Goal: Task Accomplishment & Management: Manage account settings

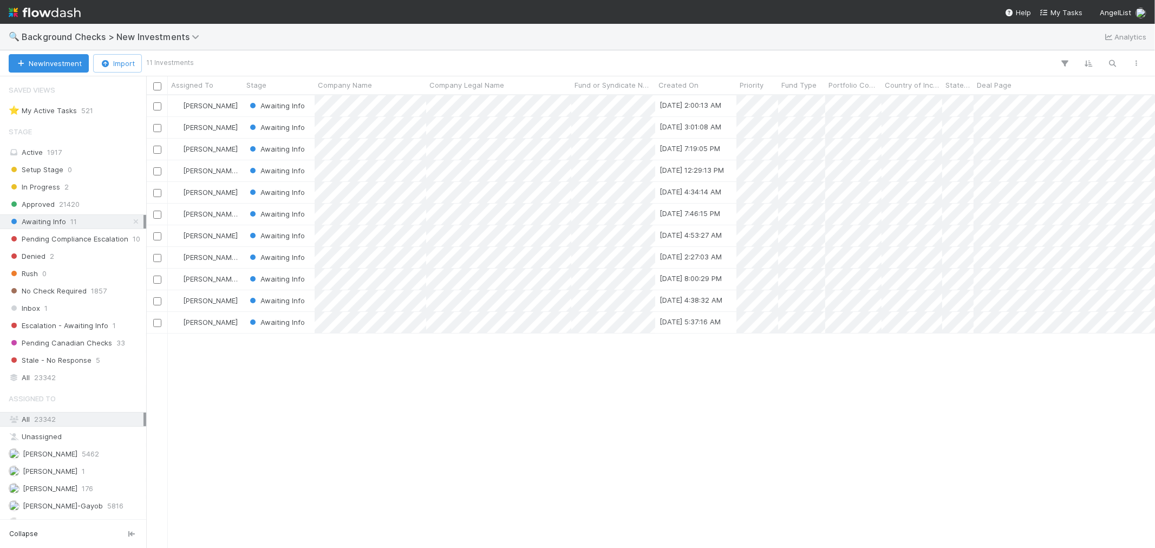
scroll to position [443, 1000]
click at [129, 35] on span "Background Checks > New Investments" at bounding box center [113, 36] width 183 height 11
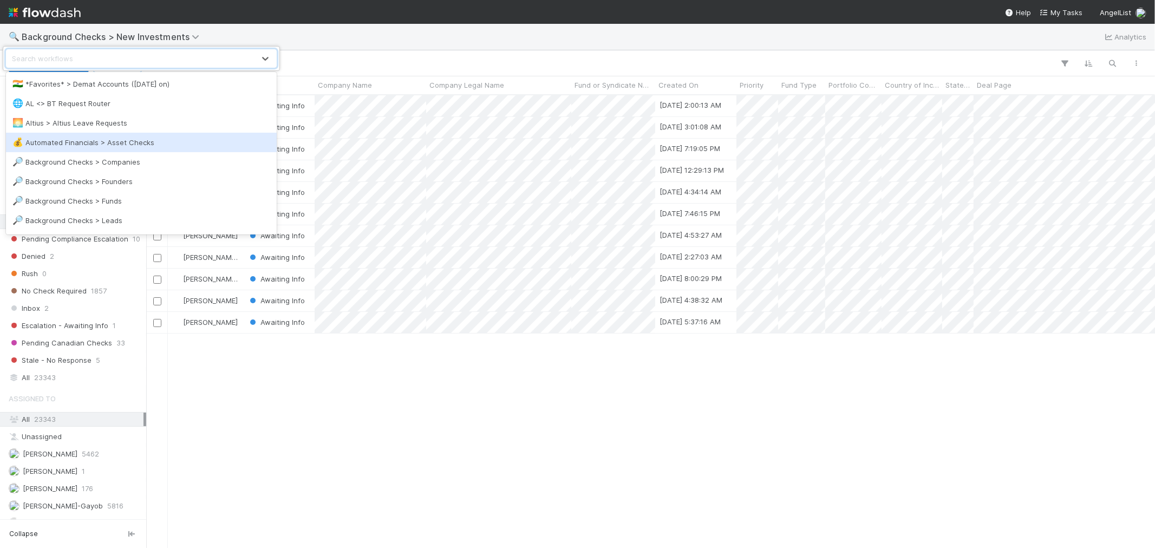
scroll to position [60, 0]
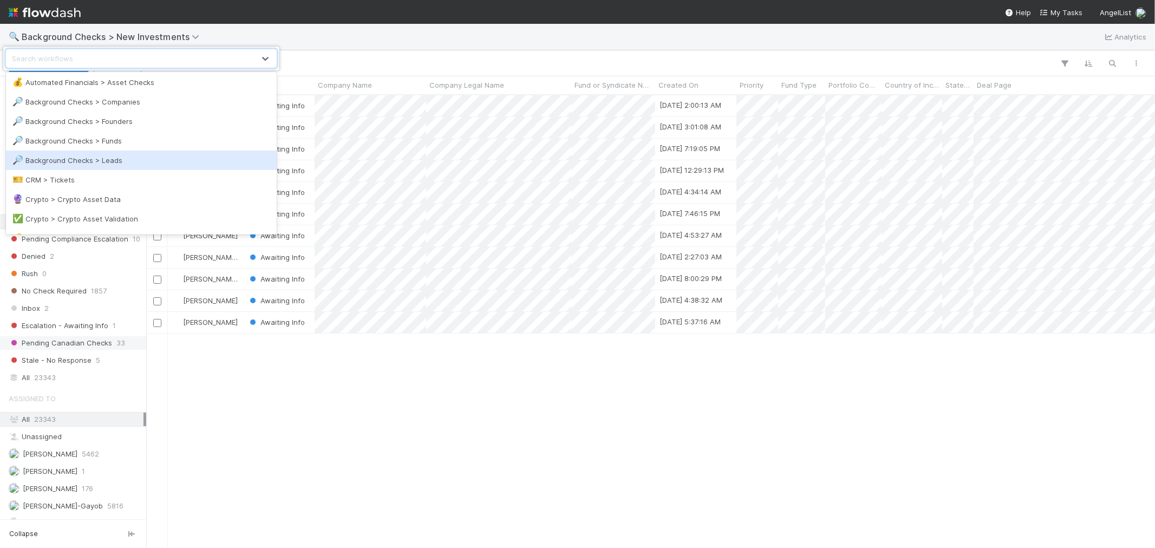
click at [271, 423] on div "option Background Checks > Leads focused, 8 of 40. 40 results available. Use Up…" at bounding box center [577, 274] width 1155 height 548
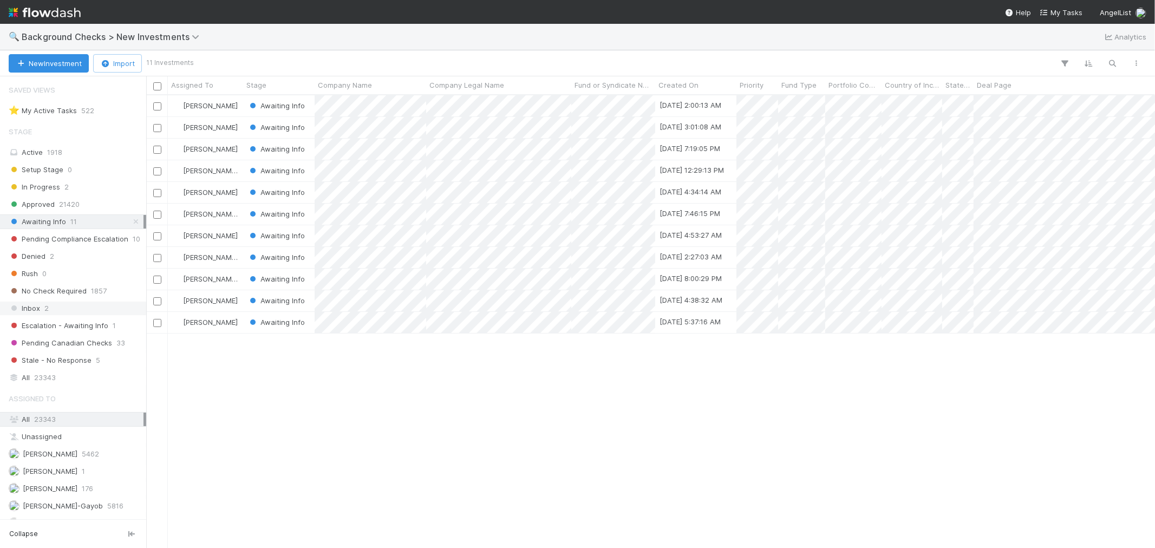
click at [49, 309] on div "Inbox 2" at bounding box center [76, 309] width 135 height 14
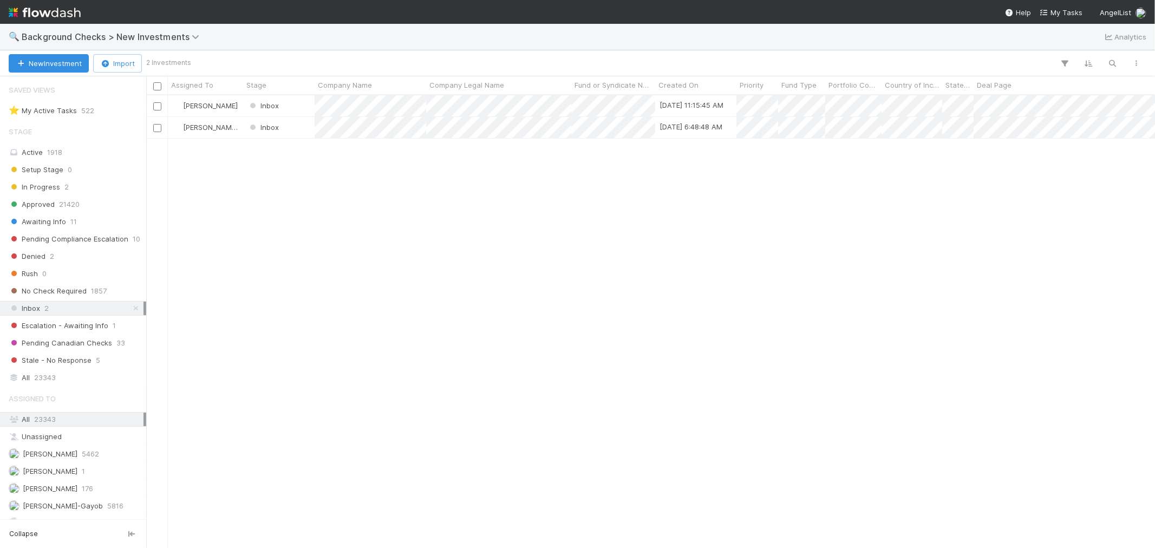
scroll to position [443, 1000]
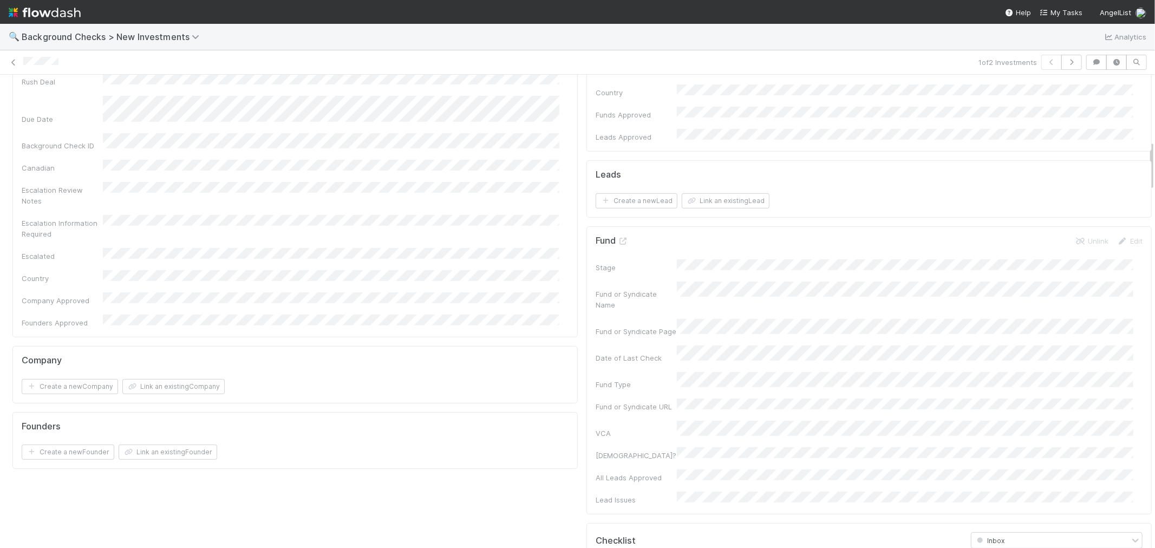
scroll to position [602, 0]
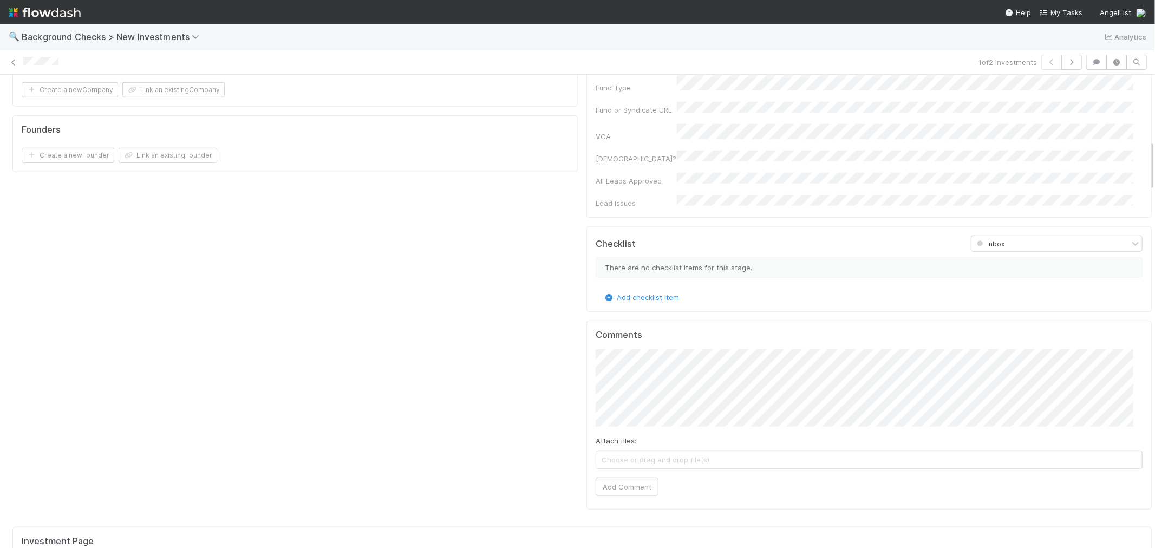
click at [437, 354] on div "Company and Founder Details Edit Company Name Company Legal Name Country of Inc…" at bounding box center [295, 14] width 574 height 1018
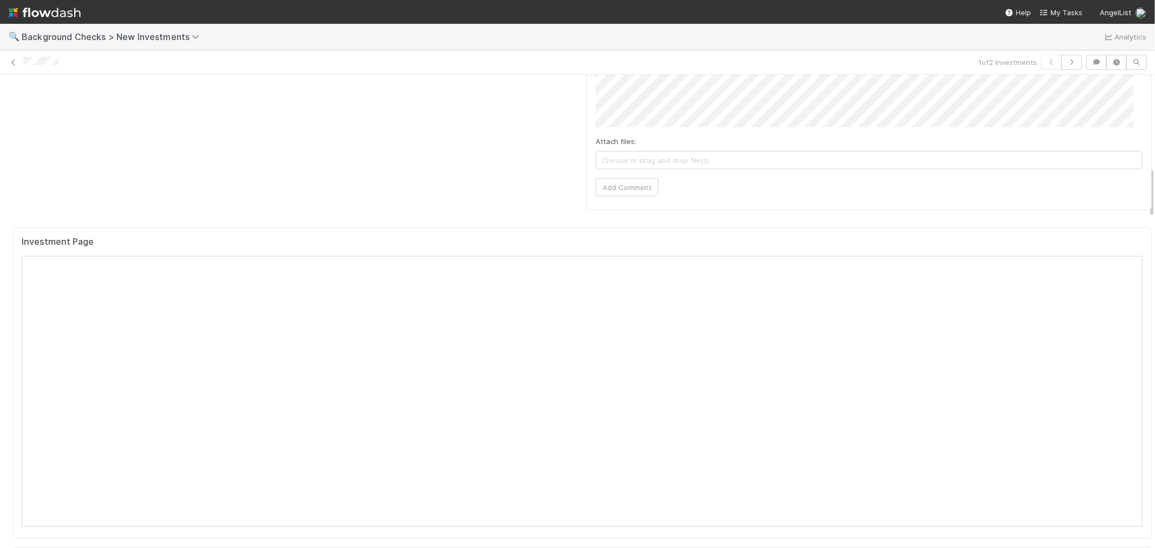
scroll to position [902, 0]
click at [507, 226] on div "Investment Page" at bounding box center [581, 381] width 1139 height 311
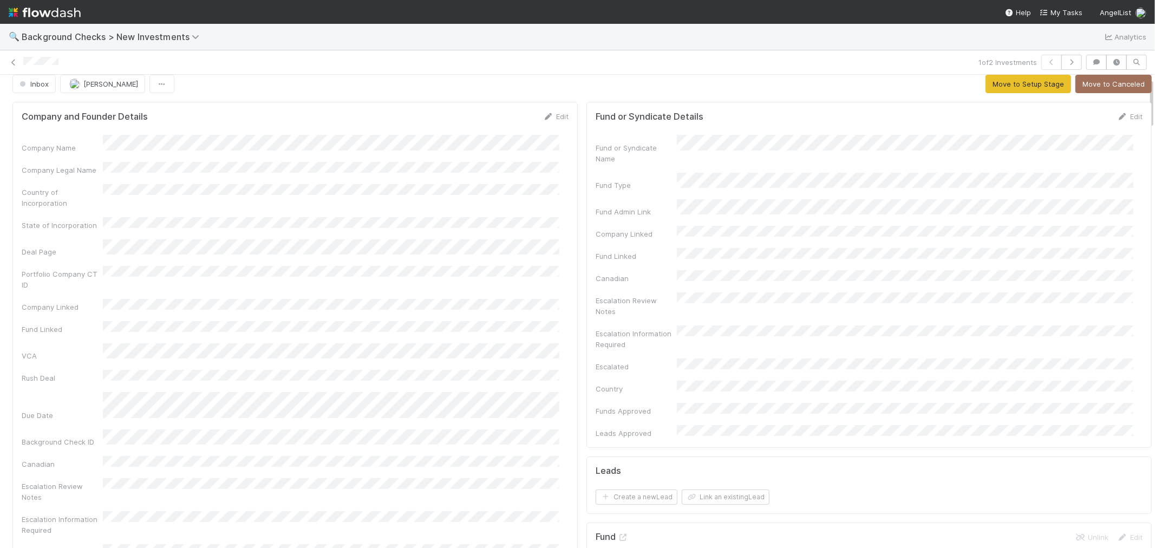
scroll to position [0, 0]
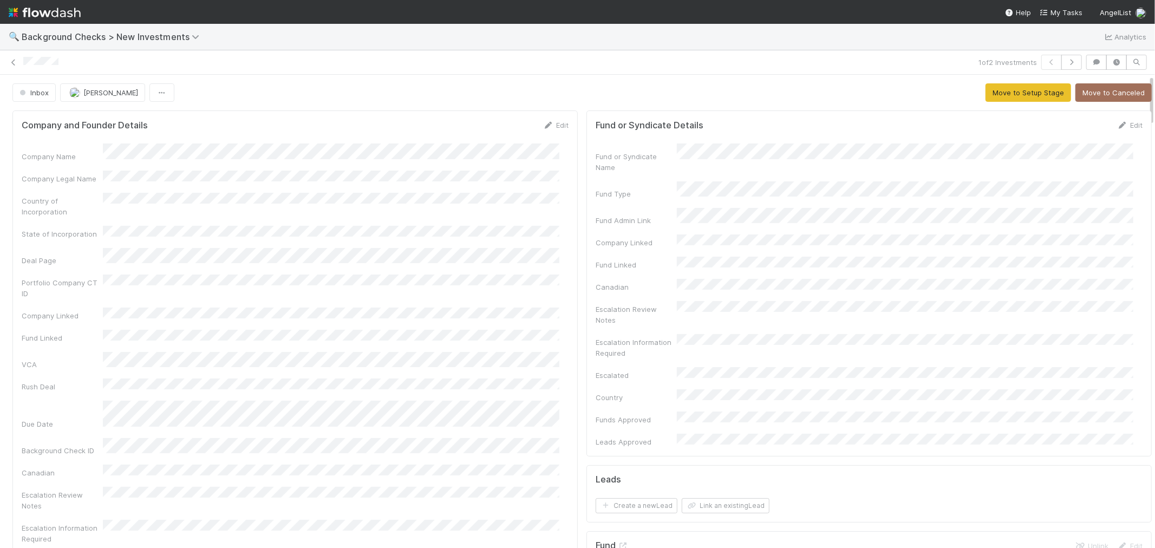
click at [519, 213] on div "Company Name Company Legal Name Country of Incorporation State of Incorporation…" at bounding box center [295, 388] width 547 height 490
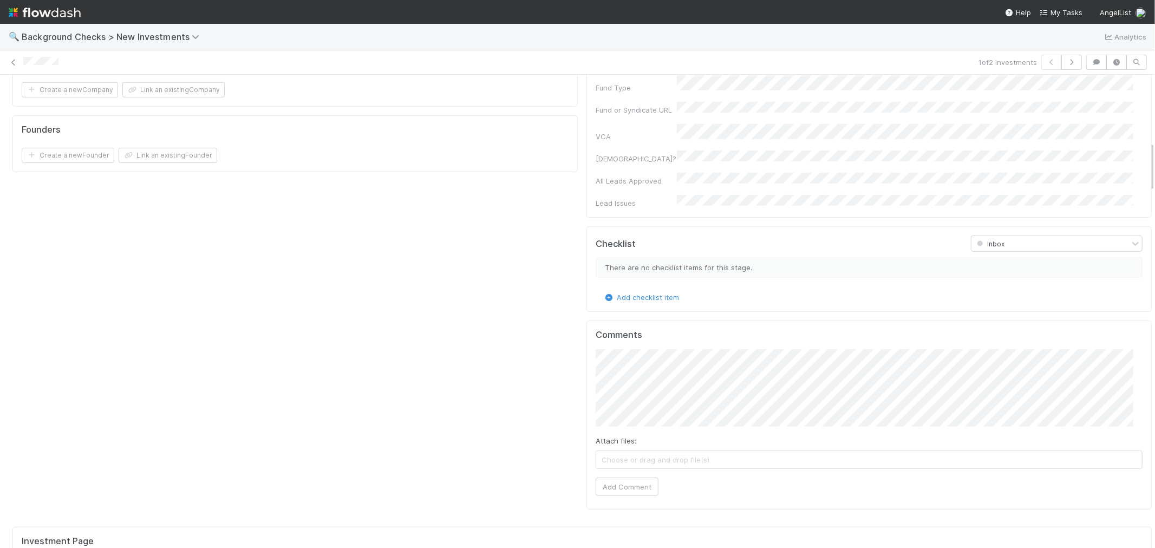
scroll to position [902, 0]
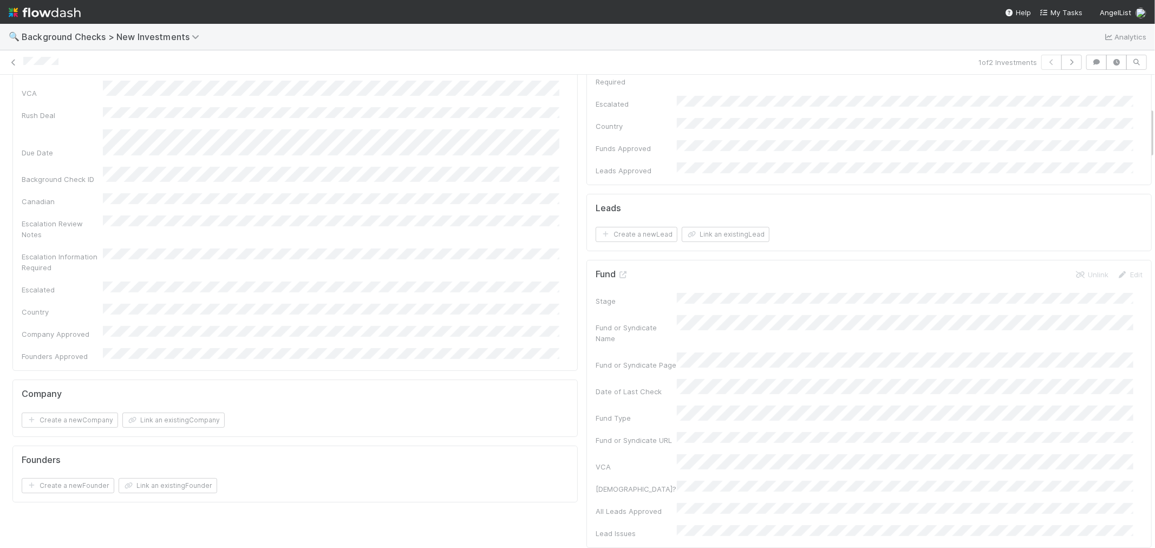
scroll to position [0, 0]
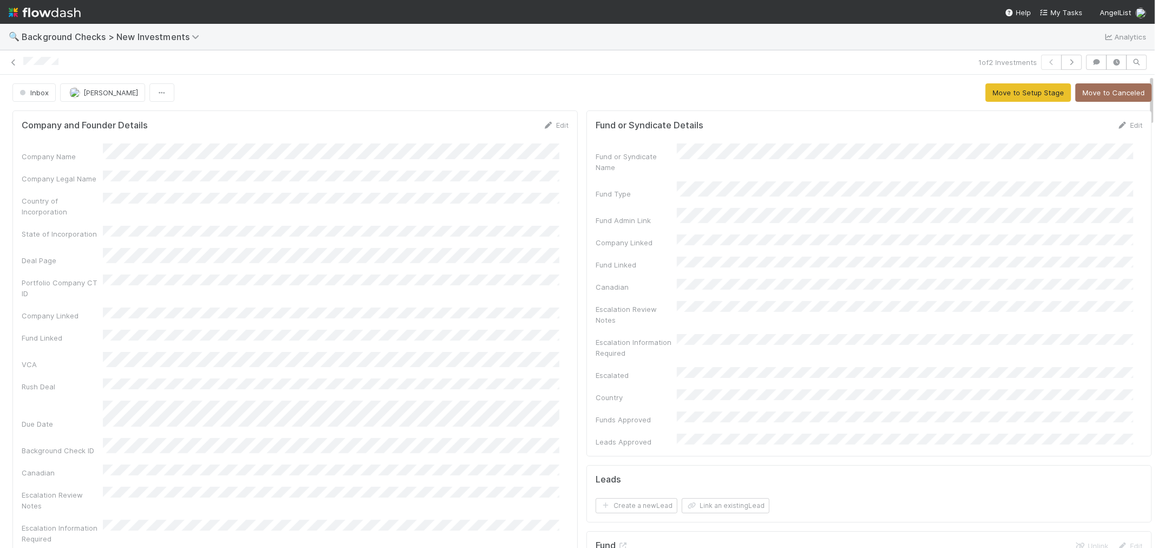
drag, startPoint x: 553, startPoint y: 127, endPoint x: 347, endPoint y: 174, distance: 211.7
click at [553, 127] on link "Edit" at bounding box center [555, 125] width 25 height 9
click at [500, 126] on button "Save" at bounding box center [510, 129] width 31 height 18
click at [986, 94] on button "Move to Setup Stage" at bounding box center [1029, 92] width 86 height 18
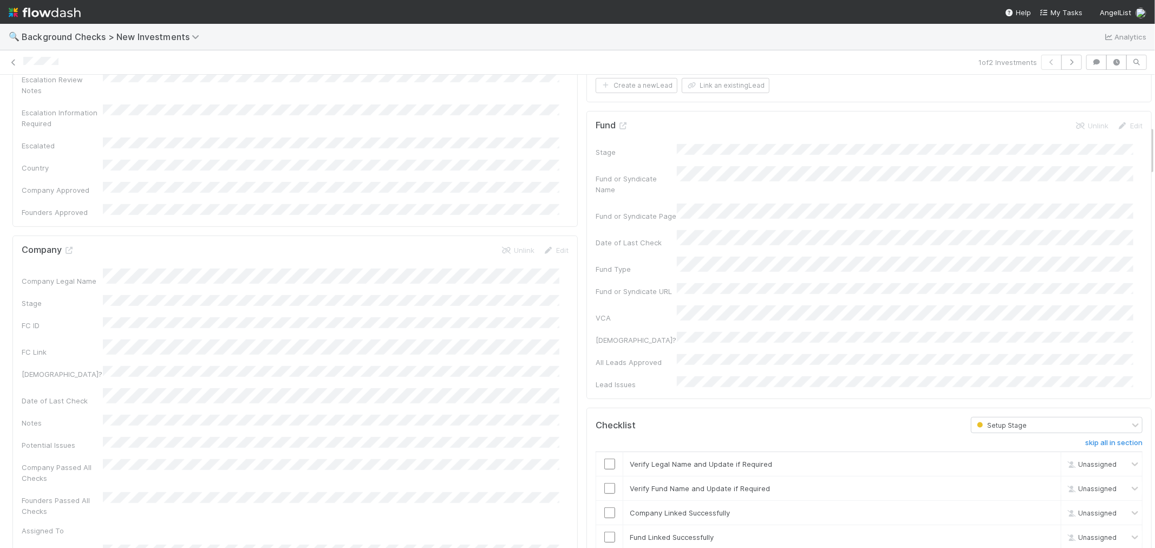
scroll to position [481, 0]
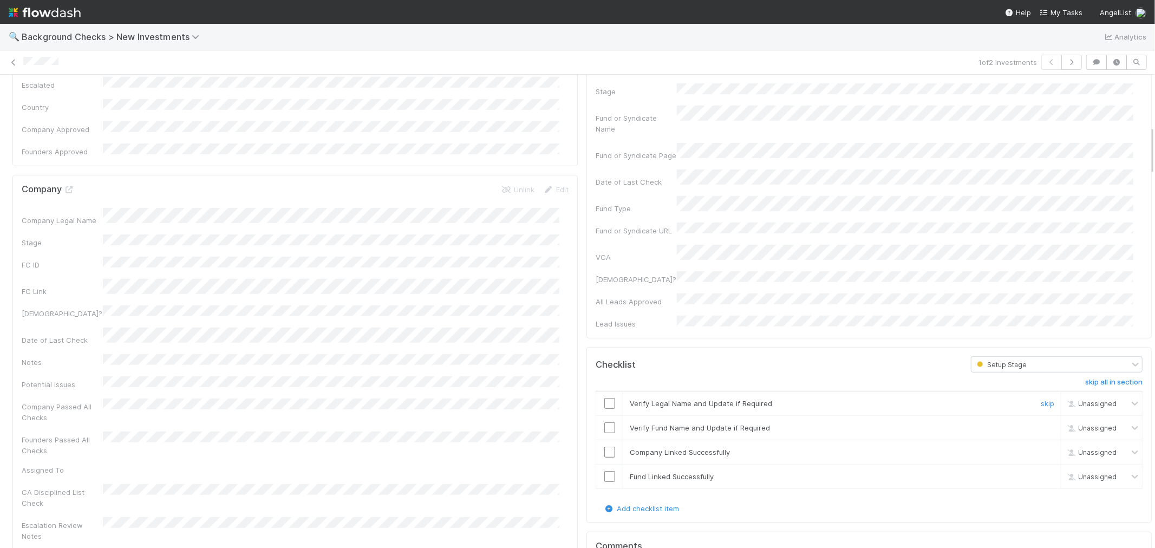
click at [604, 398] on input "checkbox" at bounding box center [609, 403] width 11 height 11
click at [604, 422] on input "checkbox" at bounding box center [609, 427] width 11 height 11
click at [604, 447] on input "checkbox" at bounding box center [609, 452] width 11 height 11
click at [604, 471] on input "checkbox" at bounding box center [609, 476] width 11 height 11
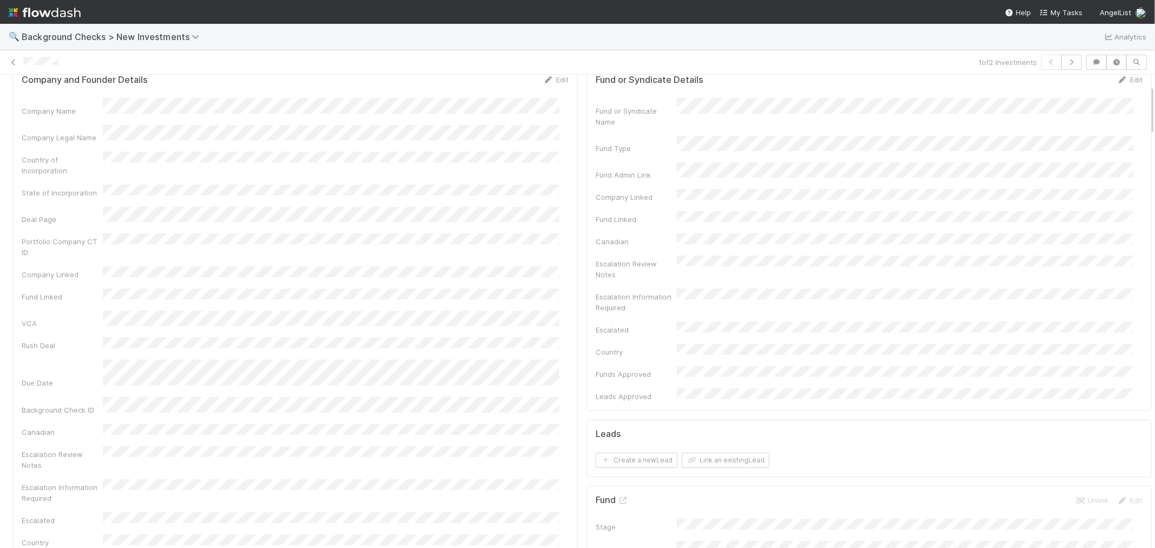
scroll to position [0, 0]
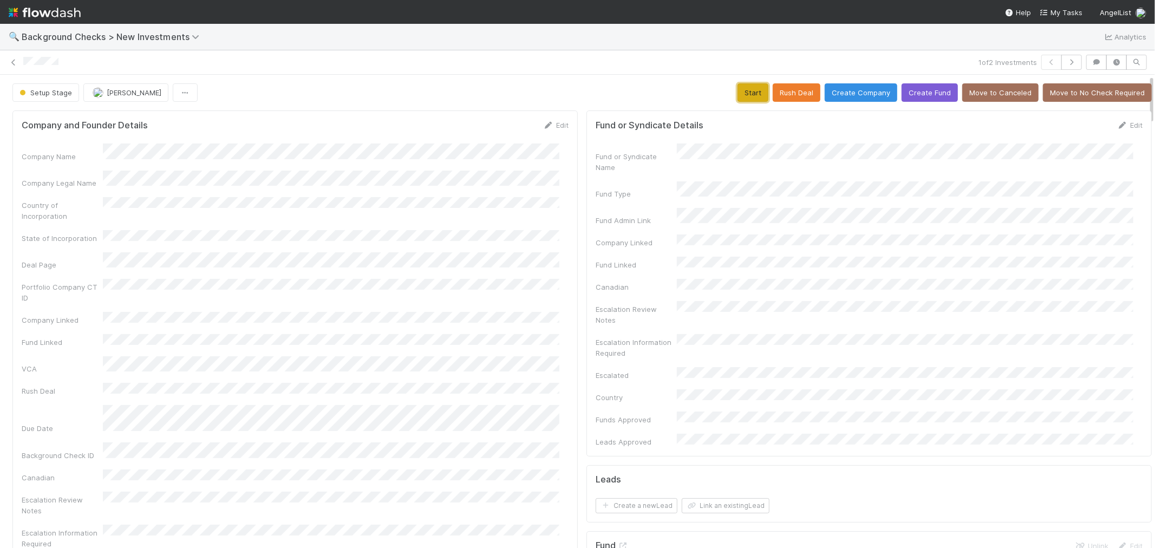
click at [743, 95] on button "Start" at bounding box center [753, 92] width 31 height 18
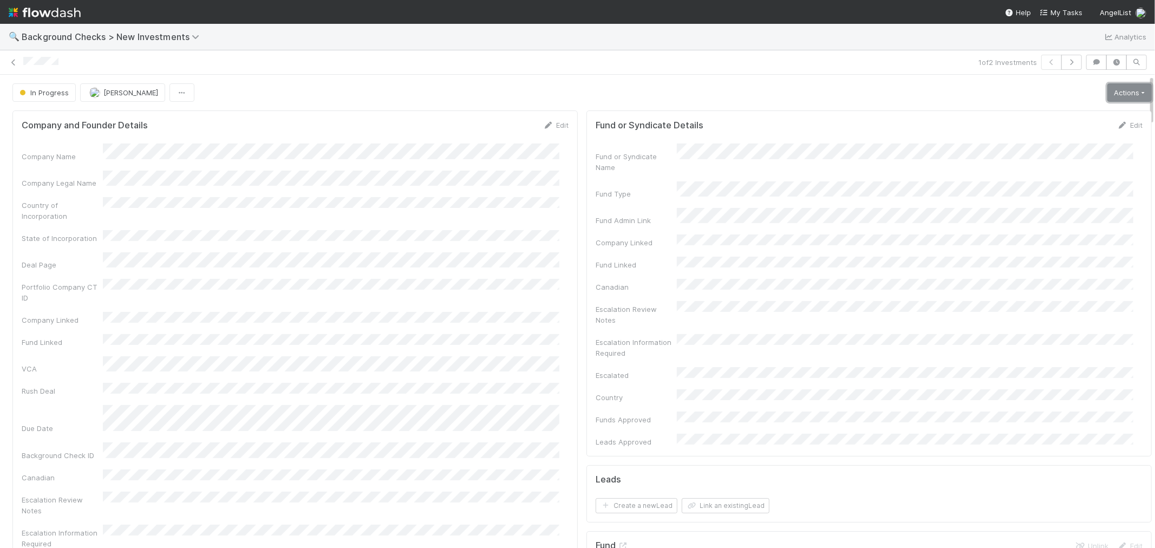
click at [1107, 100] on link "Actions" at bounding box center [1129, 92] width 44 height 18
click at [1032, 219] on button "Link Lead" at bounding box center [1092, 221] width 121 height 15
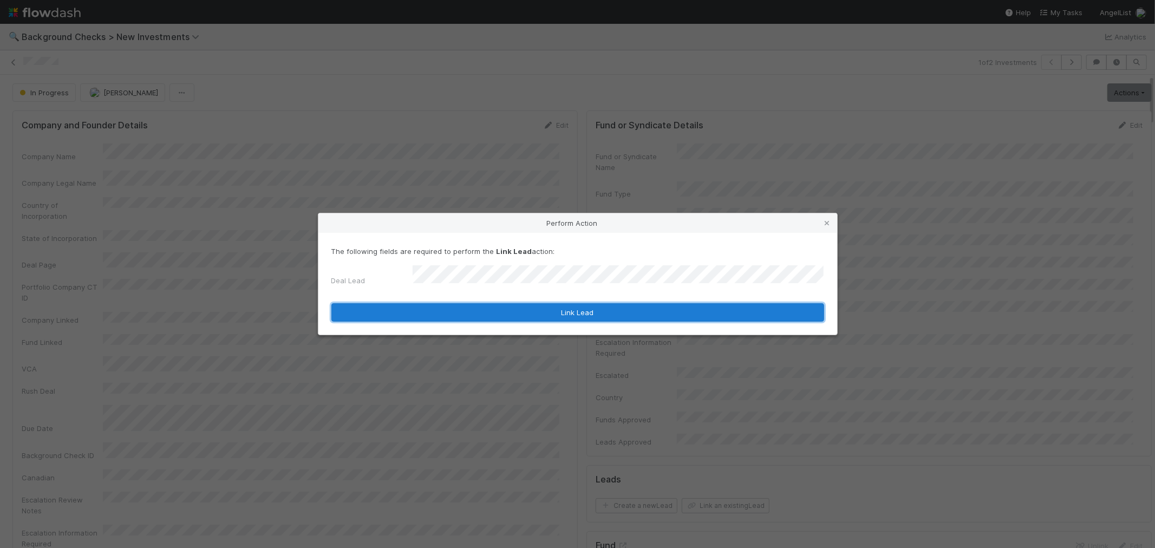
click at [592, 303] on button "Link Lead" at bounding box center [577, 312] width 493 height 18
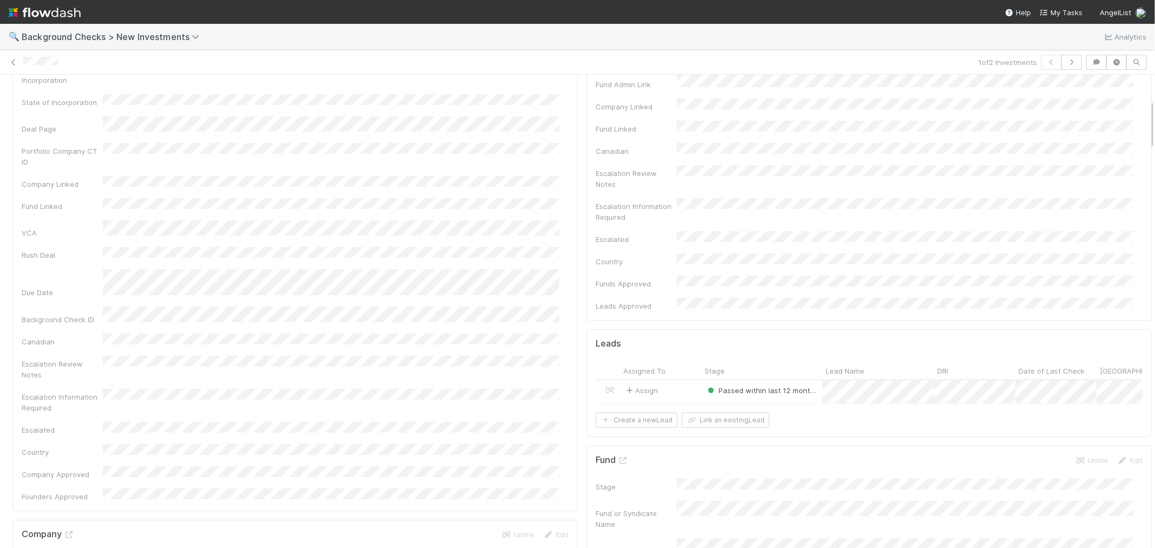
scroll to position [50, 0]
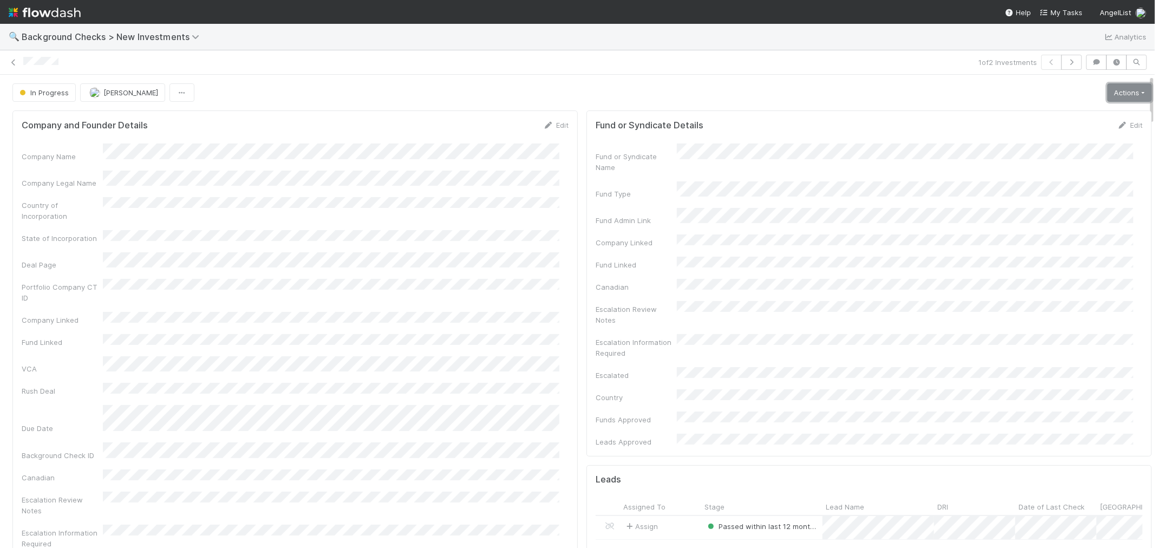
click at [1107, 96] on link "Actions" at bounding box center [1129, 92] width 44 height 18
click at [1041, 120] on button "Finish" at bounding box center [1092, 115] width 121 height 15
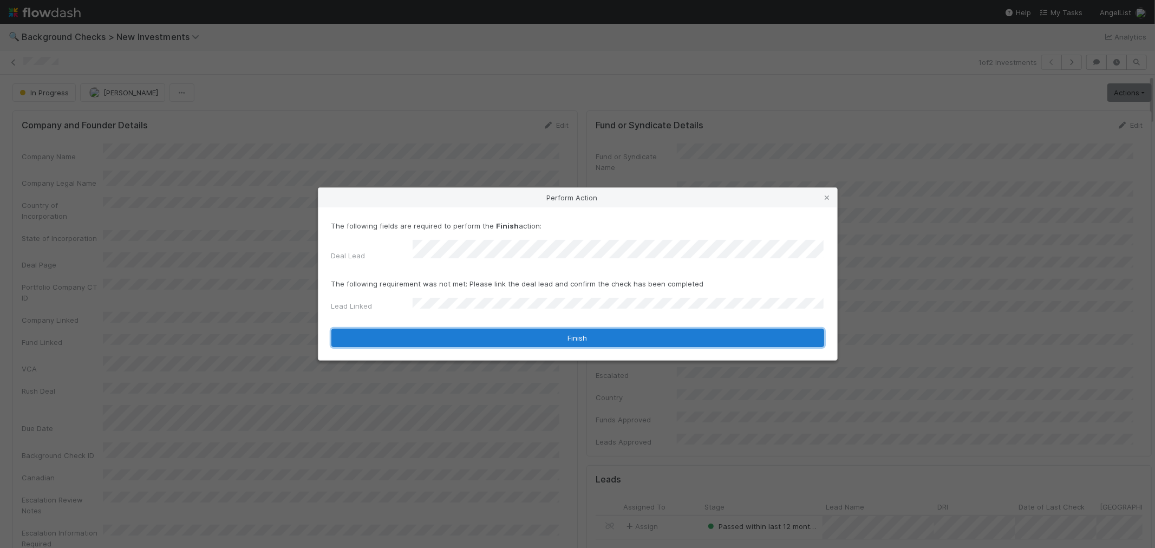
click at [426, 334] on button "Finish" at bounding box center [577, 338] width 493 height 18
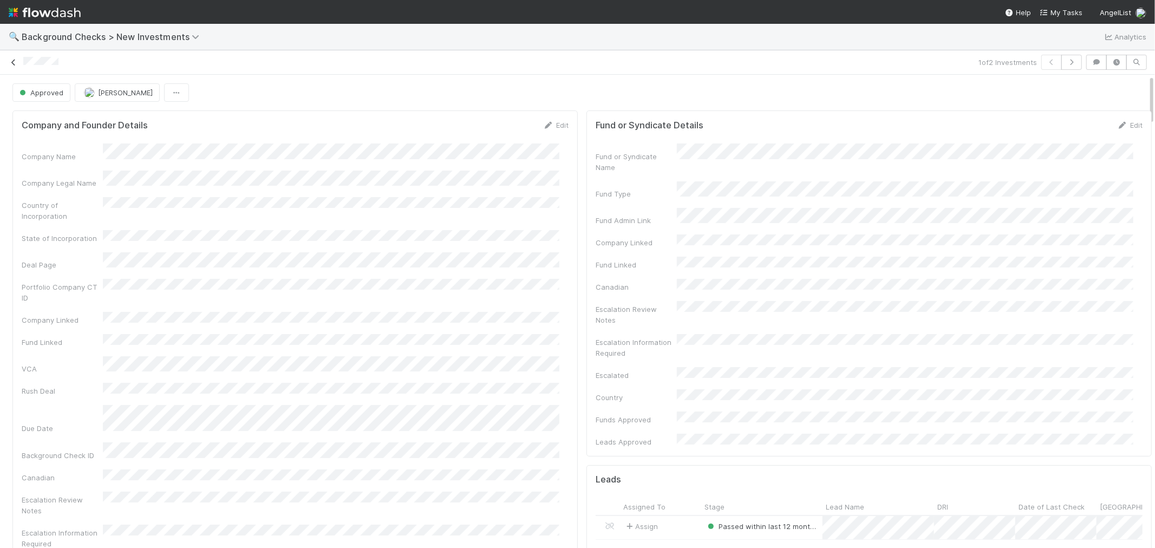
click at [11, 64] on icon at bounding box center [13, 62] width 11 height 7
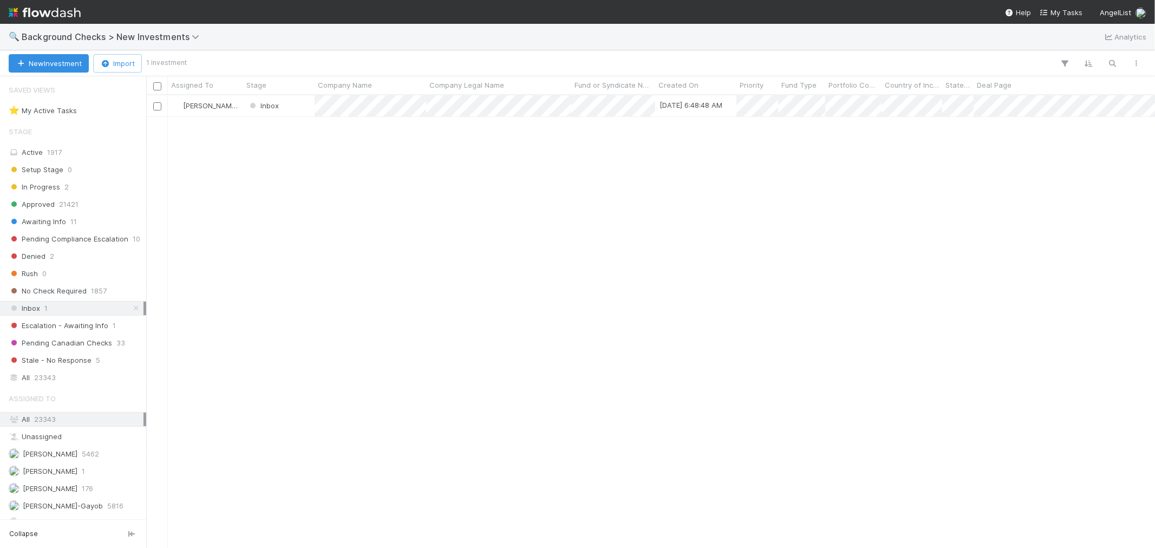
scroll to position [443, 1000]
click at [117, 35] on span "Background Checks > New Investments" at bounding box center [113, 36] width 183 height 11
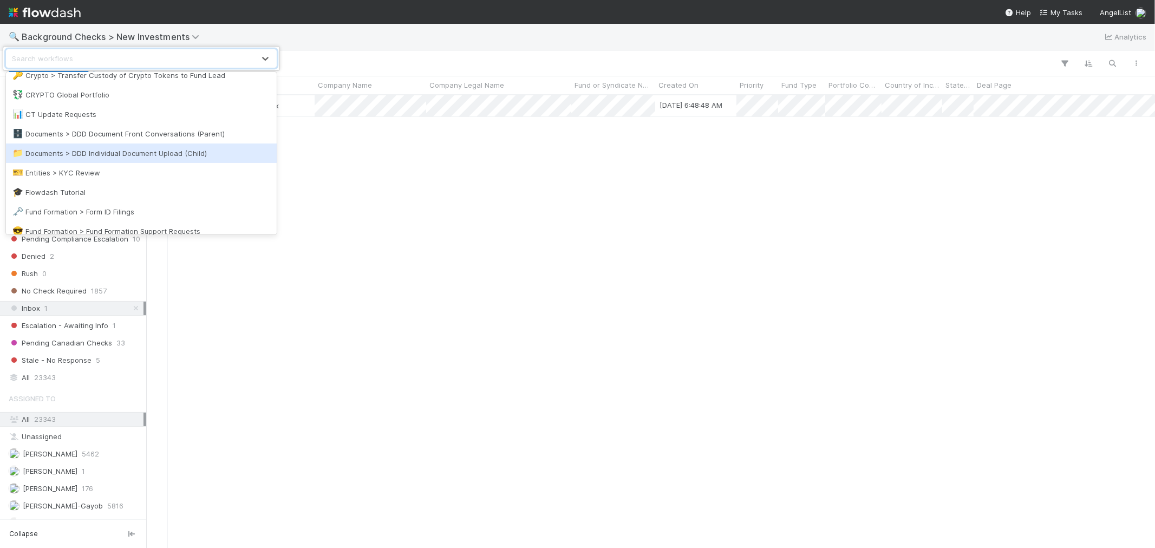
scroll to position [240, 0]
click at [101, 159] on div "🎫 Entities > KYC Review" at bounding box center [141, 155] width 258 height 11
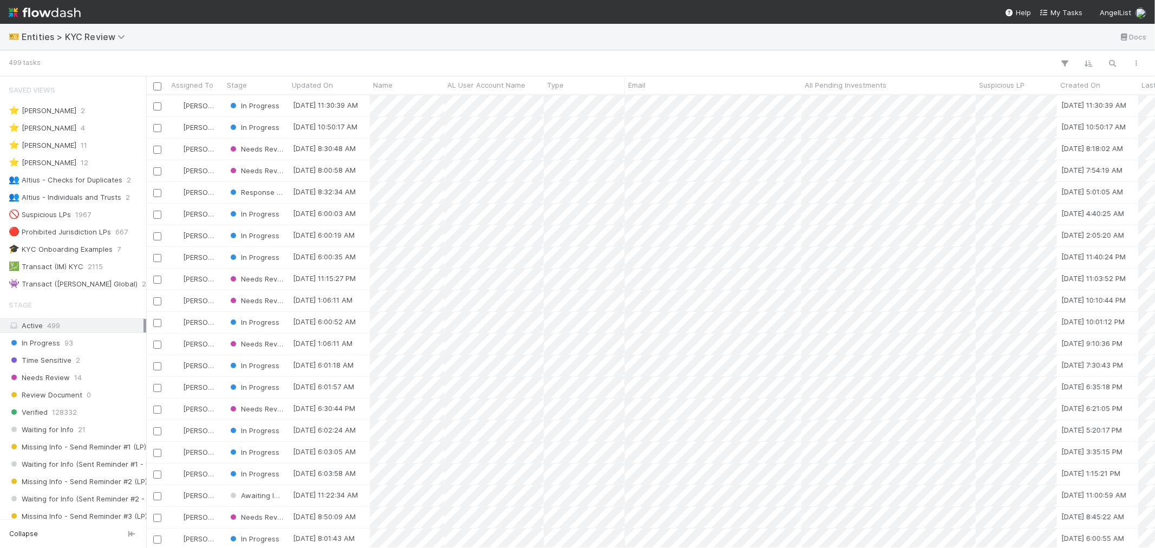
scroll to position [443, 1000]
drag, startPoint x: 95, startPoint y: 182, endPoint x: 49, endPoint y: 321, distance: 146.4
click at [95, 182] on div "👥 Altius - Checks for Duplicates" at bounding box center [66, 180] width 114 height 14
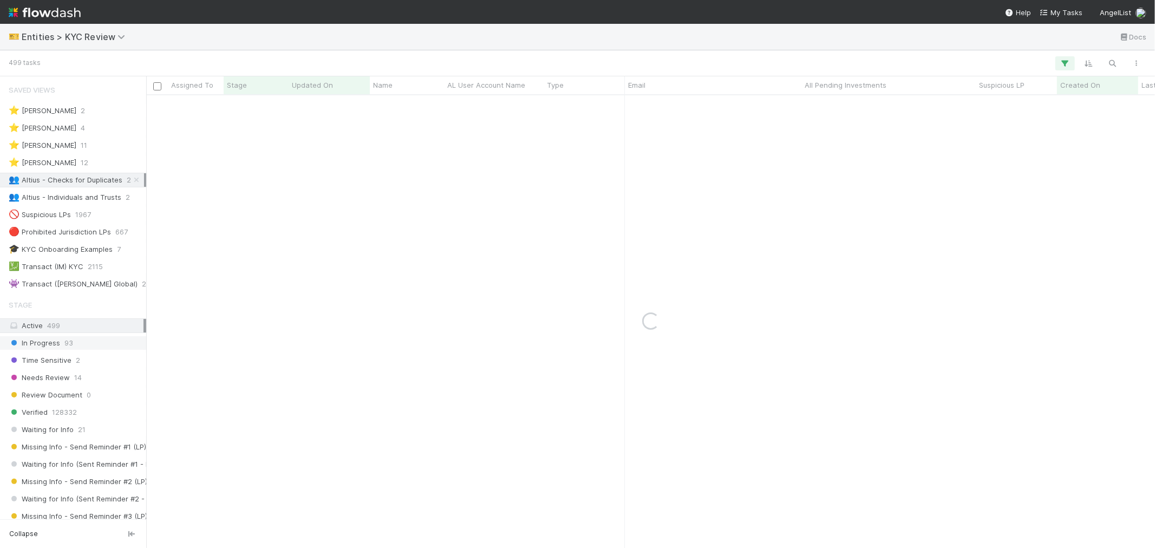
click at [49, 342] on span "In Progress" at bounding box center [34, 343] width 51 height 14
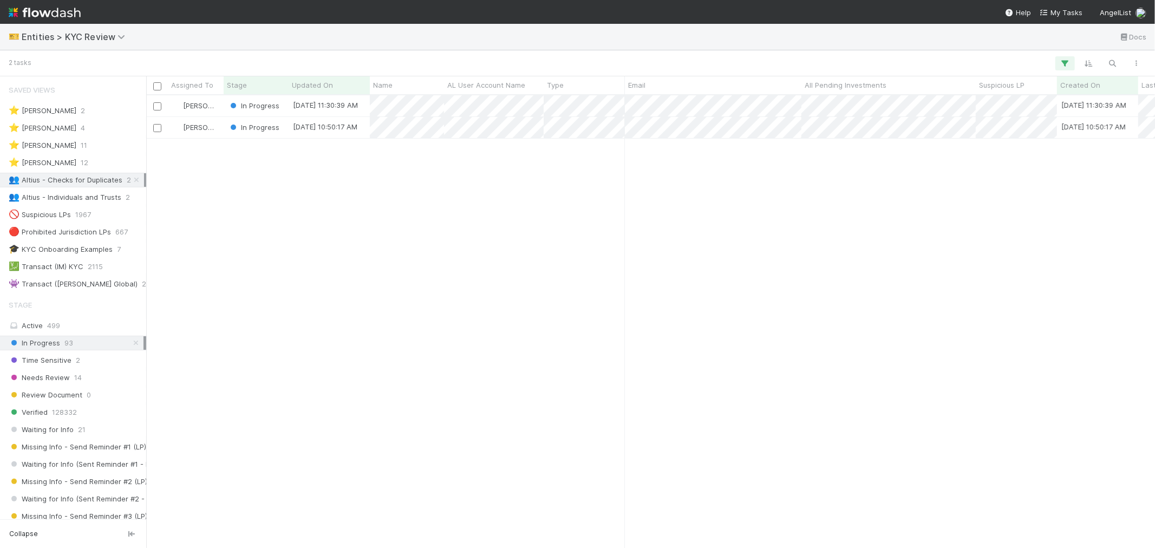
scroll to position [443, 1000]
click at [83, 38] on span "Entities > KYC Review" at bounding box center [76, 36] width 109 height 11
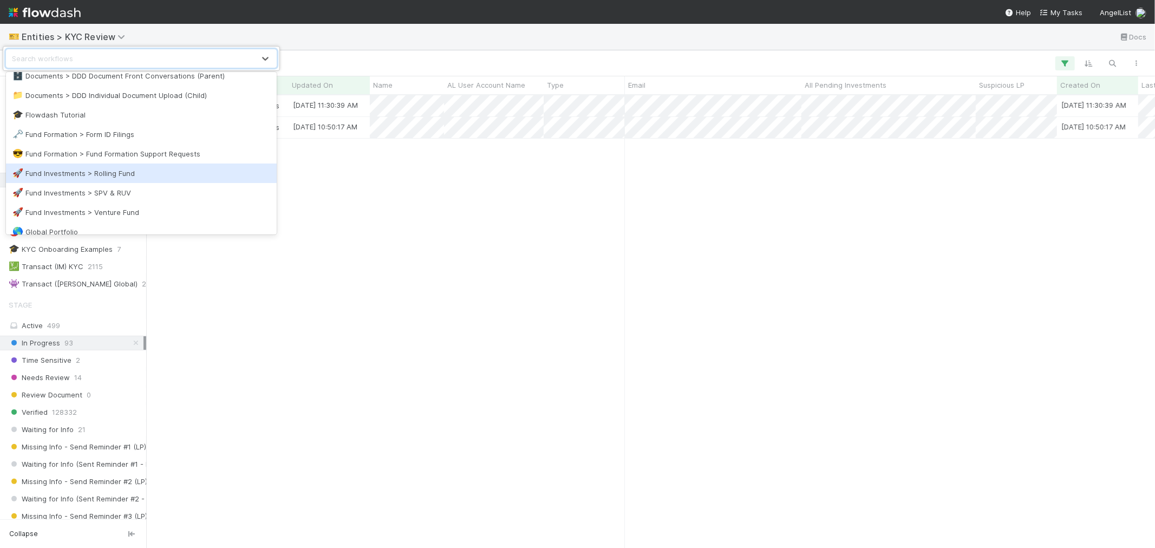
scroll to position [361, 0]
click at [105, 171] on div "🌎 Global Portfolio" at bounding box center [141, 171] width 258 height 11
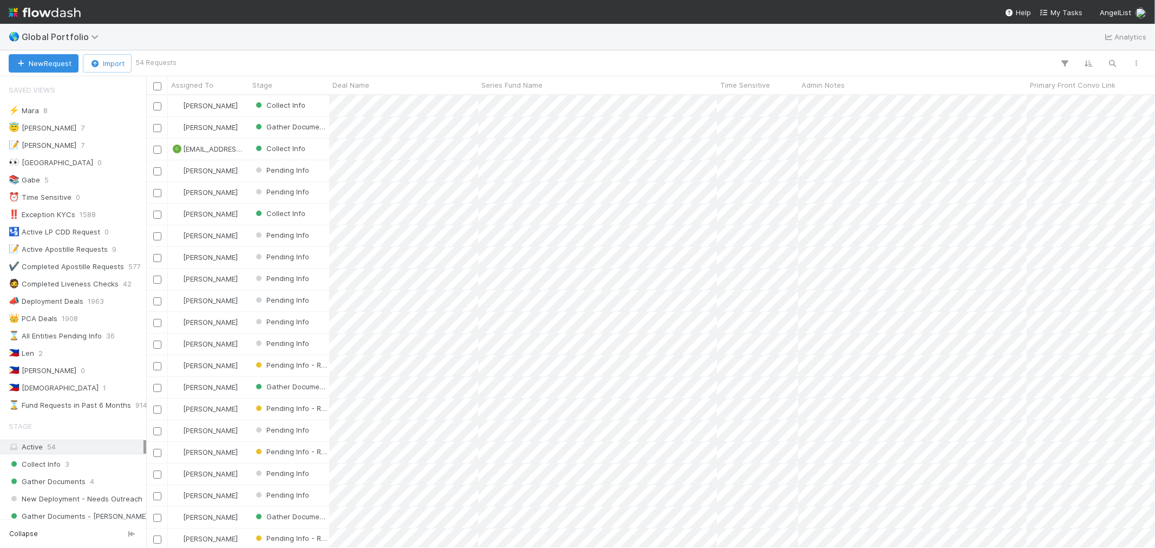
scroll to position [9, 9]
click at [28, 359] on div "🇵🇭 Len" at bounding box center [21, 354] width 25 height 14
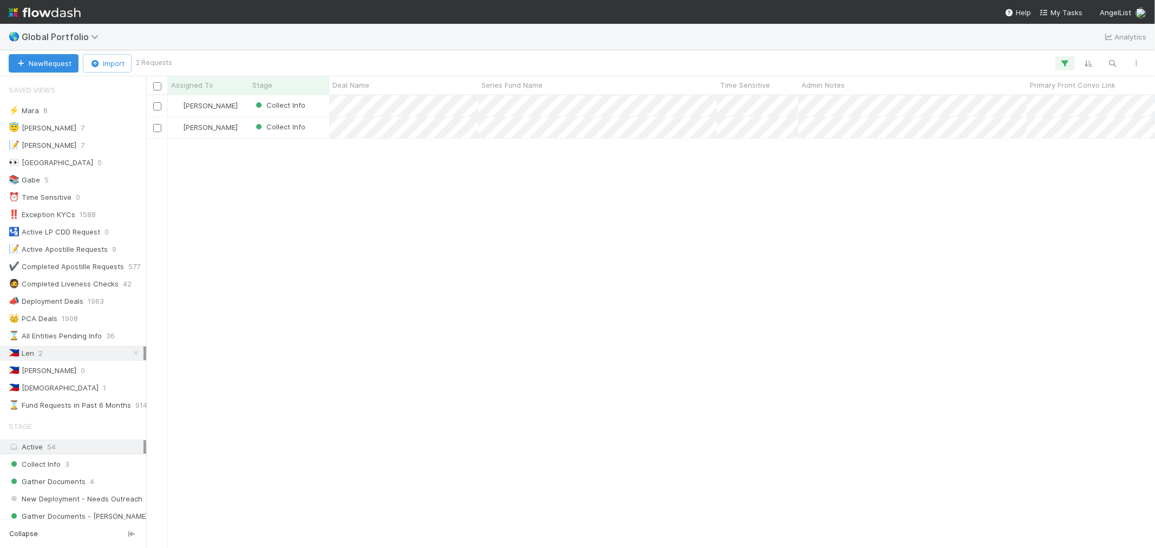
scroll to position [443, 1000]
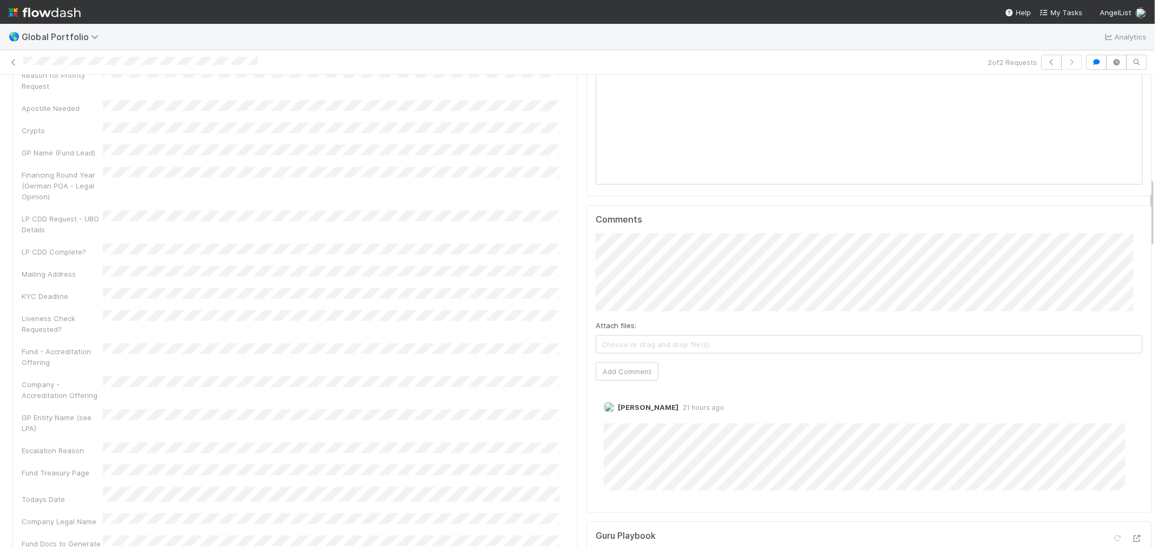
scroll to position [962, 0]
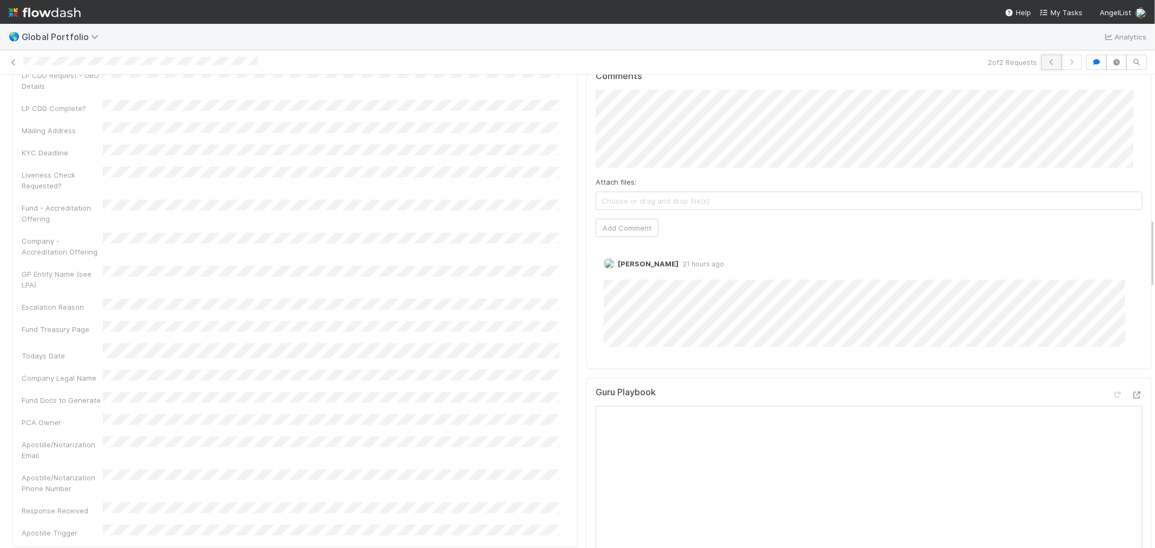
click at [1046, 61] on icon "button" at bounding box center [1051, 62] width 11 height 6
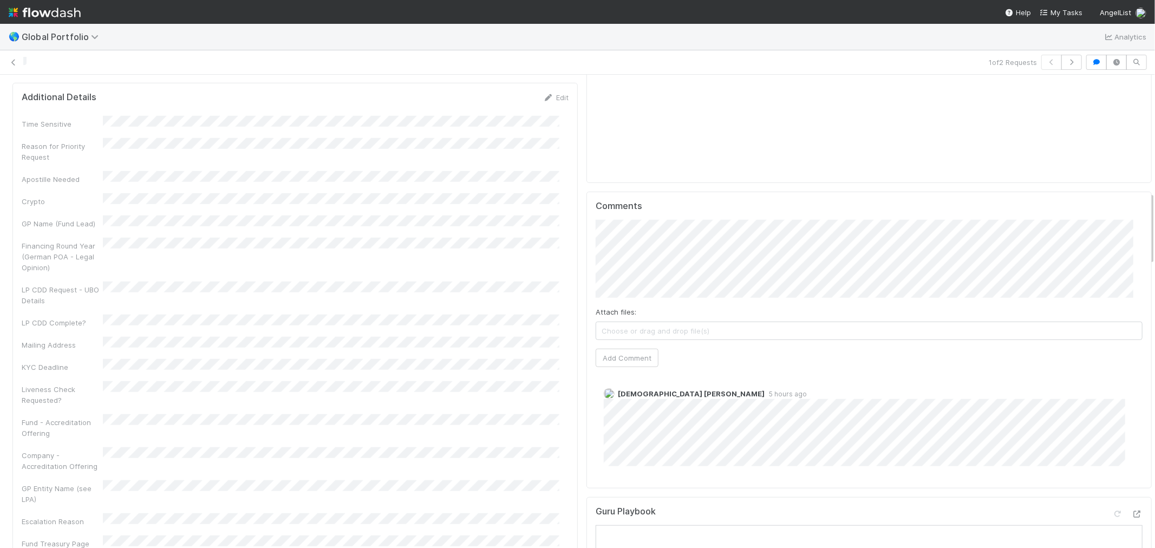
scroll to position [902, 0]
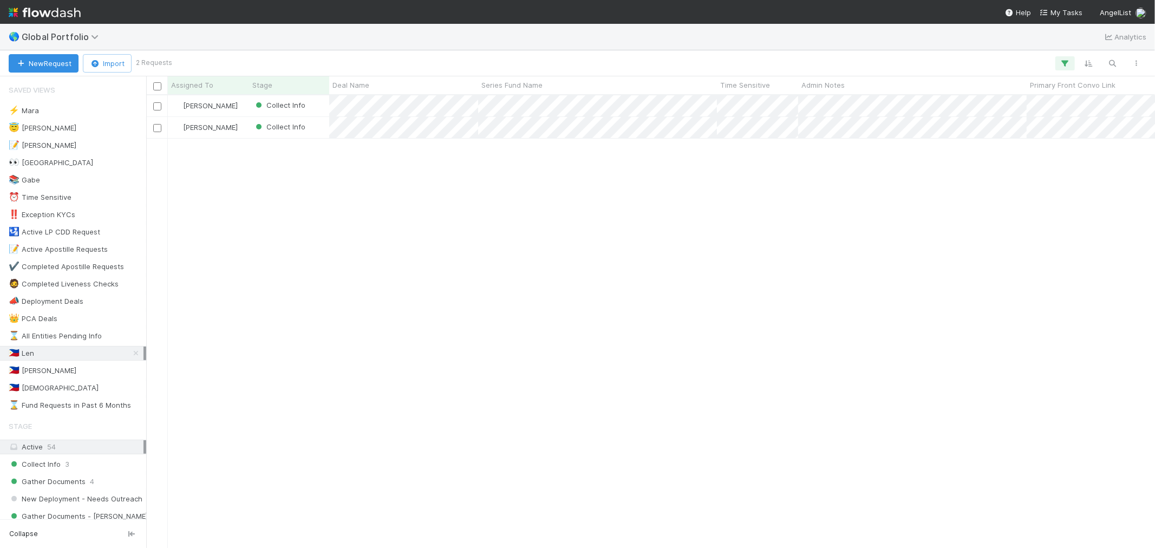
scroll to position [443, 1000]
click at [103, 392] on span "1" at bounding box center [104, 388] width 3 height 14
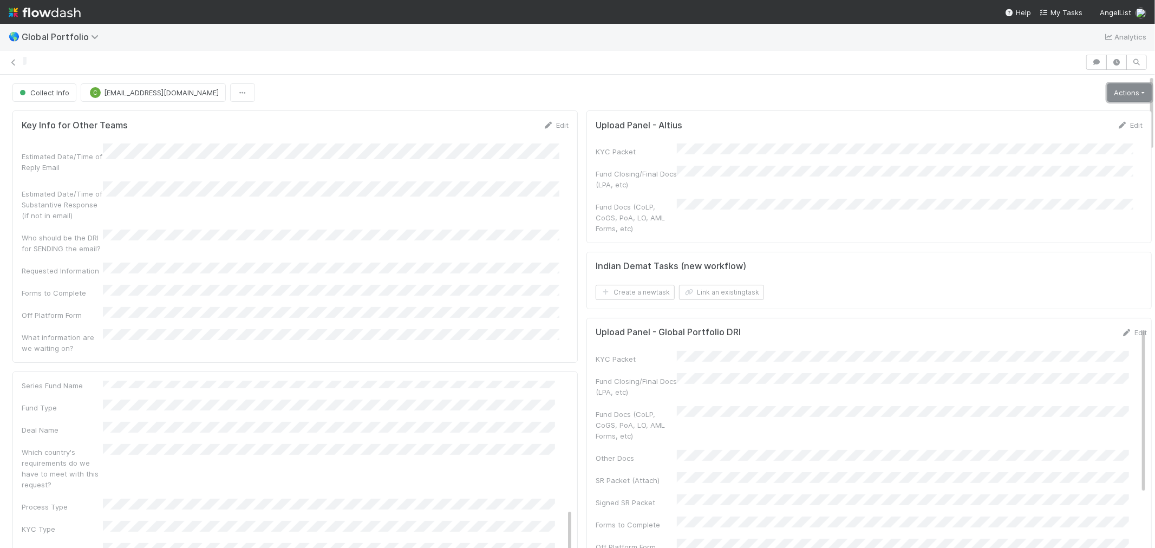
click at [1113, 89] on link "Actions" at bounding box center [1129, 92] width 44 height 18
click at [561, 332] on div "Key Info for Other Teams Edit Estimated Date/Time of Reply Email Estimated Date…" at bounding box center [294, 236] width 565 height 252
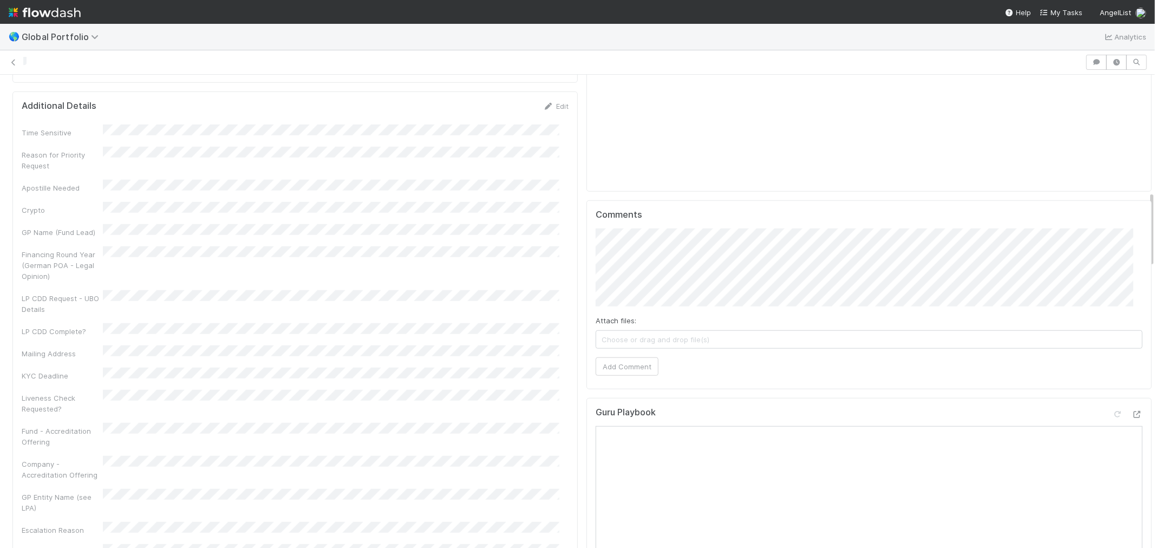
scroll to position [722, 0]
click at [617, 349] on button "Add Comment" at bounding box center [627, 358] width 63 height 18
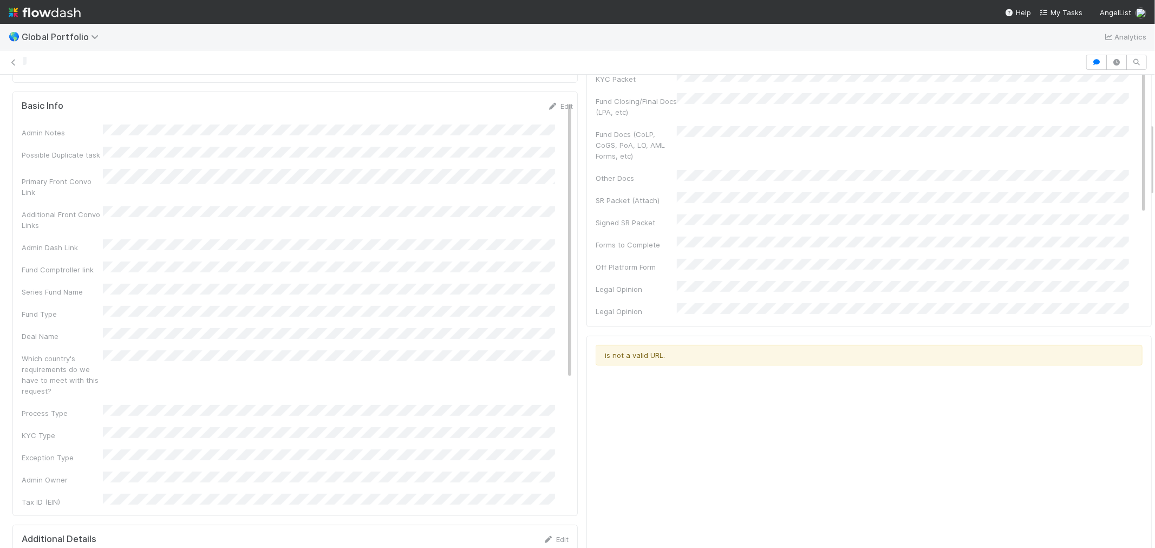
scroll to position [0, 0]
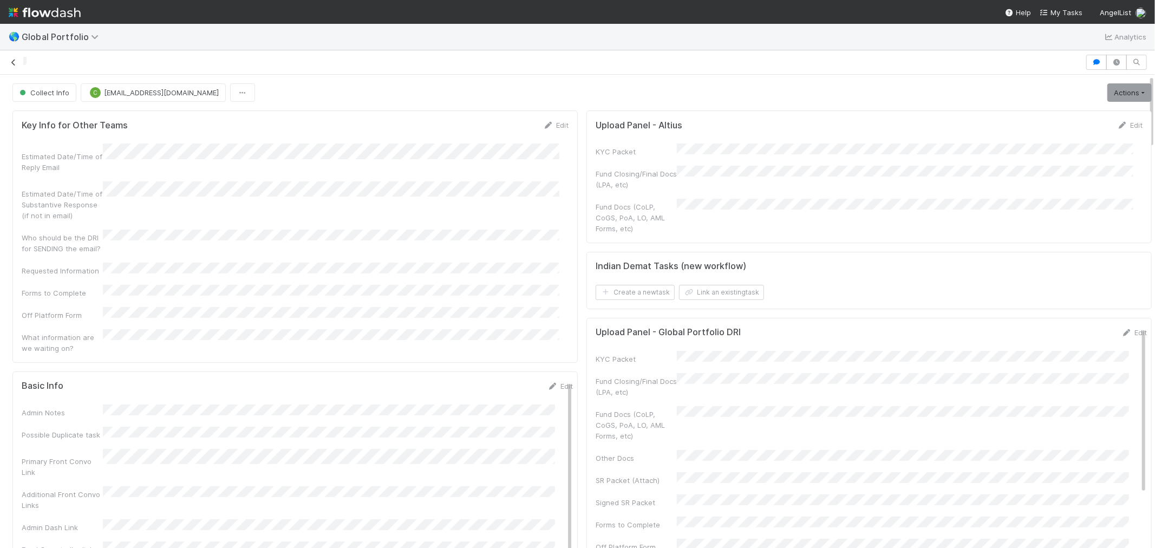
click at [15, 60] on icon at bounding box center [13, 62] width 11 height 7
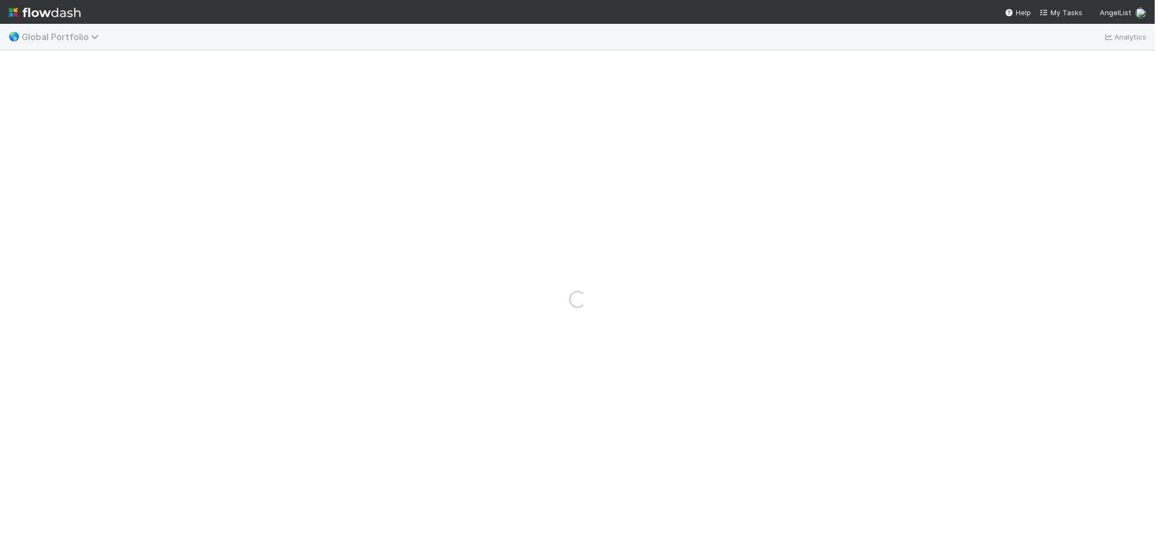
click at [58, 38] on span "Global Portfolio" at bounding box center [63, 36] width 82 height 11
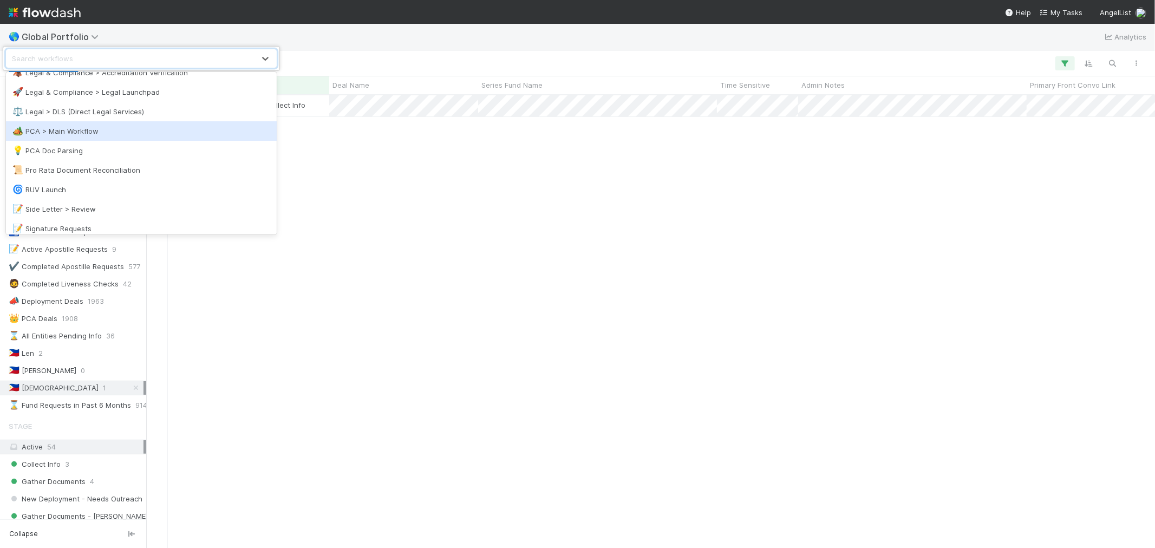
scroll to position [541, 0]
click at [95, 123] on div "🏕️ PCA > Main Workflow" at bounding box center [141, 127] width 258 height 11
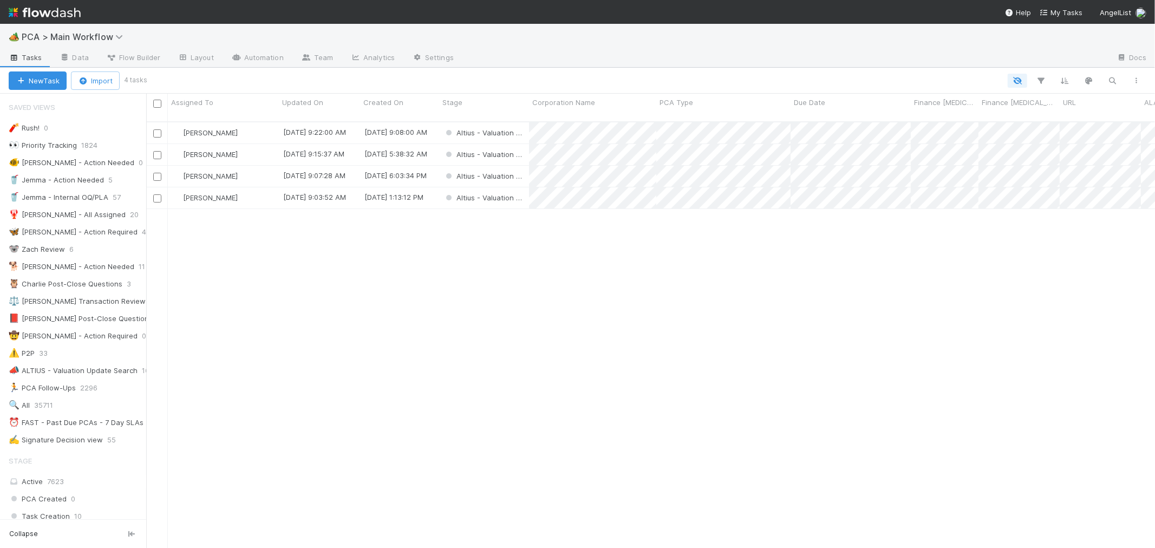
scroll to position [9, 9]
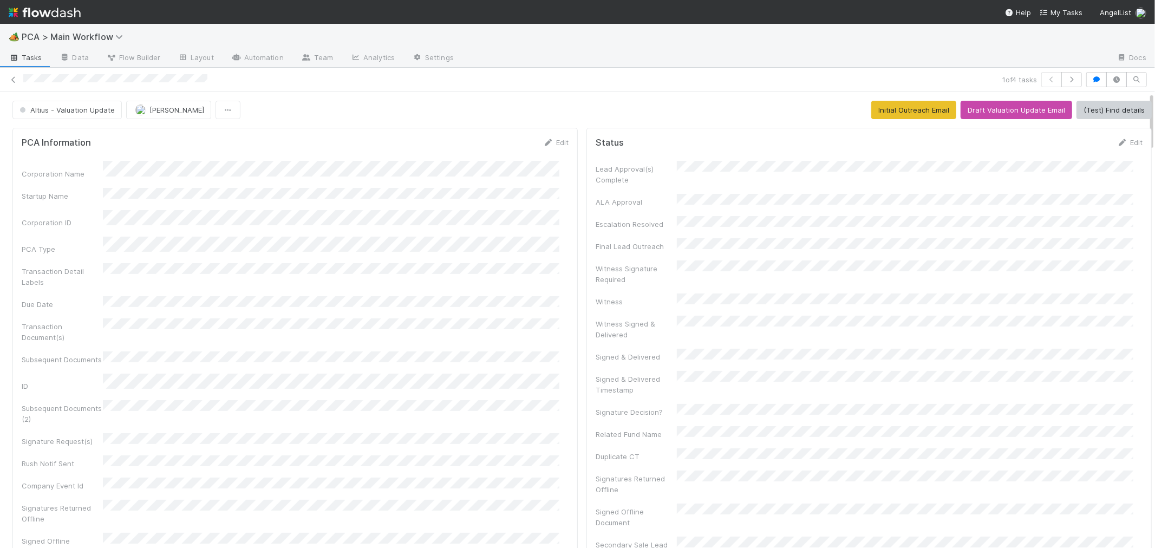
click at [468, 318] on div "Transaction Document(s)" at bounding box center [295, 330] width 547 height 24
click at [1102, 115] on button "(Test) Find details" at bounding box center [1113, 110] width 75 height 18
click at [544, 143] on icon at bounding box center [548, 142] width 11 height 7
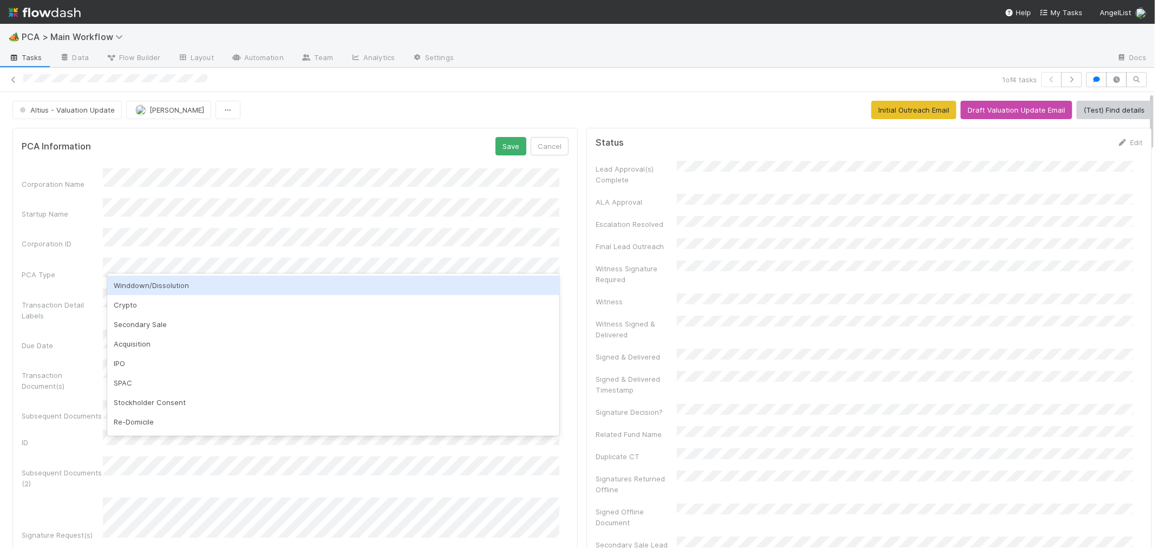
click at [186, 288] on div "Winddown/Dissolution" at bounding box center [333, 285] width 452 height 19
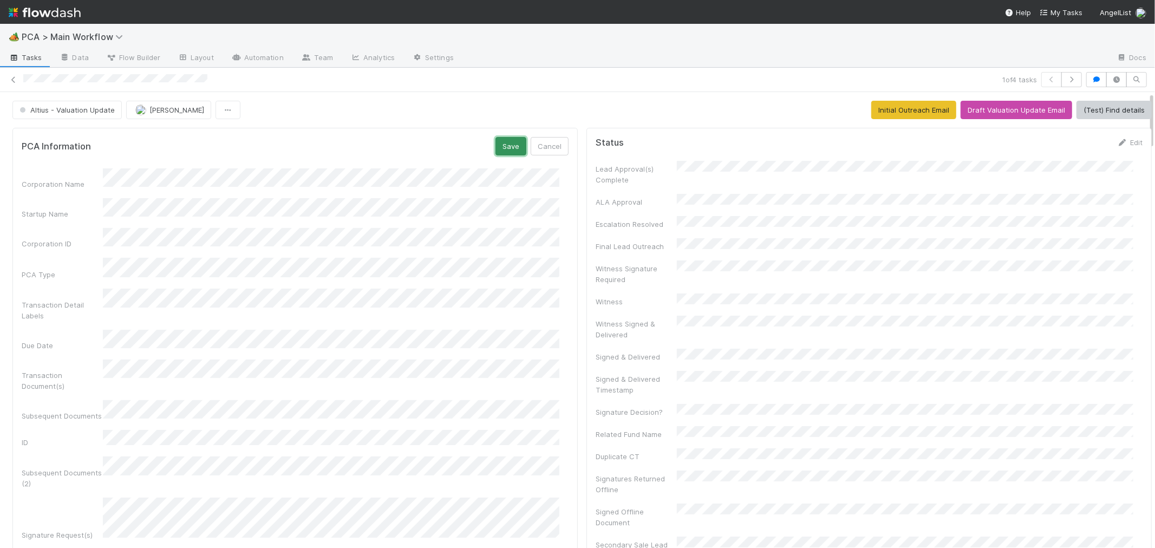
click at [503, 153] on button "Save" at bounding box center [510, 146] width 31 height 18
click at [1000, 109] on button "Draft Valuation Update Email" at bounding box center [1017, 110] width 112 height 18
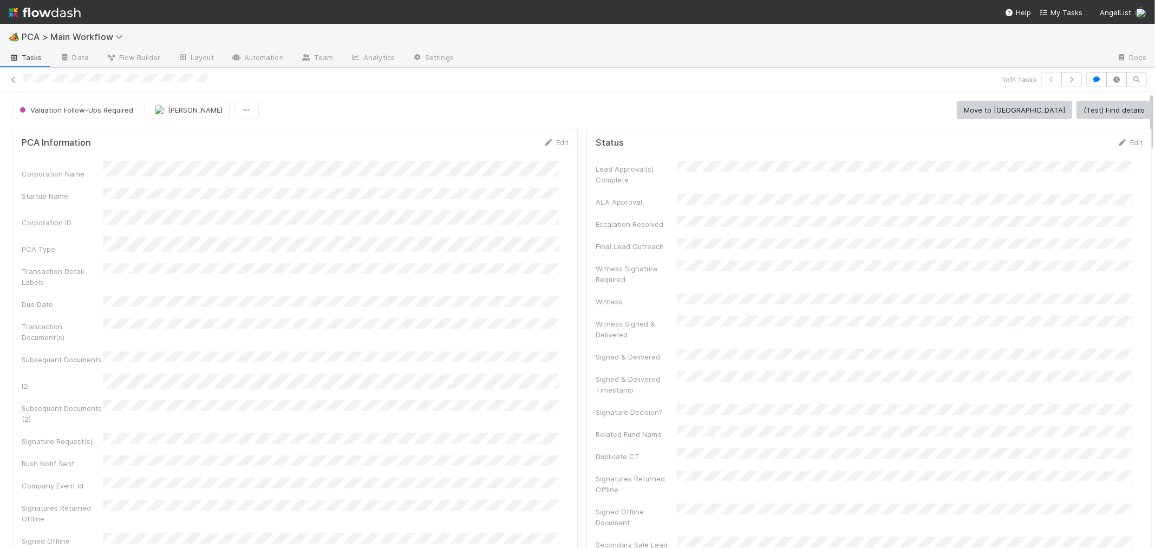
click at [0, 83] on div "1 of 4 tasks" at bounding box center [577, 79] width 1155 height 15
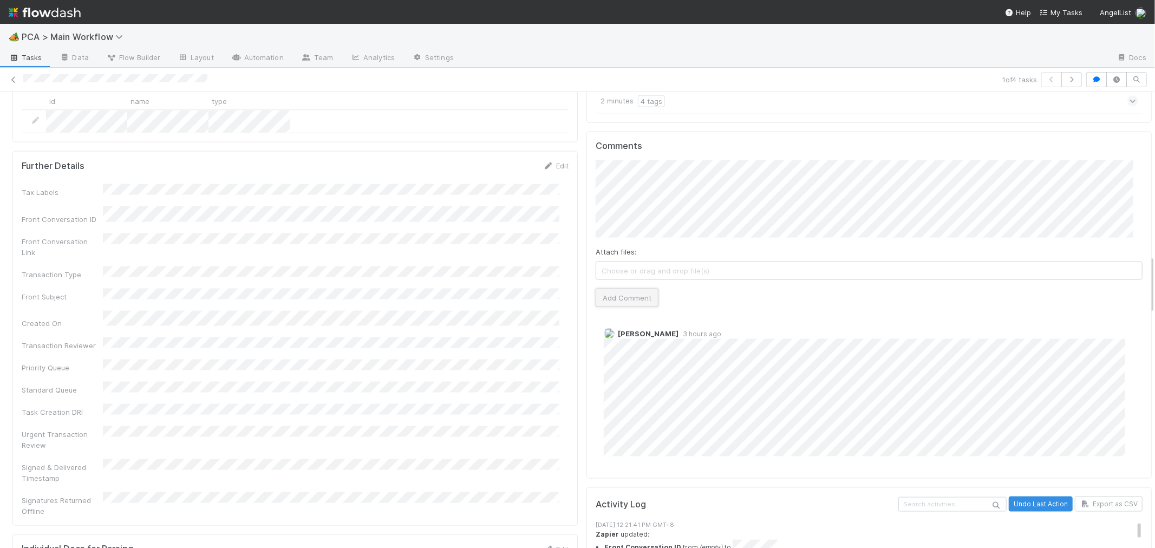
click at [603, 289] on button "Add Comment" at bounding box center [627, 298] width 63 height 18
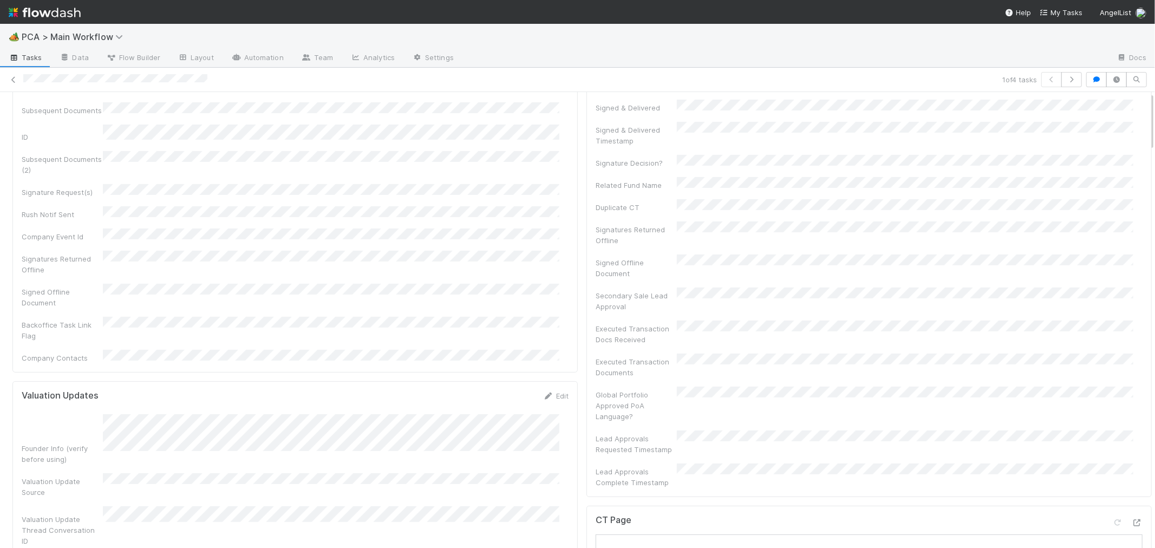
scroll to position [0, 0]
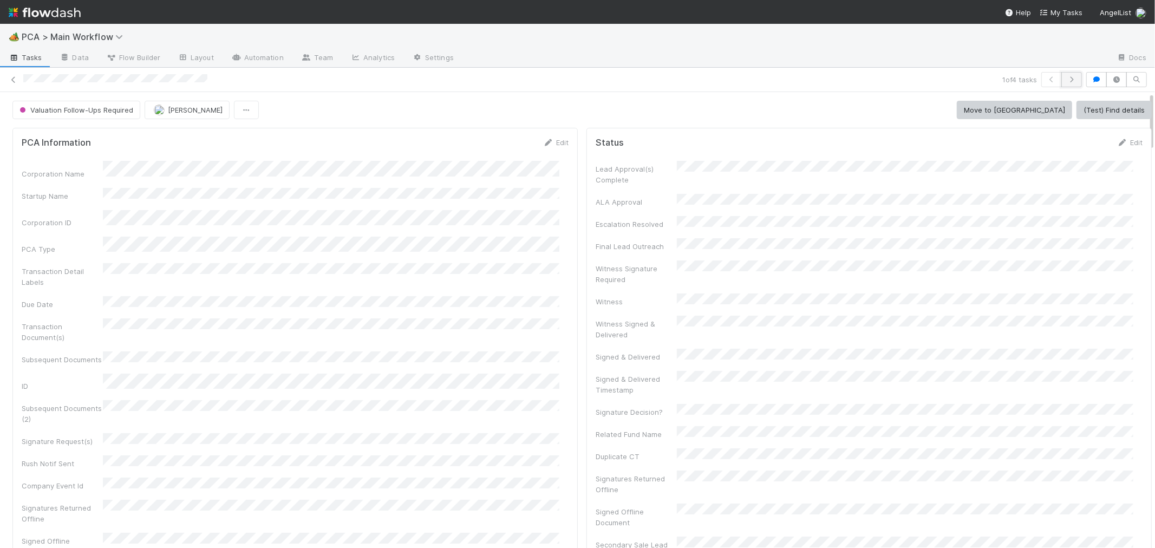
click at [1064, 83] on button "button" at bounding box center [1071, 79] width 21 height 15
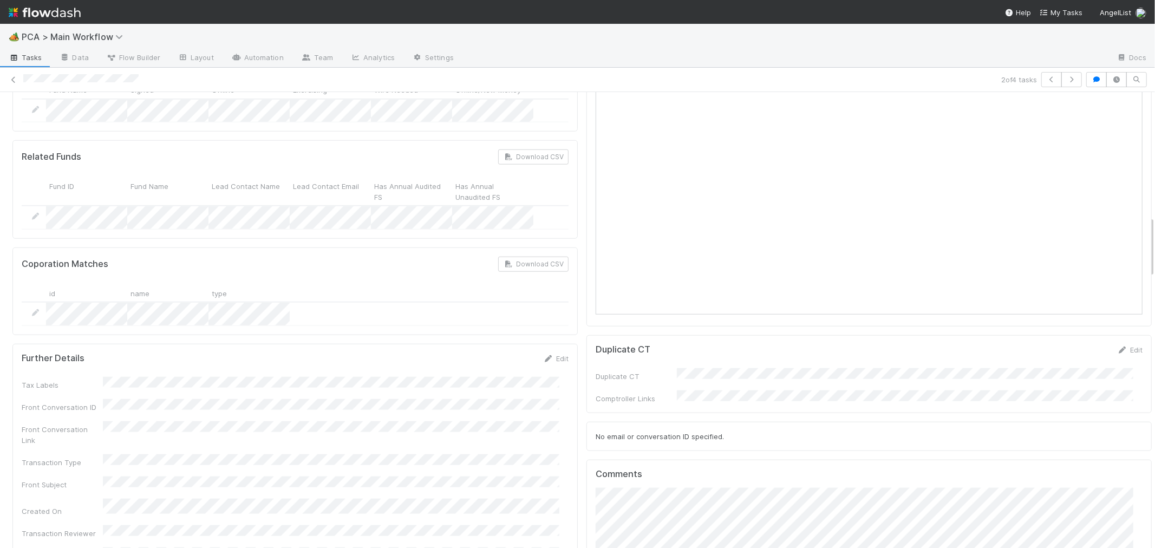
scroll to position [1083, 0]
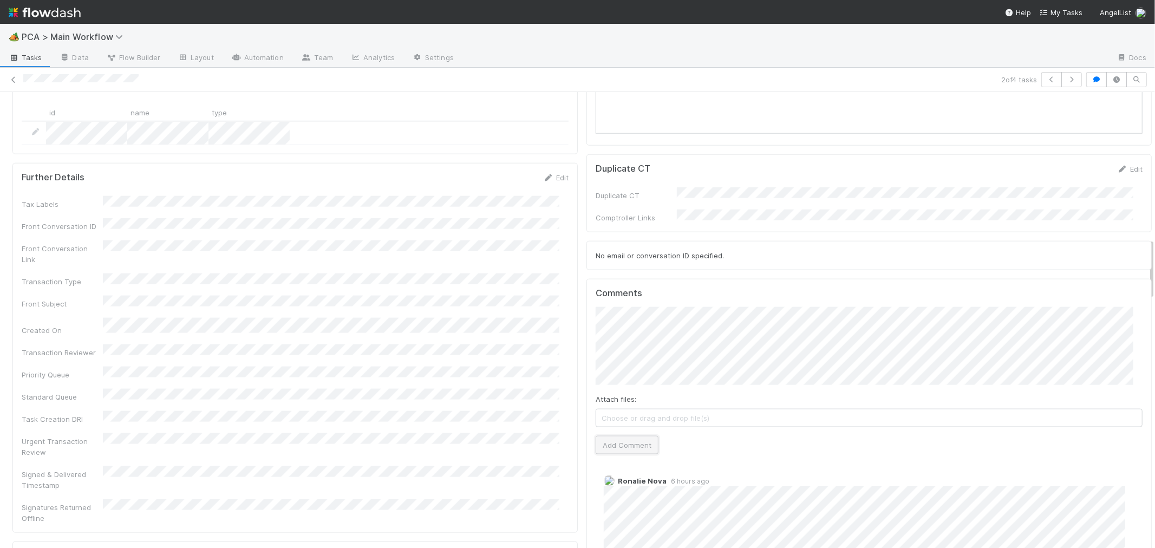
click at [612, 436] on button "Add Comment" at bounding box center [627, 445] width 63 height 18
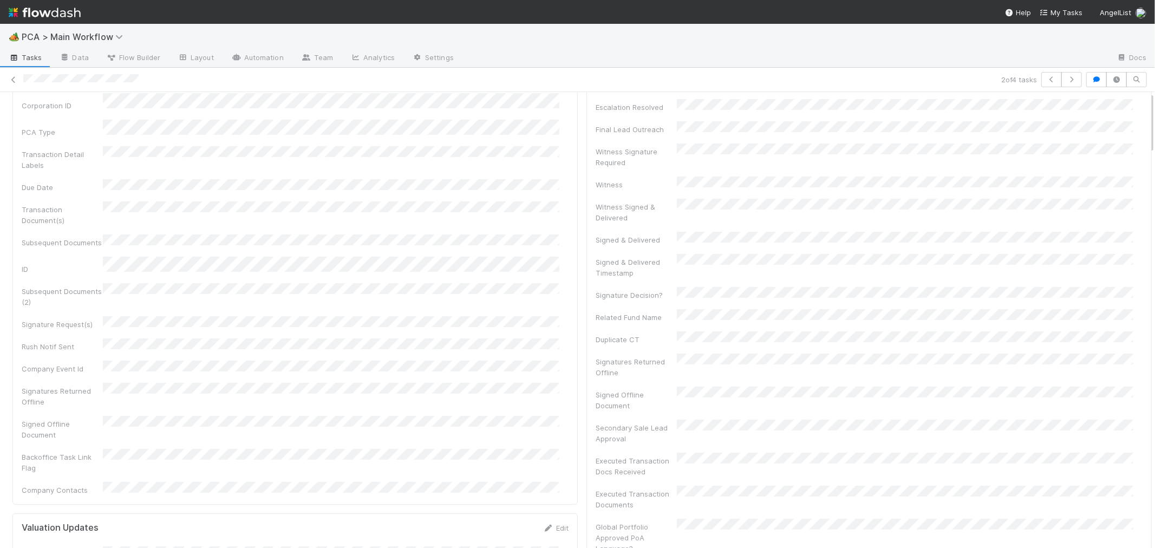
scroll to position [0, 0]
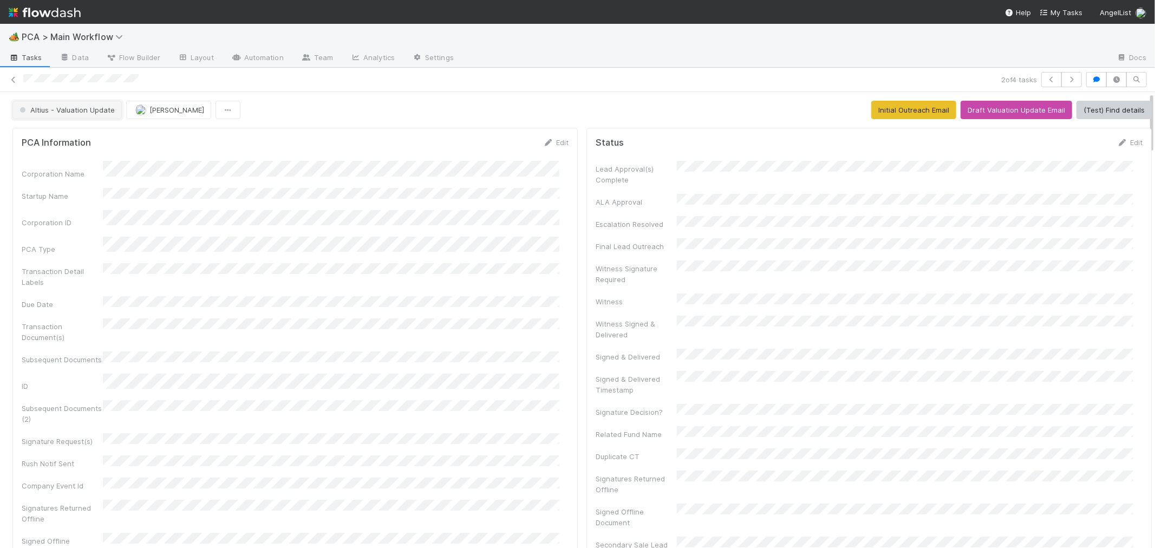
click at [94, 112] on span "Altius - Valuation Update" at bounding box center [65, 110] width 97 height 9
click at [82, 141] on span "Duplicate Check" at bounding box center [49, 137] width 68 height 9
click at [89, 113] on span "Altius - Valuation Update" at bounding box center [65, 110] width 97 height 9
click at [71, 176] on span "Duplicate / Dead PCAs" at bounding box center [60, 176] width 90 height 9
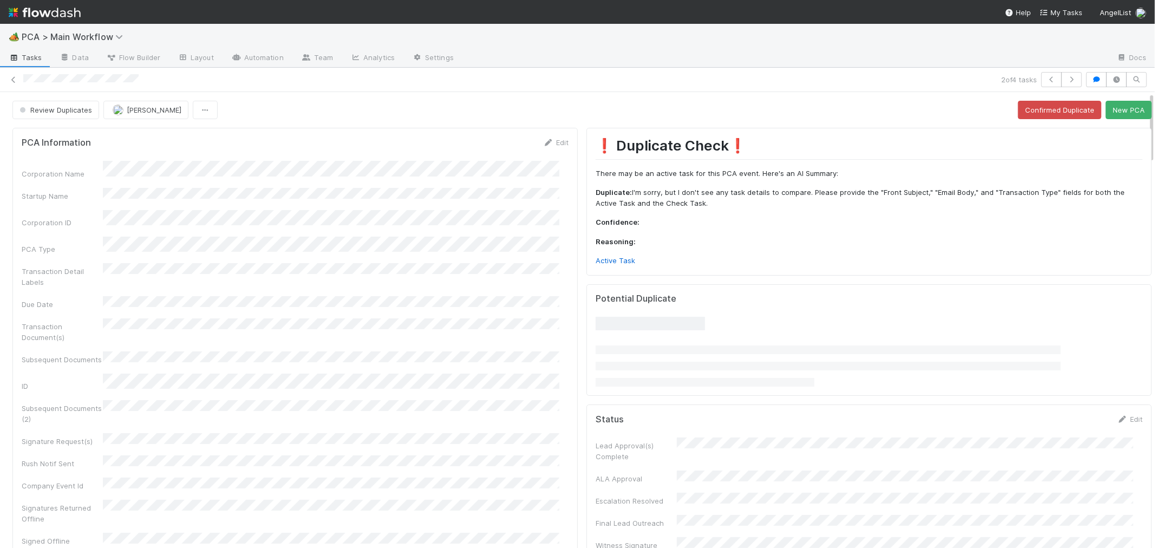
scroll to position [600, 0]
click at [58, 114] on button "Review Duplicates" at bounding box center [55, 110] width 87 height 18
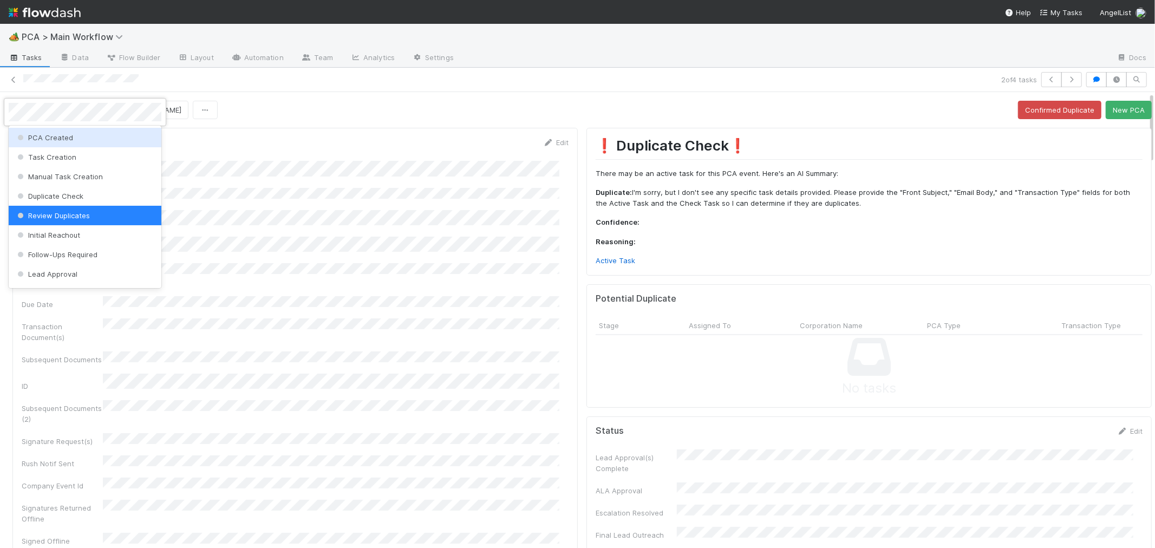
scroll to position [621, 0]
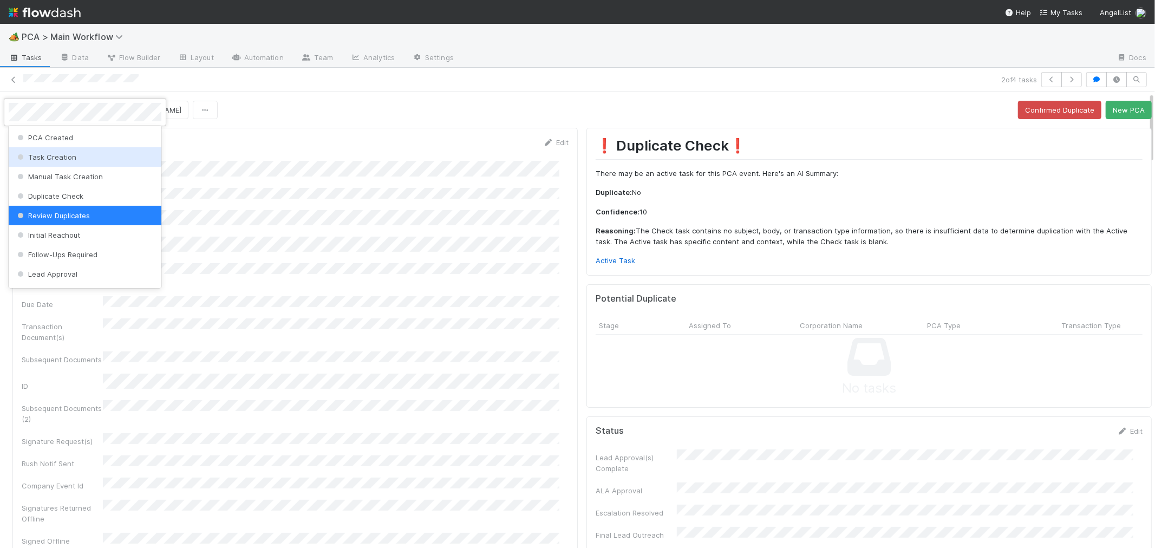
click at [364, 200] on div at bounding box center [577, 274] width 1155 height 548
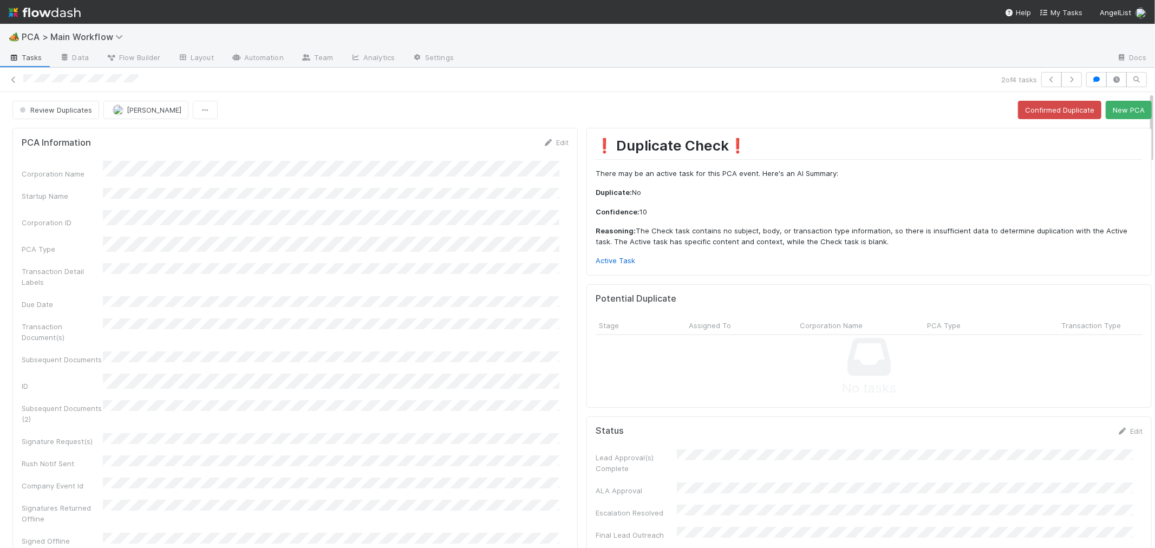
scroll to position [580, 0]
click at [44, 113] on span "Review Duplicates" at bounding box center [54, 110] width 75 height 9
click at [73, 180] on span "Duplicate / Dead PCAs" at bounding box center [60, 176] width 90 height 9
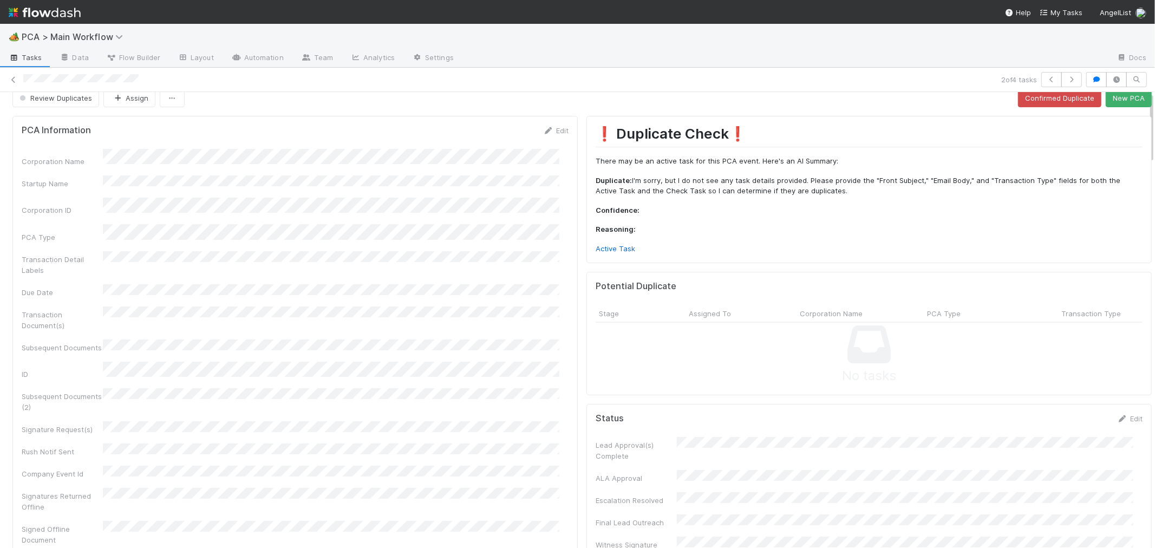
scroll to position [0, 0]
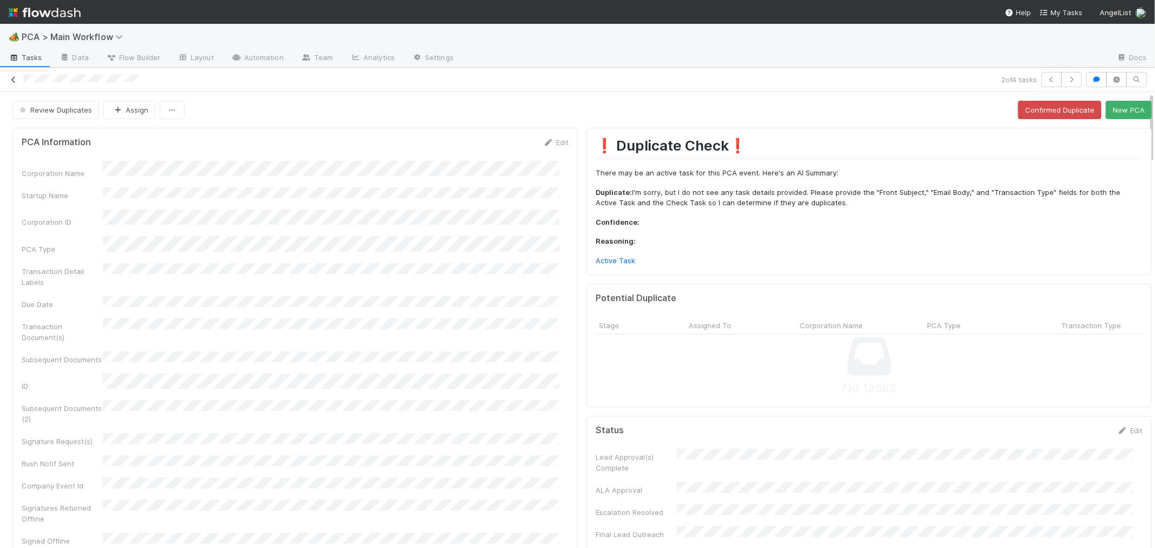
click at [15, 77] on icon at bounding box center [13, 79] width 11 height 7
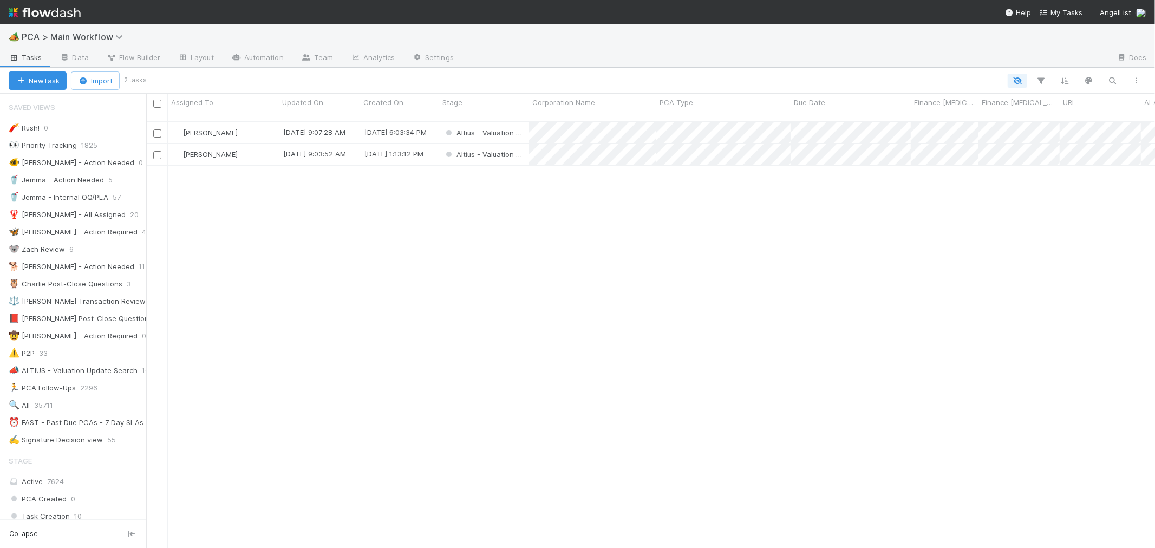
scroll to position [9, 9]
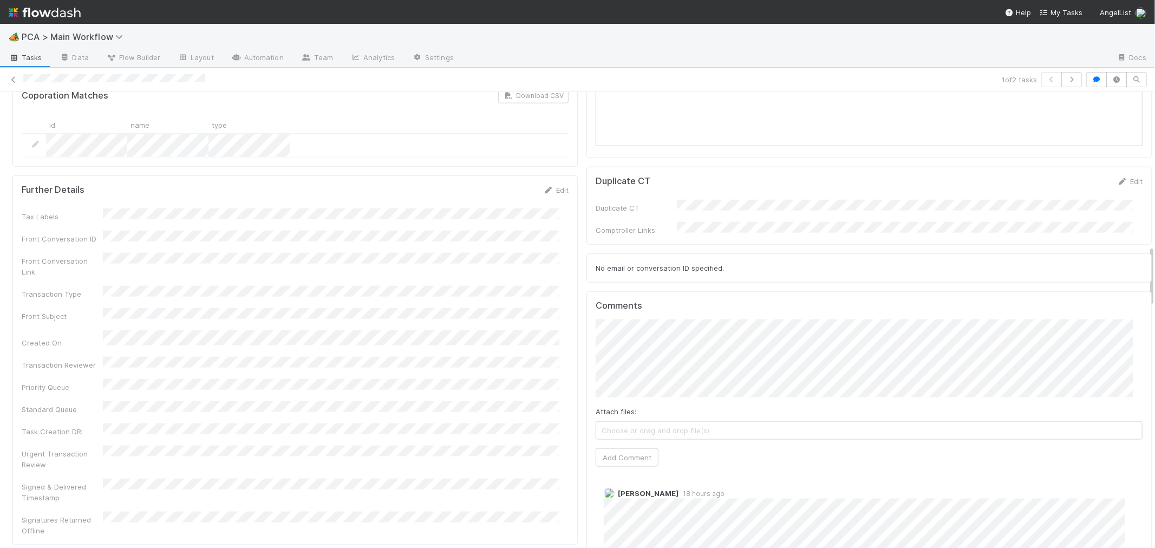
scroll to position [1143, 0]
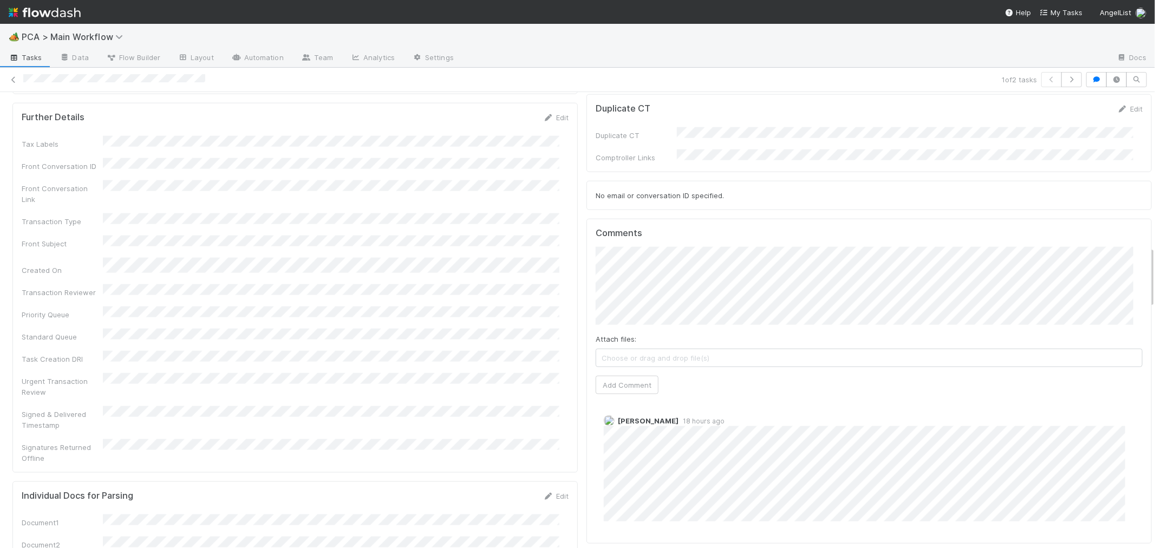
click at [20, 82] on div "1 of 2 tasks" at bounding box center [577, 79] width 1155 height 15
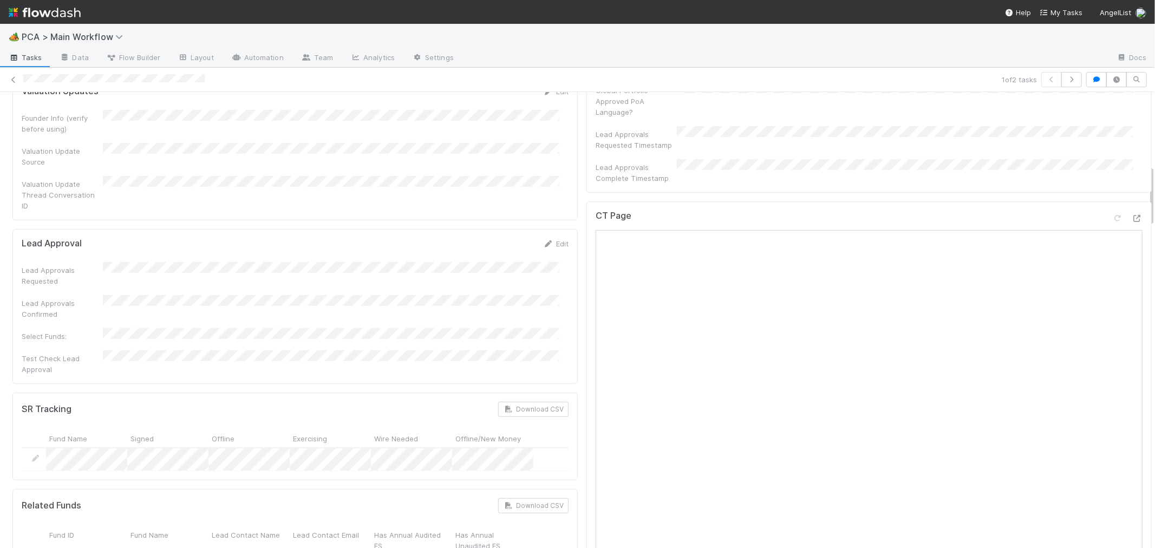
scroll to position [541, 0]
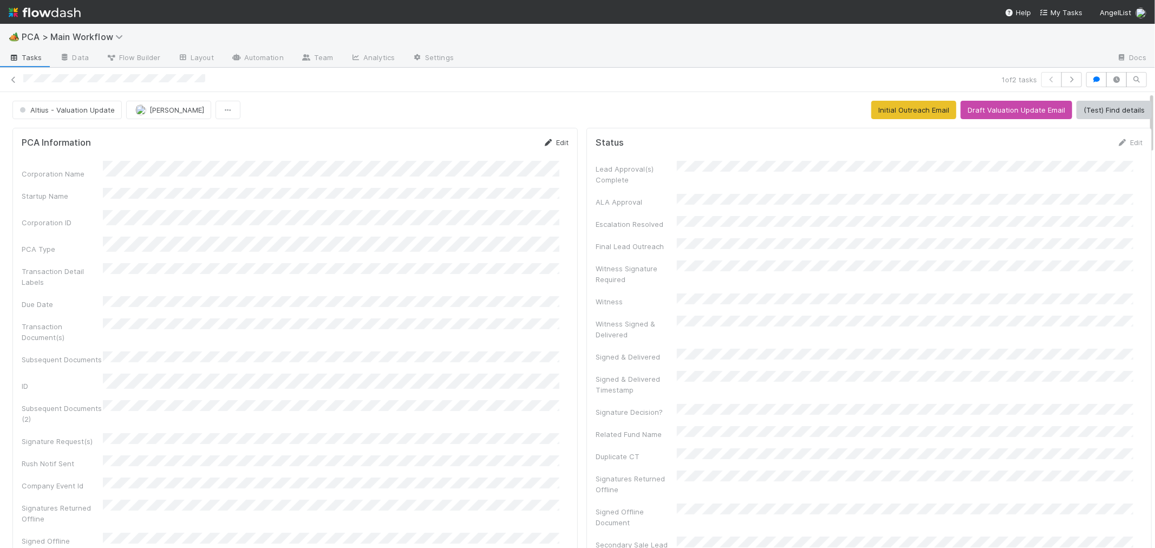
click at [543, 143] on icon at bounding box center [548, 142] width 11 height 7
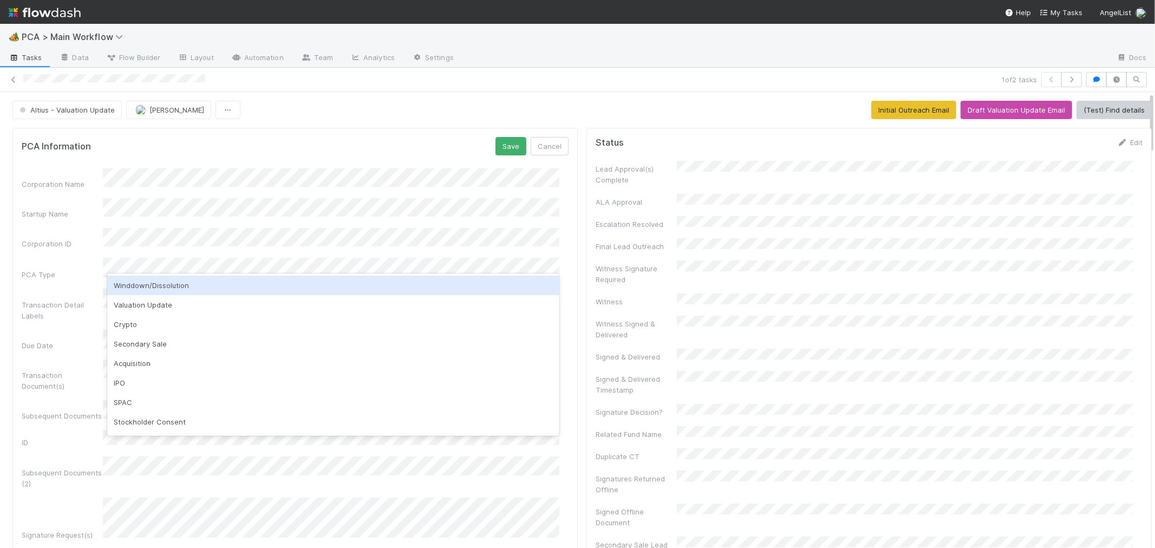
click at [177, 280] on div "Winddown/Dissolution" at bounding box center [333, 285] width 452 height 19
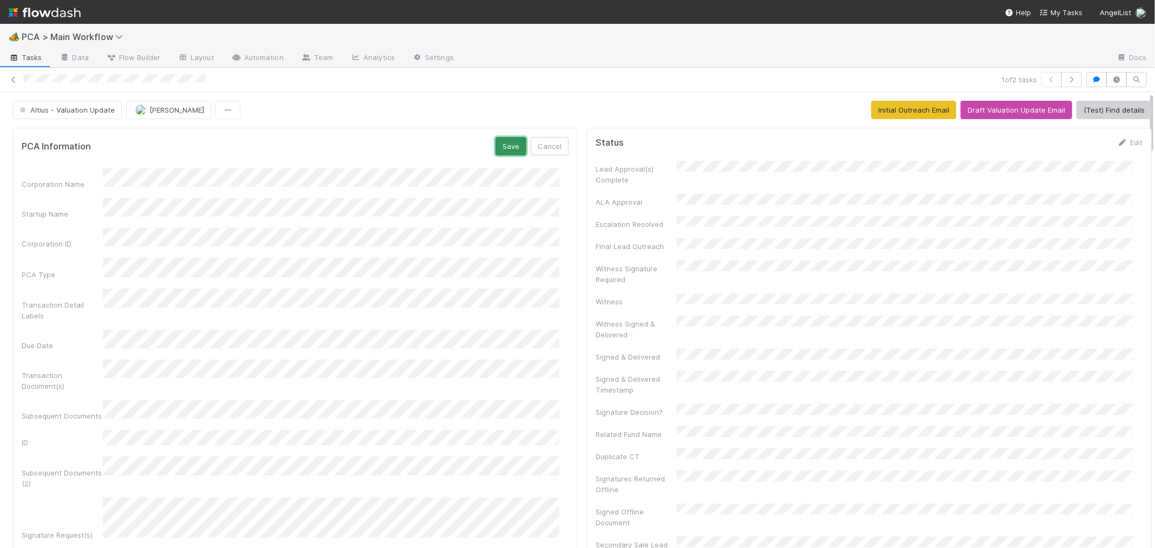
click at [499, 152] on button "Save" at bounding box center [510, 146] width 31 height 18
click at [1119, 111] on button "(Test) Find details" at bounding box center [1113, 110] width 75 height 18
click at [1023, 109] on button "Draft Valuation Update Email" at bounding box center [1017, 110] width 112 height 18
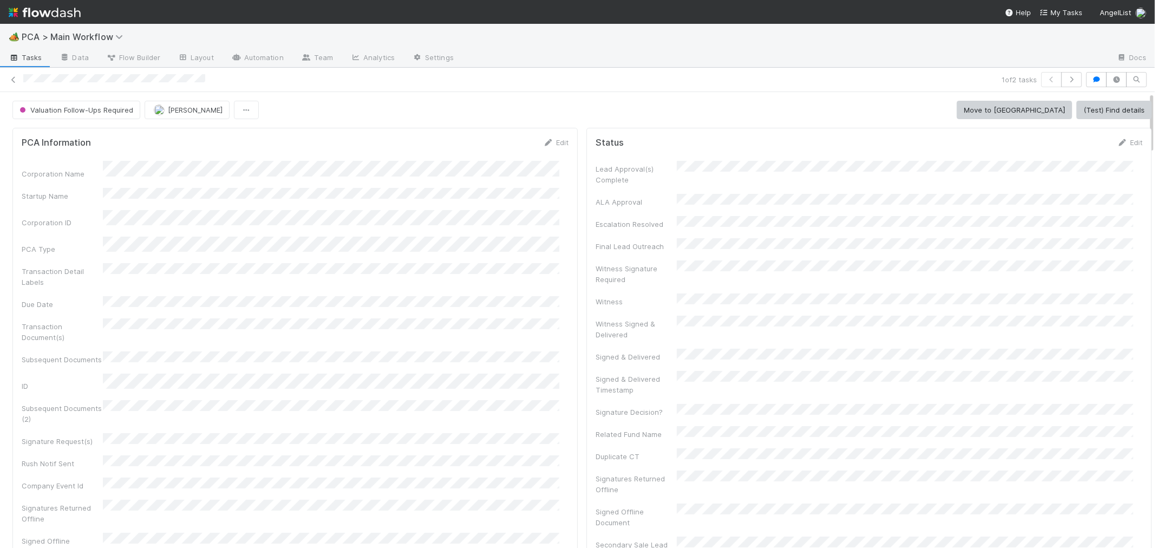
click at [493, 226] on div "Corporation Name Startup Name Corporation ID PCA Type Transaction Detail Labels…" at bounding box center [295, 387] width 547 height 452
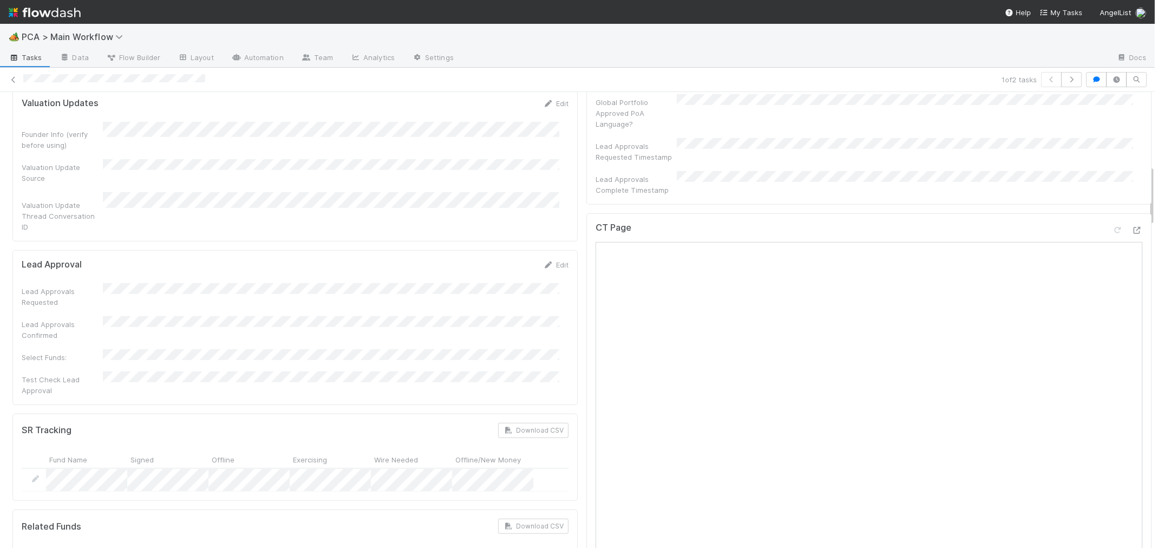
scroll to position [1022, 0]
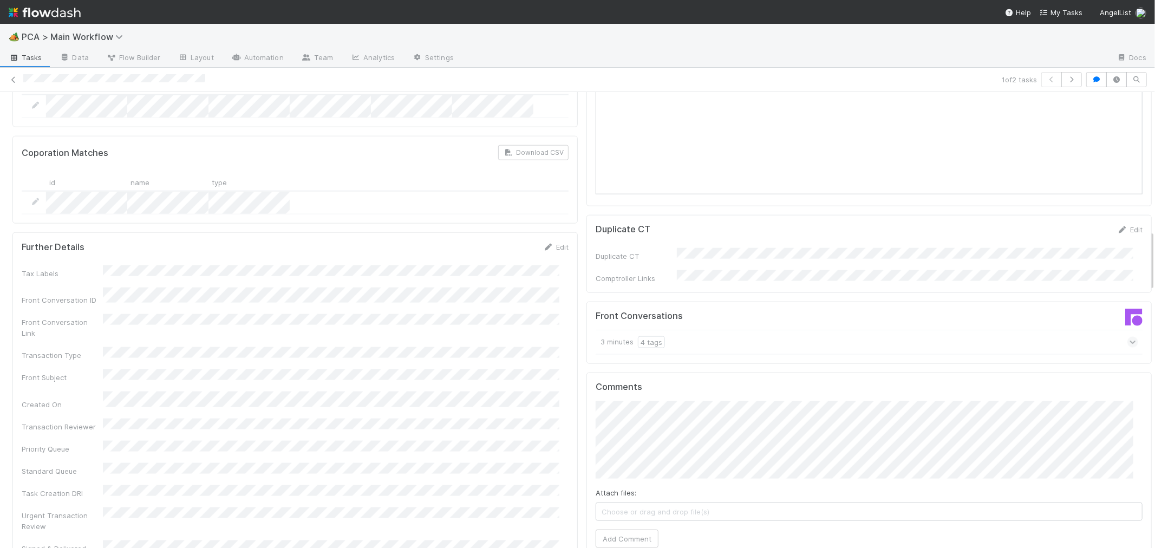
click at [566, 387] on div "Further Details Edit Tax Labels Front Conversation ID Front Conversation Link T…" at bounding box center [294, 419] width 565 height 374
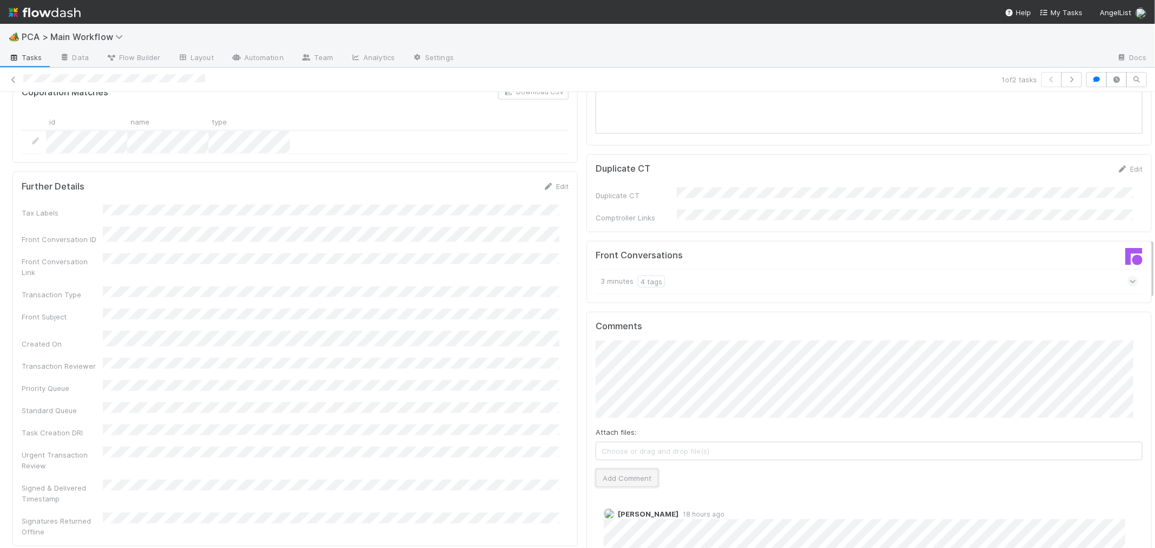
click at [602, 469] on button "Add Comment" at bounding box center [627, 478] width 63 height 18
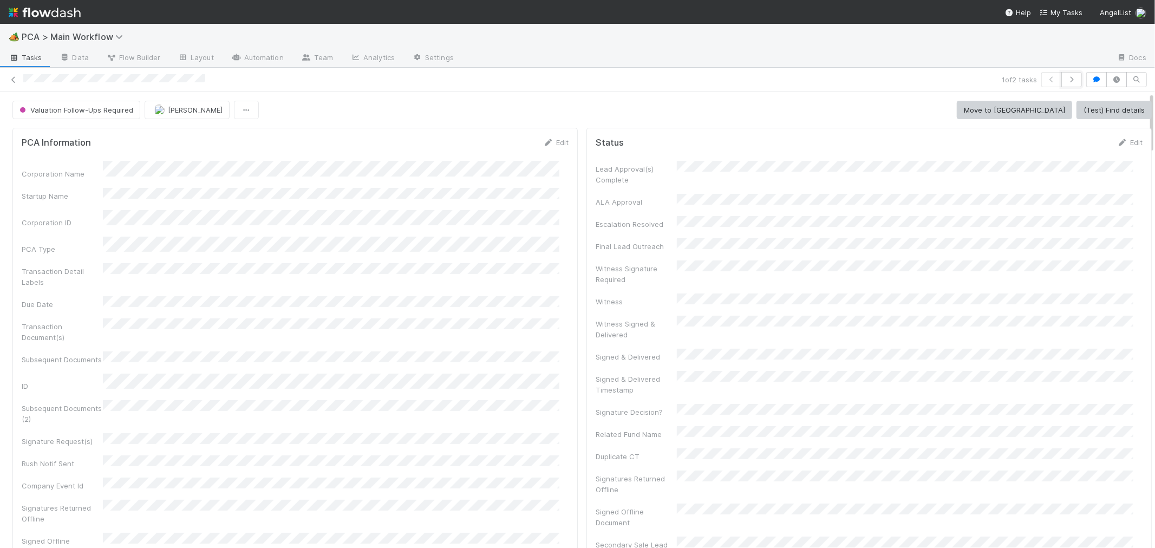
click at [1066, 79] on icon "button" at bounding box center [1071, 79] width 11 height 6
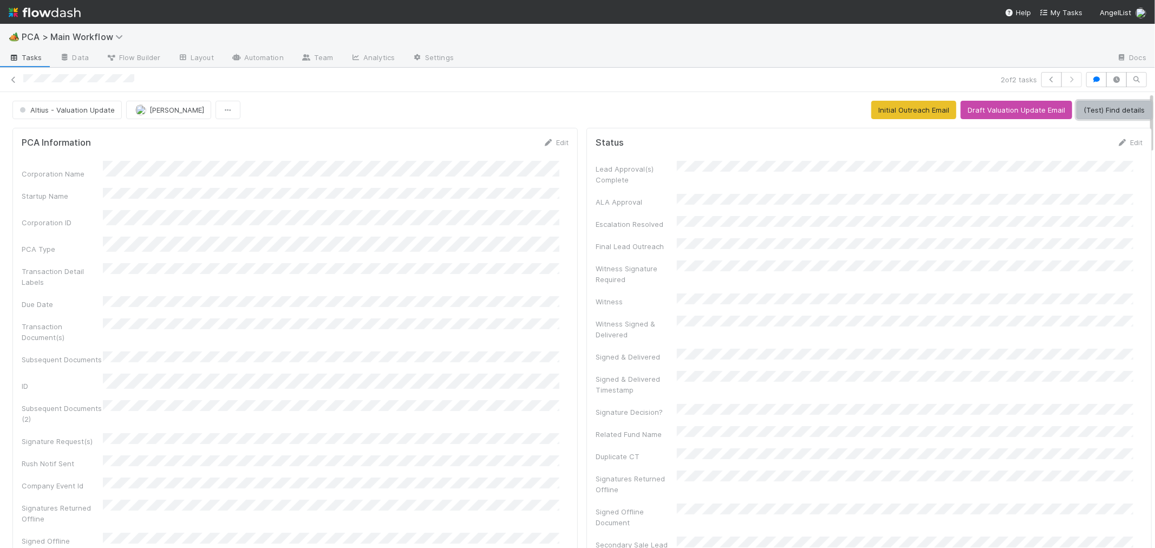
click at [1086, 103] on button "(Test) Find details" at bounding box center [1113, 110] width 75 height 18
click at [1022, 114] on button "Draft Valuation Update Email" at bounding box center [1017, 110] width 112 height 18
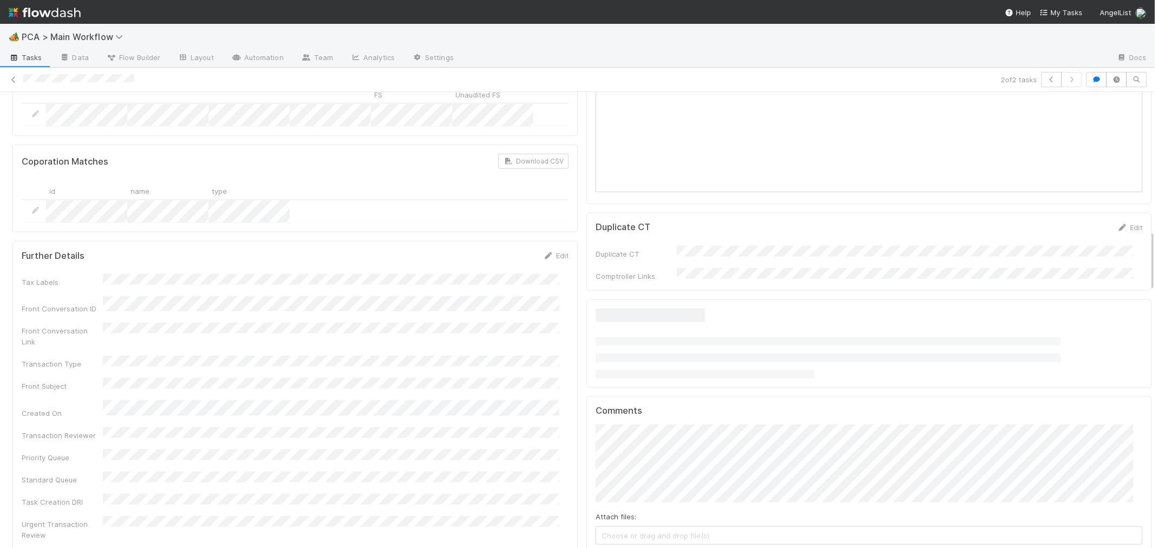
scroll to position [1205, 0]
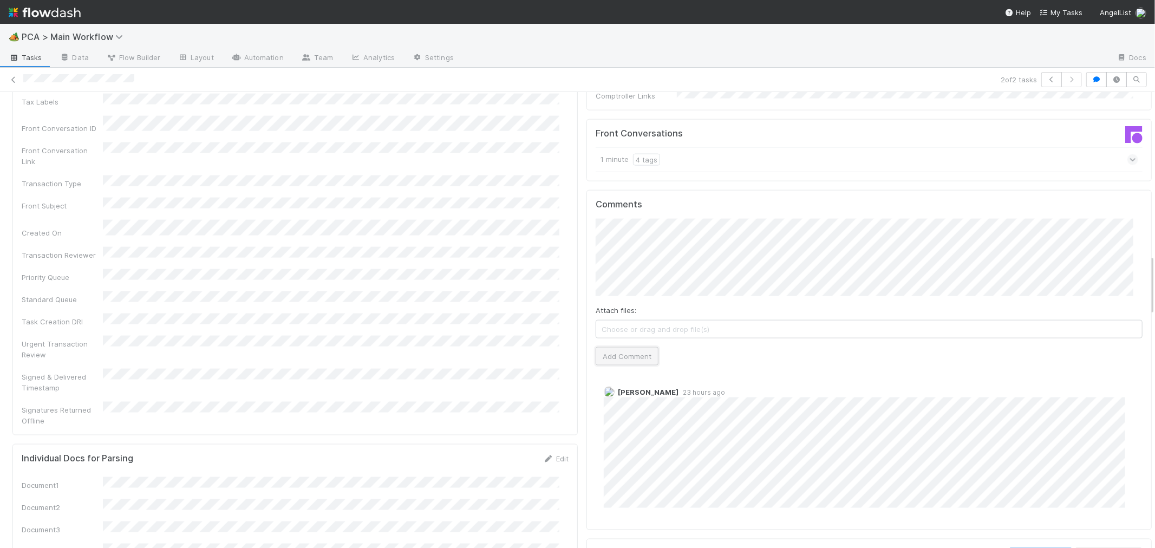
click at [607, 347] on button "Add Comment" at bounding box center [627, 356] width 63 height 18
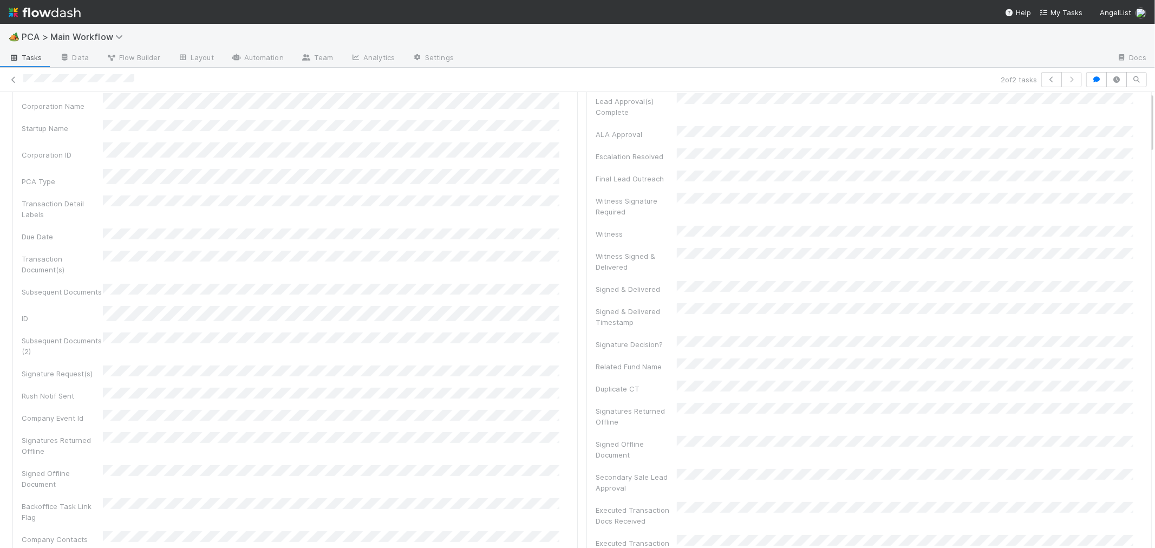
scroll to position [0, 0]
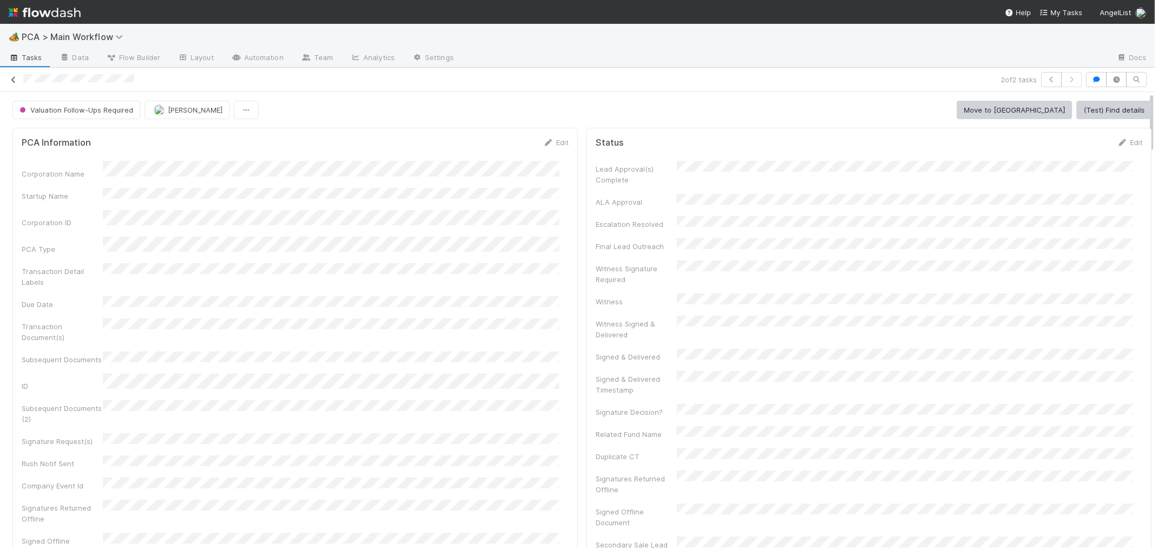
click at [12, 77] on icon at bounding box center [13, 79] width 11 height 7
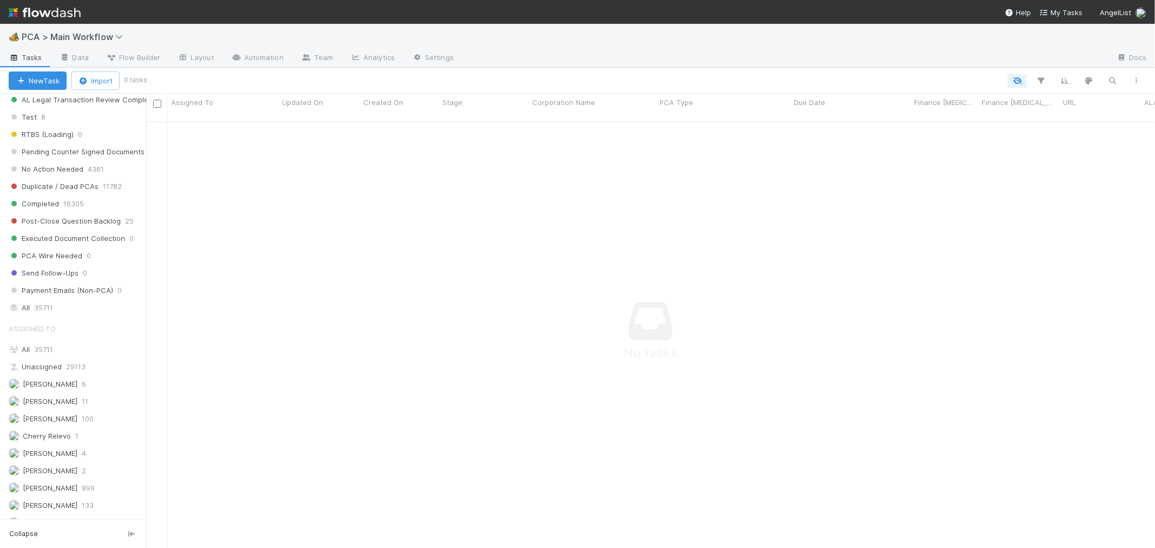
scroll to position [1101, 0]
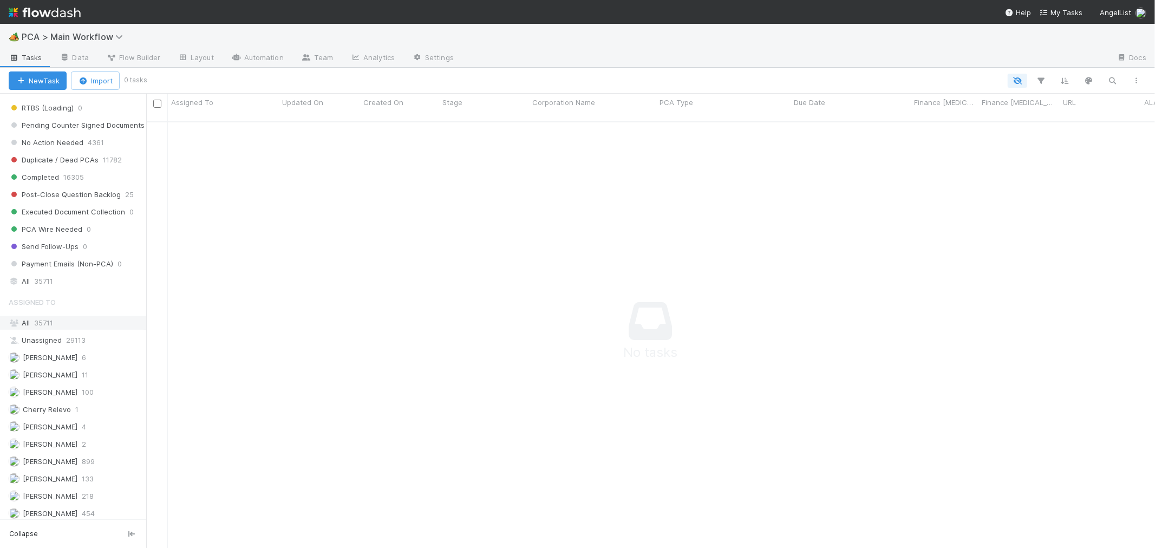
click at [75, 330] on div "All 35711" at bounding box center [76, 323] width 135 height 14
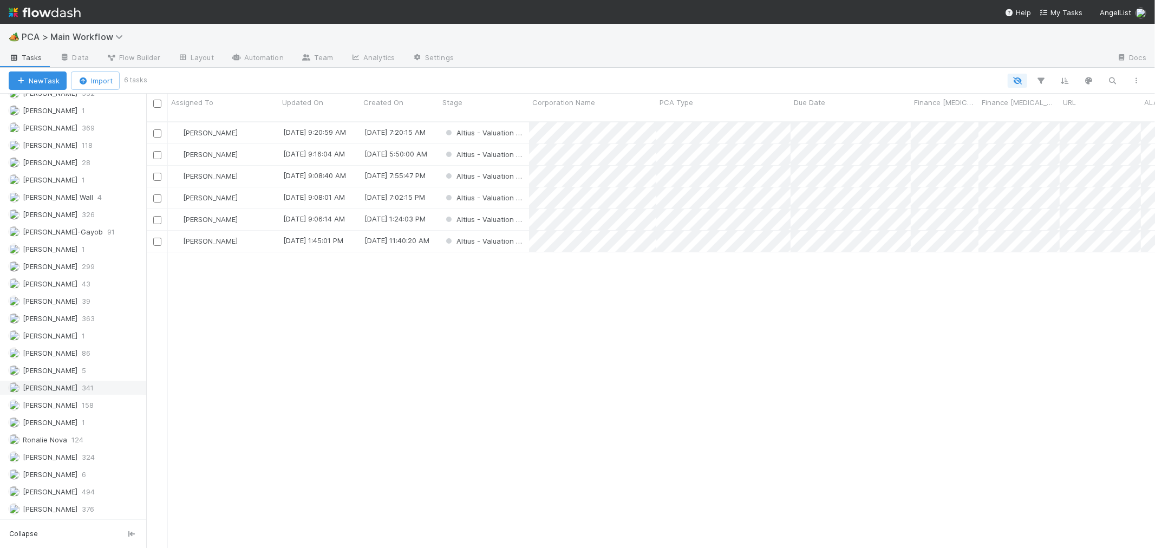
scroll to position [1552, 0]
click at [86, 458] on span "324" at bounding box center [88, 458] width 13 height 14
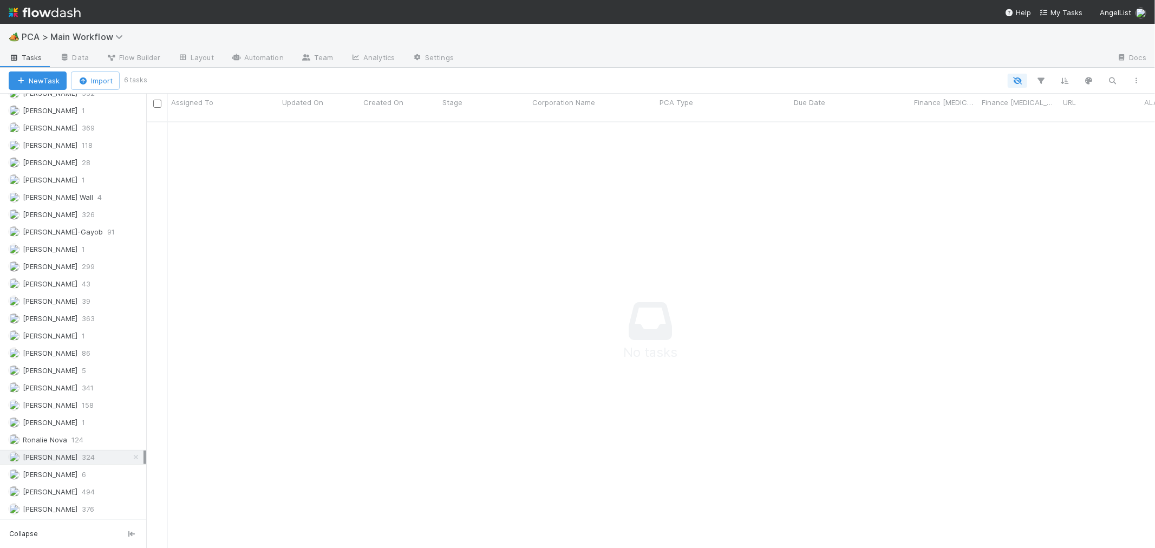
scroll to position [9, 9]
click at [112, 38] on span "PCA > Main Workflow" at bounding box center [75, 36] width 107 height 11
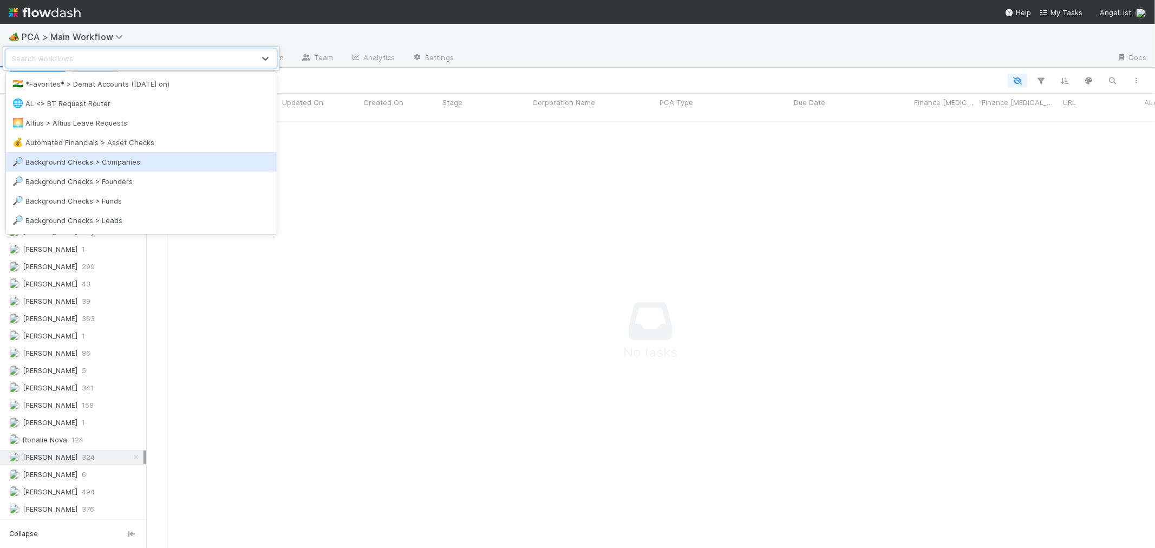
click at [443, 311] on div "option Background Checks > Companies focused, 5 of 40. 40 results available. Us…" at bounding box center [577, 274] width 1155 height 548
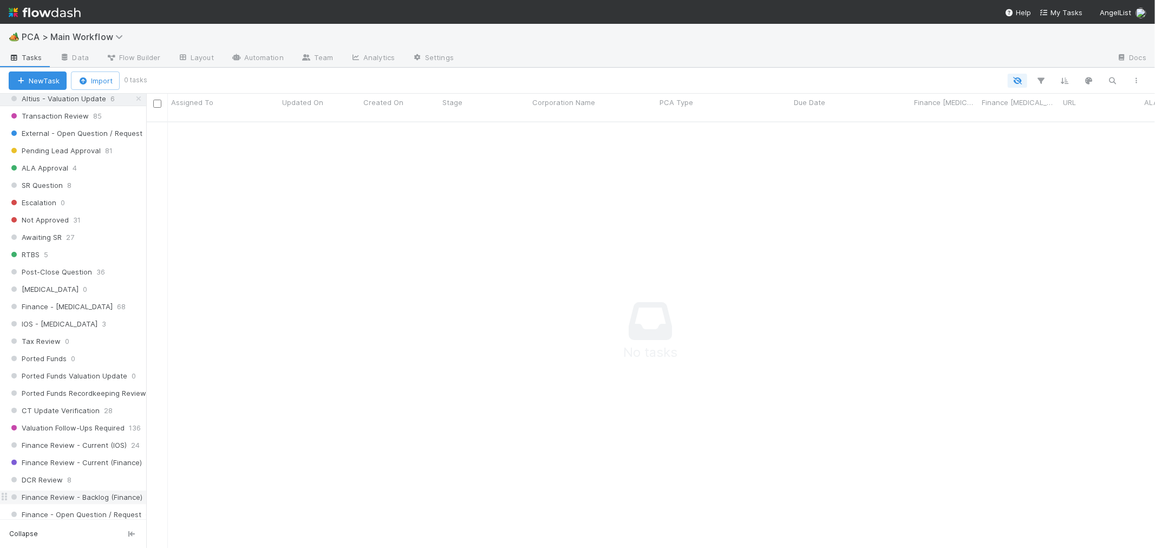
scroll to position [469, 0]
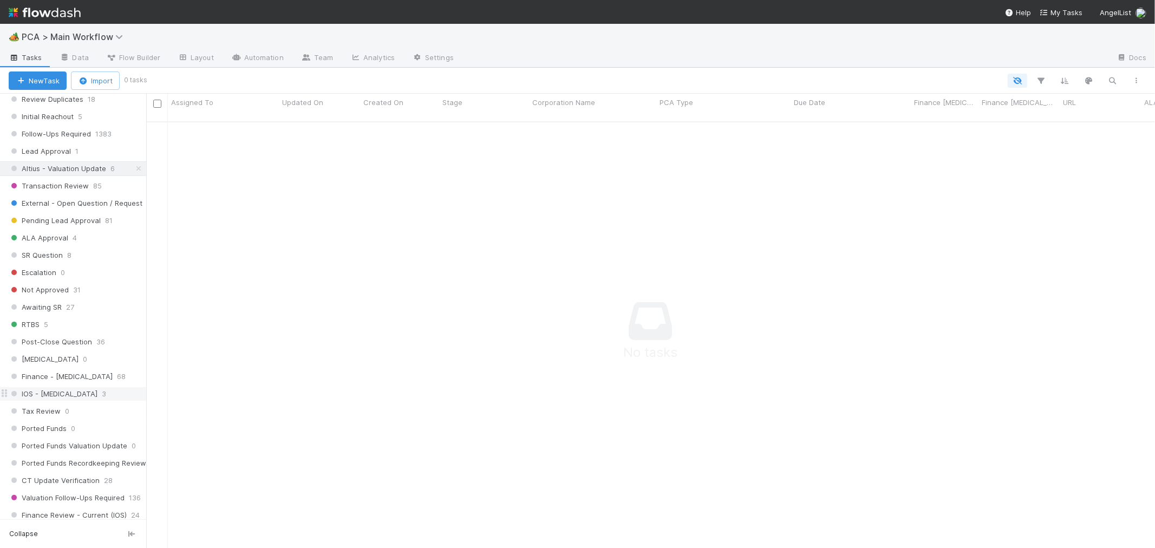
click at [84, 398] on div "IOS - ICU 3" at bounding box center [78, 394] width 138 height 14
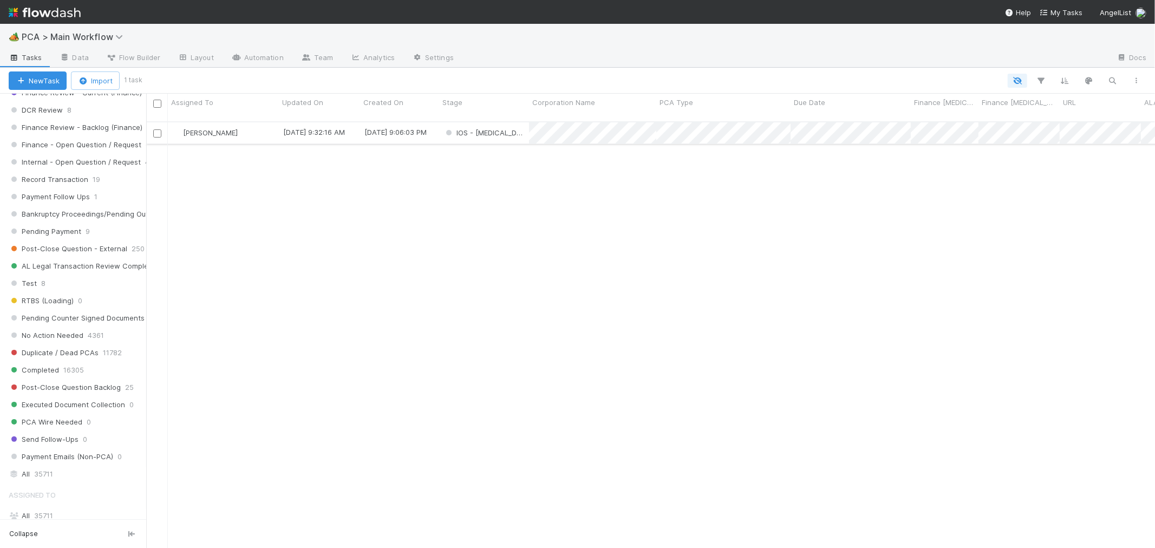
click at [520, 128] on div "IOS - ICU" at bounding box center [484, 132] width 90 height 21
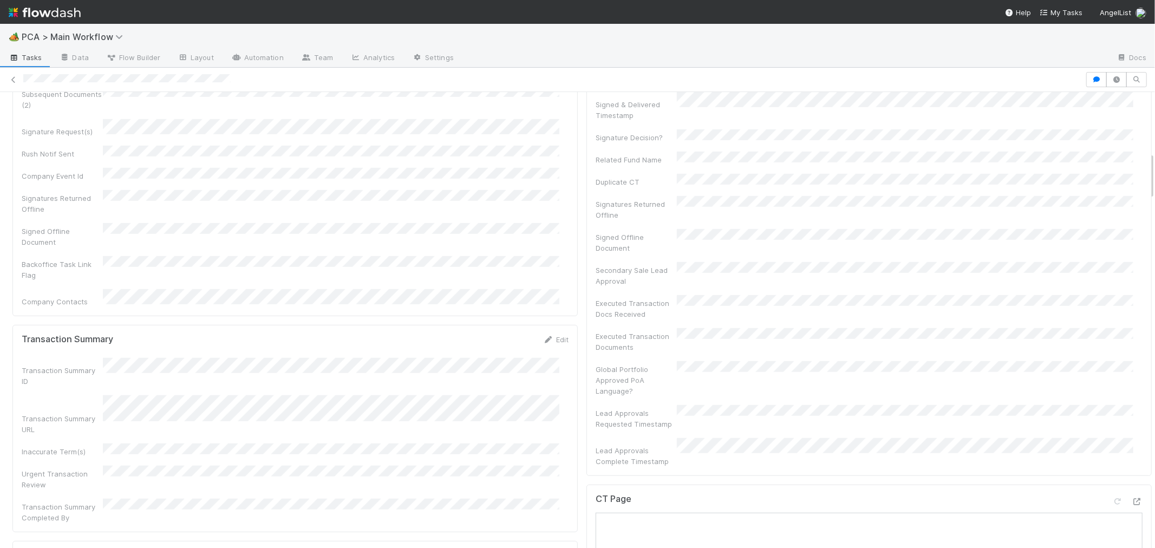
scroll to position [782, 0]
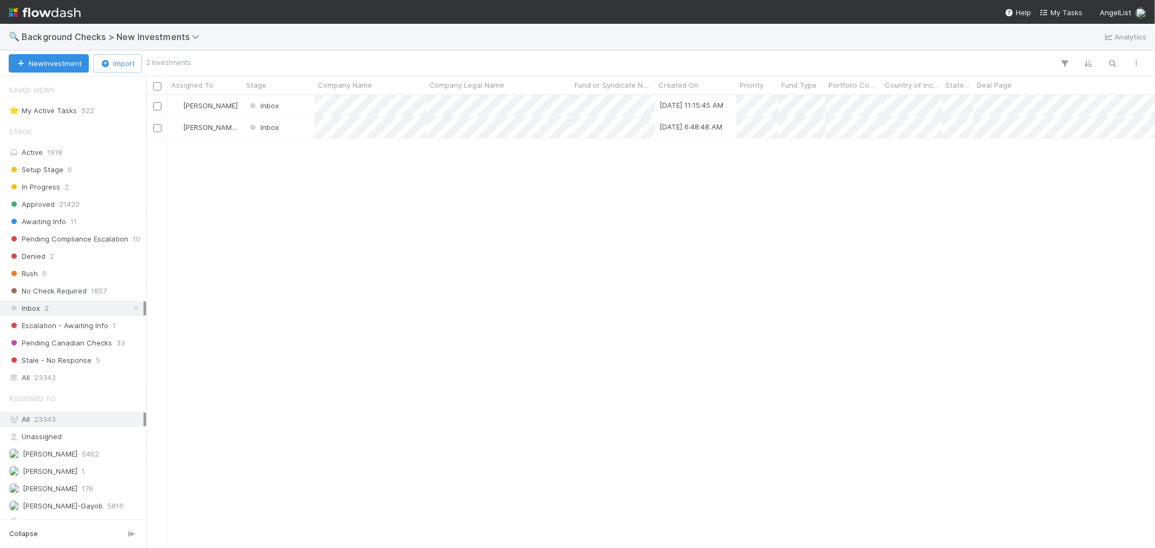
scroll to position [443, 1000]
drag, startPoint x: 60, startPoint y: 378, endPoint x: 88, endPoint y: 347, distance: 41.8
click at [60, 378] on div "All 23343" at bounding box center [76, 378] width 135 height 14
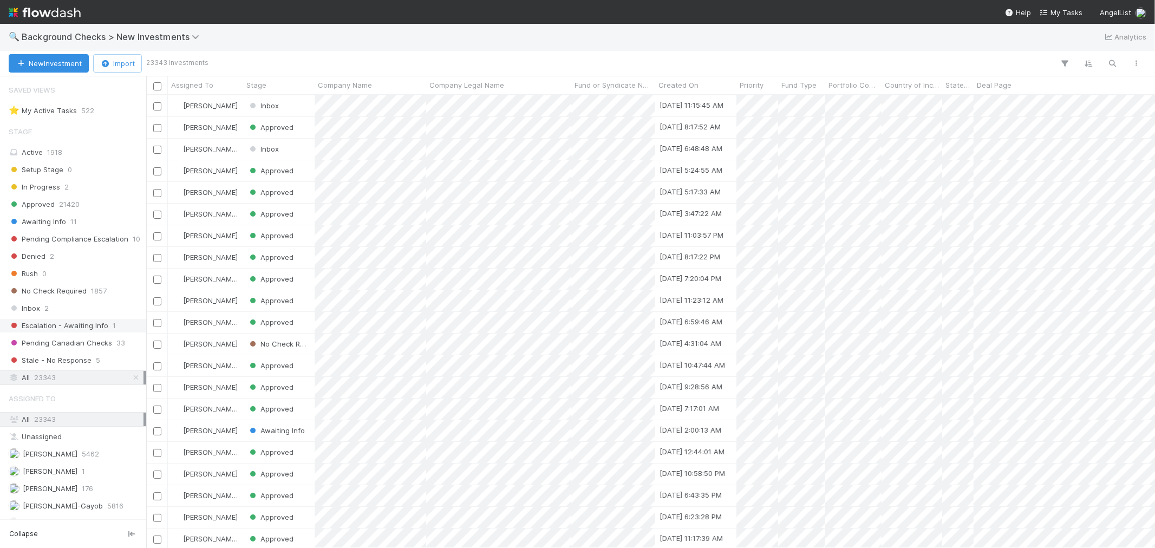
scroll to position [443, 1000]
click at [1111, 65] on icon "button" at bounding box center [1112, 63] width 11 height 10
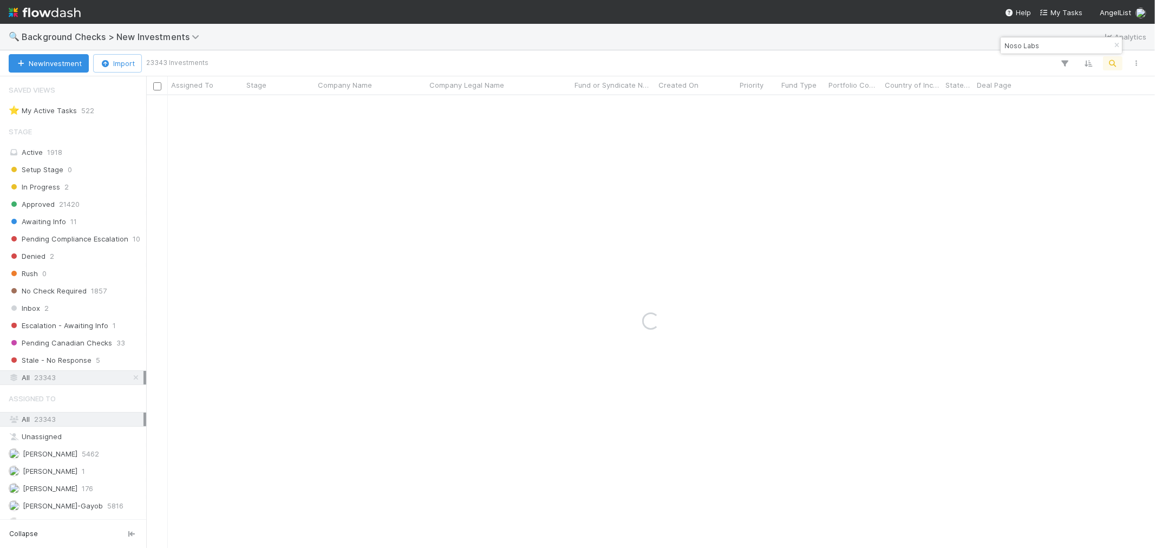
type input "Noso Labs"
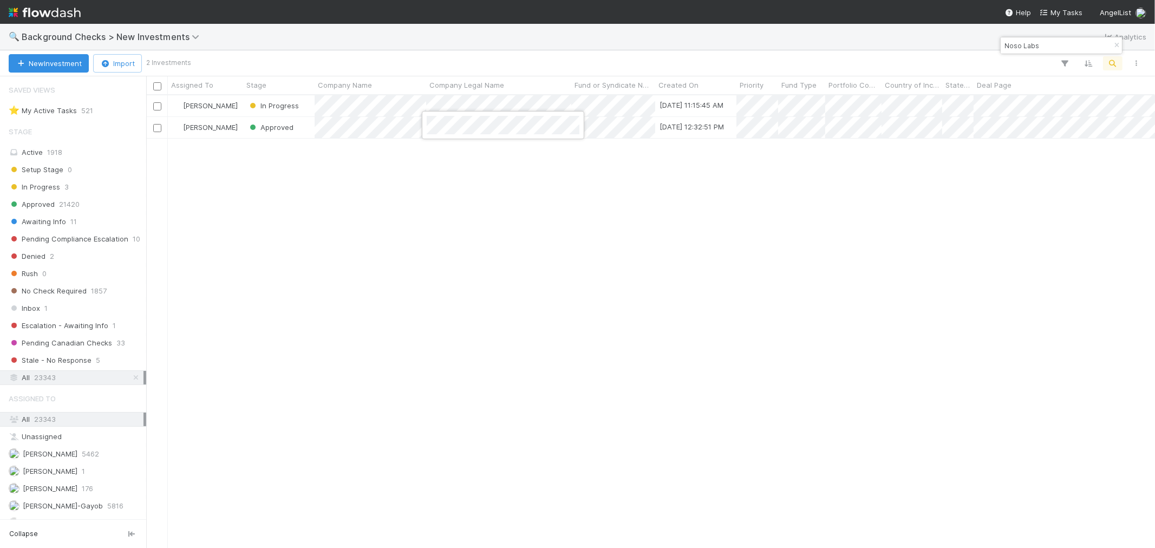
click at [622, 408] on div at bounding box center [577, 274] width 1155 height 548
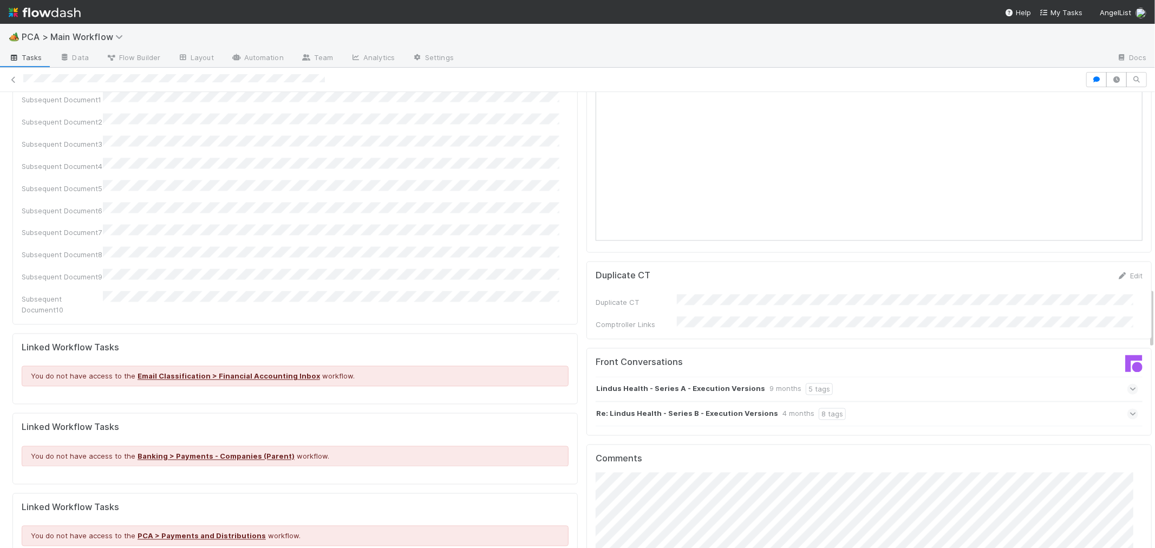
scroll to position [1444, 0]
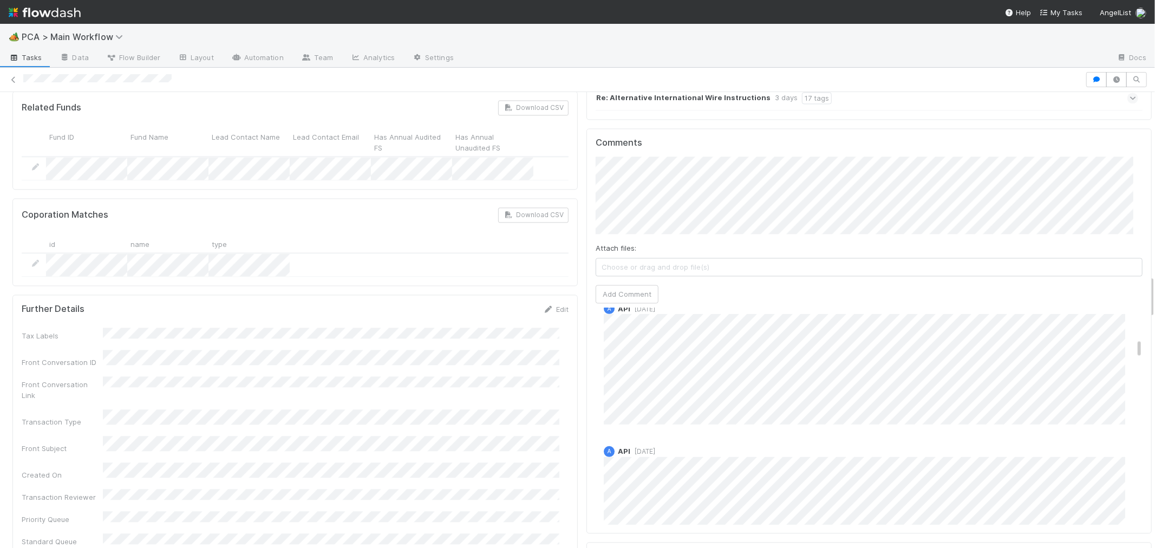
scroll to position [481, 0]
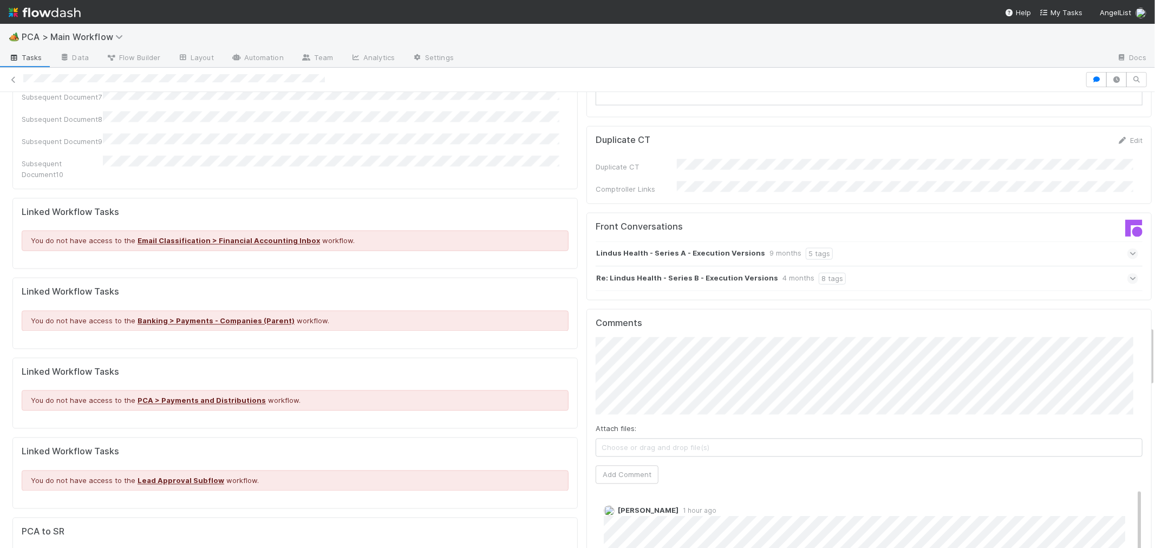
scroll to position [1745, 0]
click at [1039, 274] on icon at bounding box center [1133, 279] width 7 height 11
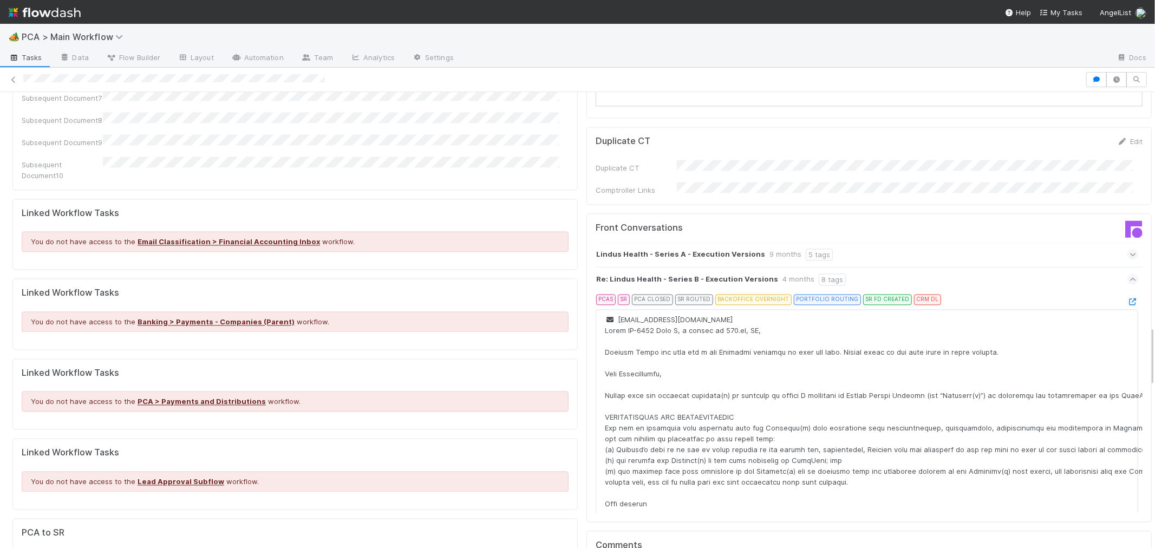
click at [1039, 249] on icon at bounding box center [1133, 254] width 7 height 11
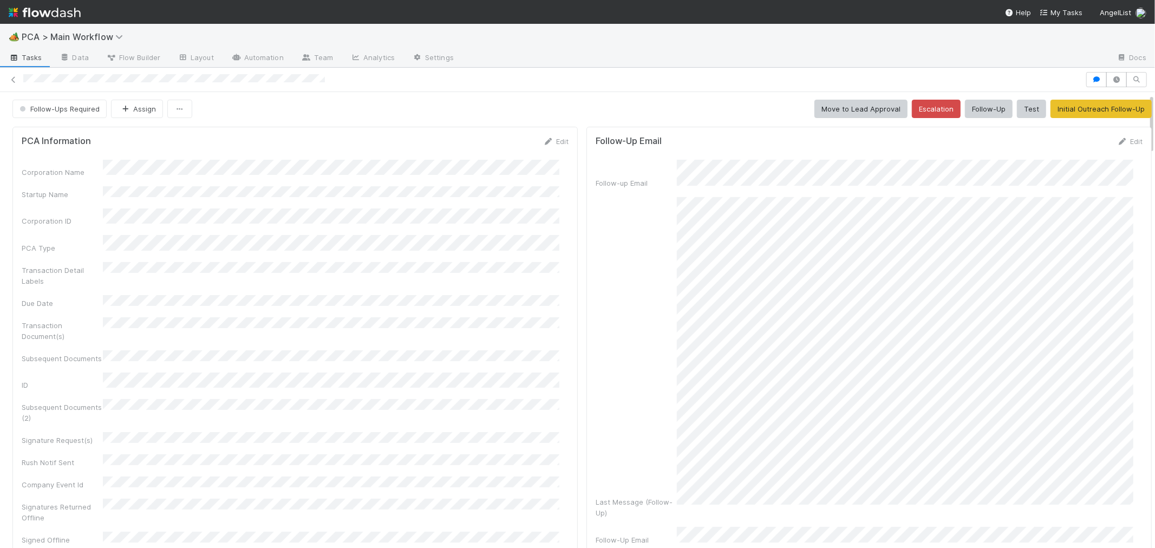
scroll to position [0, 0]
click at [1039, 143] on link "Edit" at bounding box center [1129, 142] width 25 height 9
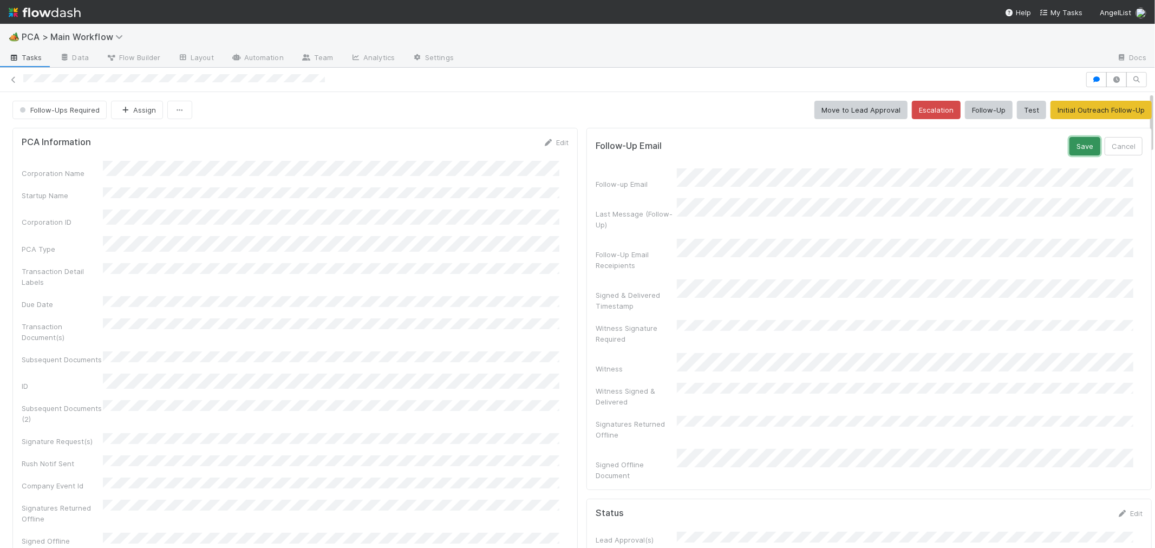
click at [1039, 143] on button "Save" at bounding box center [1084, 146] width 31 height 18
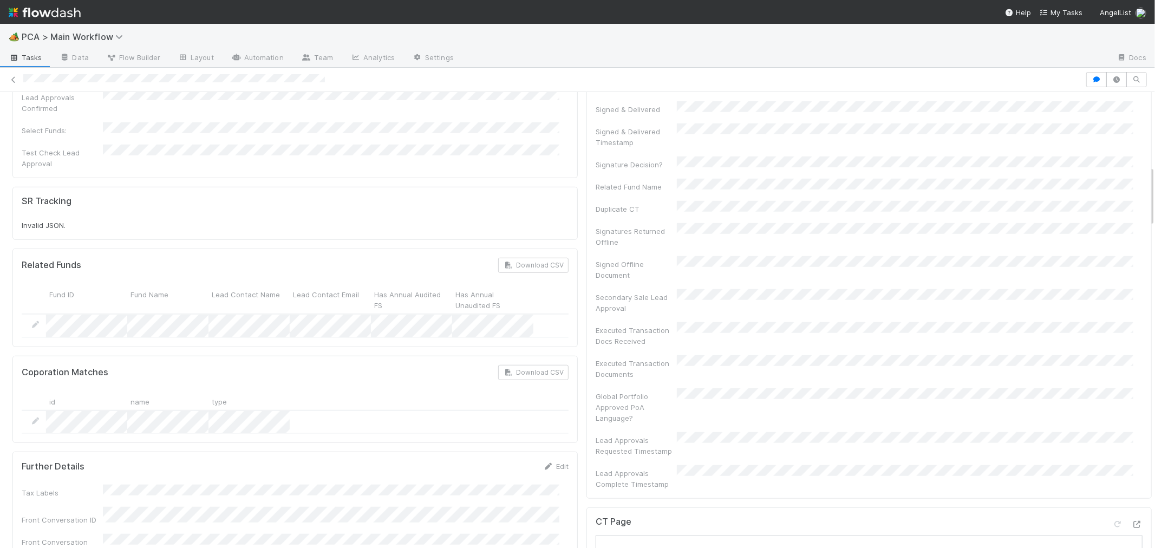
scroll to position [722, 0]
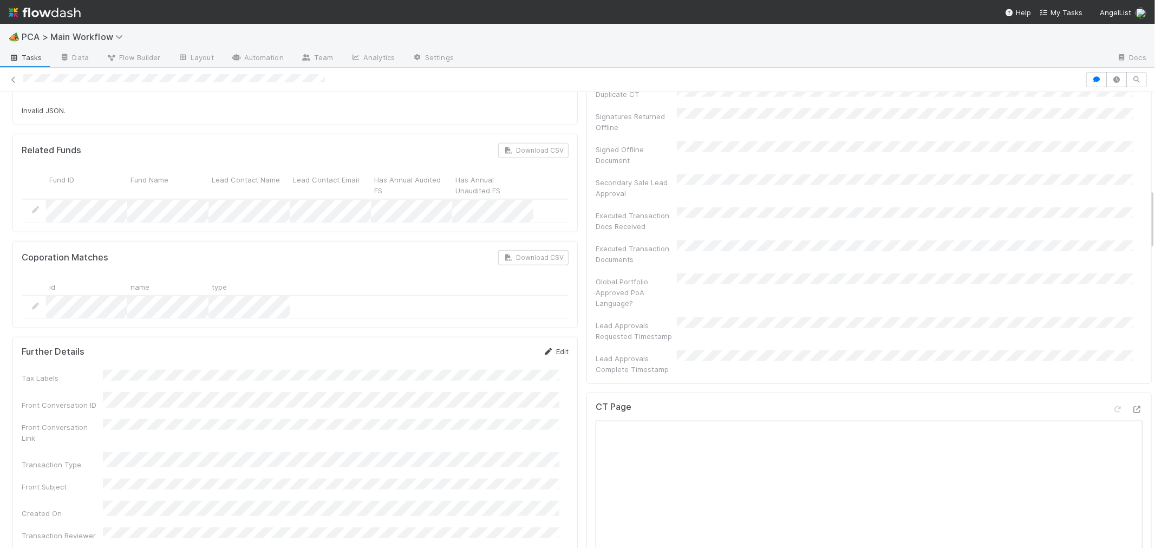
click at [552, 347] on link "Edit" at bounding box center [555, 351] width 25 height 9
click at [509, 346] on button "Save" at bounding box center [510, 355] width 31 height 18
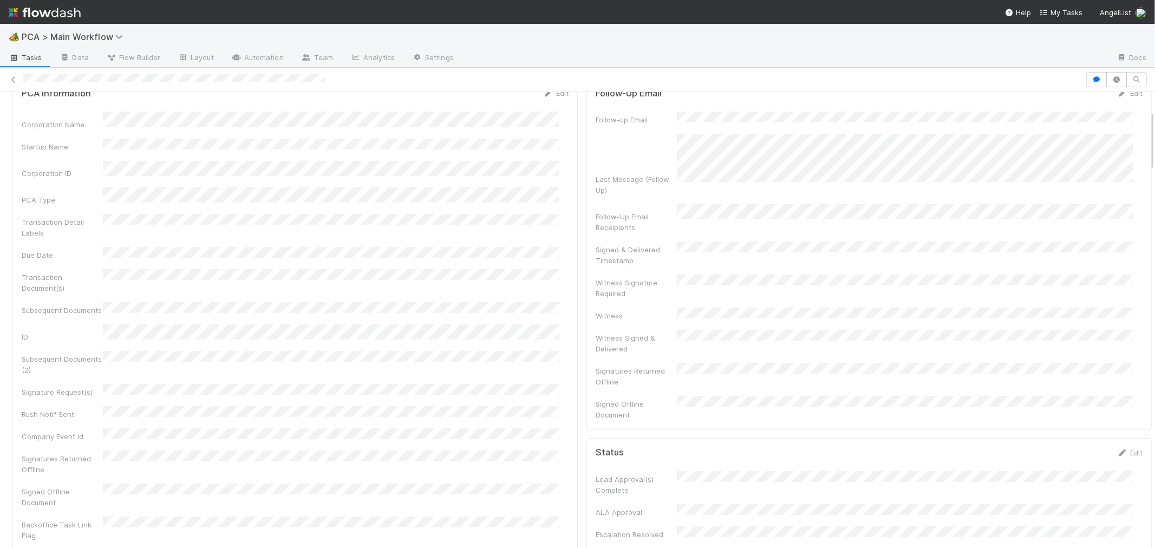
scroll to position [0, 0]
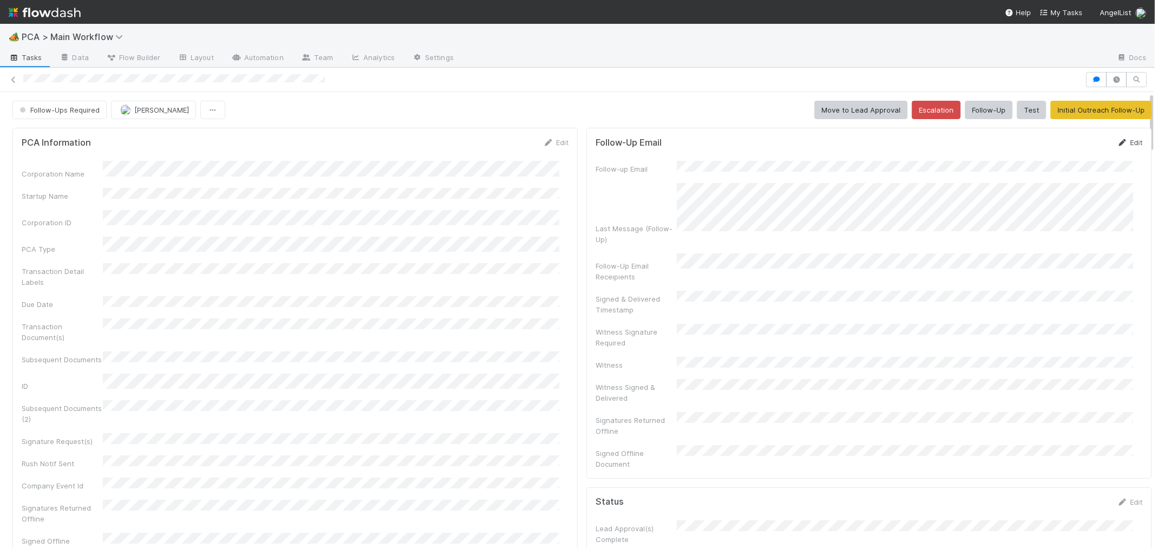
click at [1039, 142] on link "Edit" at bounding box center [1129, 142] width 25 height 9
click at [1039, 149] on button "Save" at bounding box center [1084, 146] width 31 height 18
click at [1017, 112] on button "Test" at bounding box center [1031, 110] width 29 height 18
click at [1039, 142] on icon at bounding box center [1122, 142] width 11 height 7
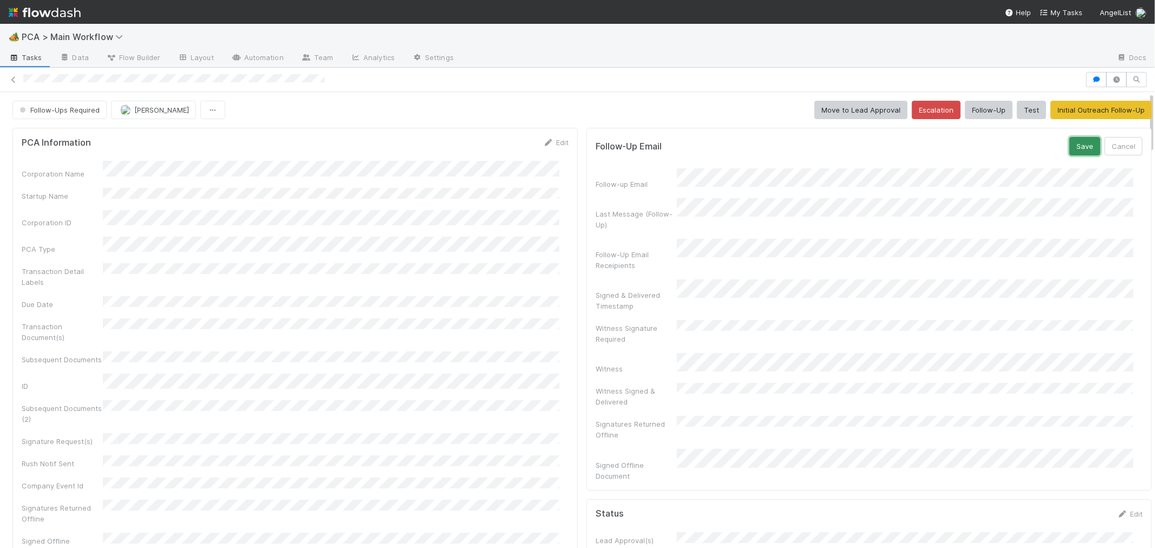
click at [1039, 145] on button "Save" at bounding box center [1084, 146] width 31 height 18
click at [1117, 142] on icon at bounding box center [1122, 142] width 11 height 7
click at [1069, 152] on button "Save" at bounding box center [1084, 146] width 31 height 18
click at [965, 102] on button "Follow-Up" at bounding box center [989, 110] width 48 height 18
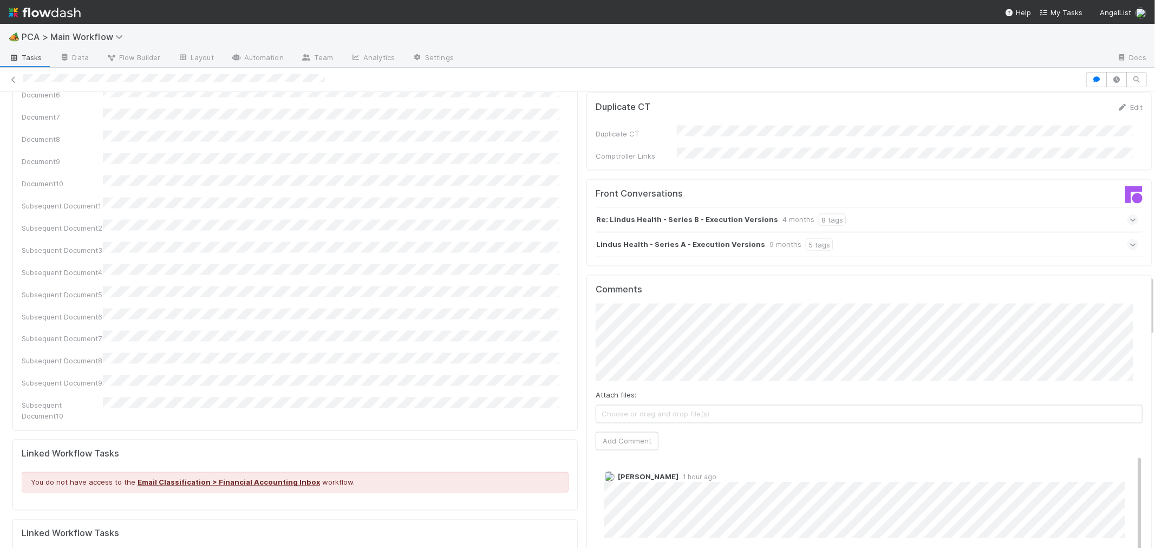
scroll to position [1624, 0]
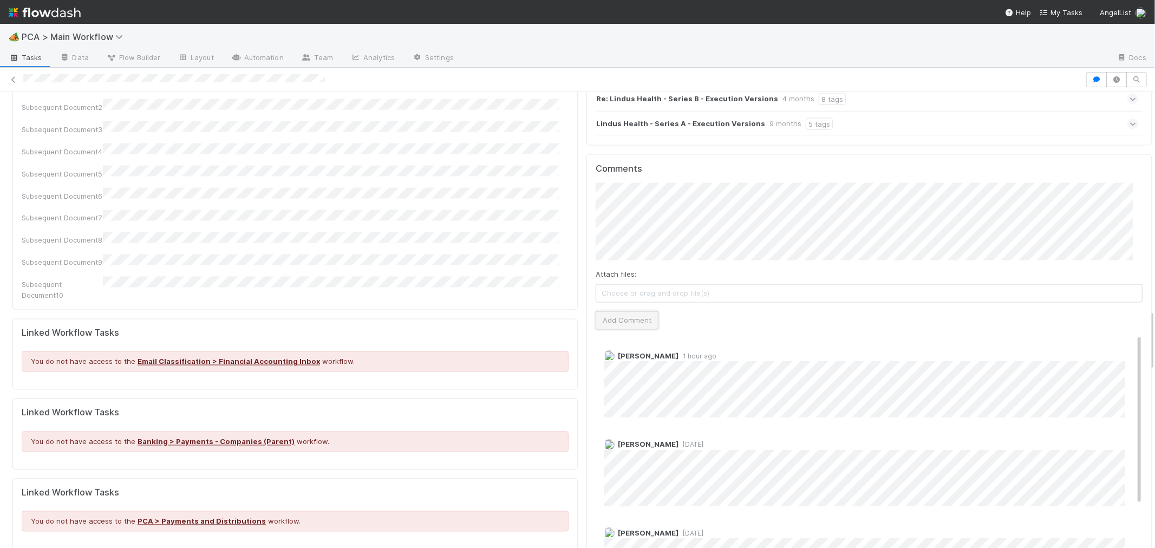
click at [621, 311] on button "Add Comment" at bounding box center [627, 320] width 63 height 18
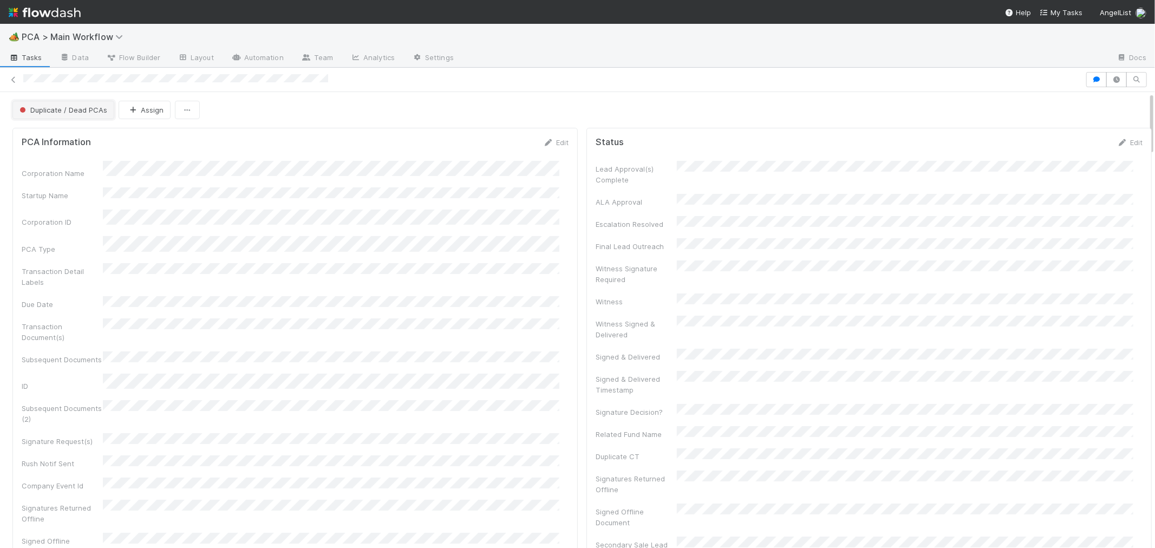
click at [65, 116] on button "Duplicate / Dead PCAs" at bounding box center [63, 110] width 102 height 18
click at [76, 133] on span "Follow-Ups Required" at bounding box center [56, 137] width 82 height 9
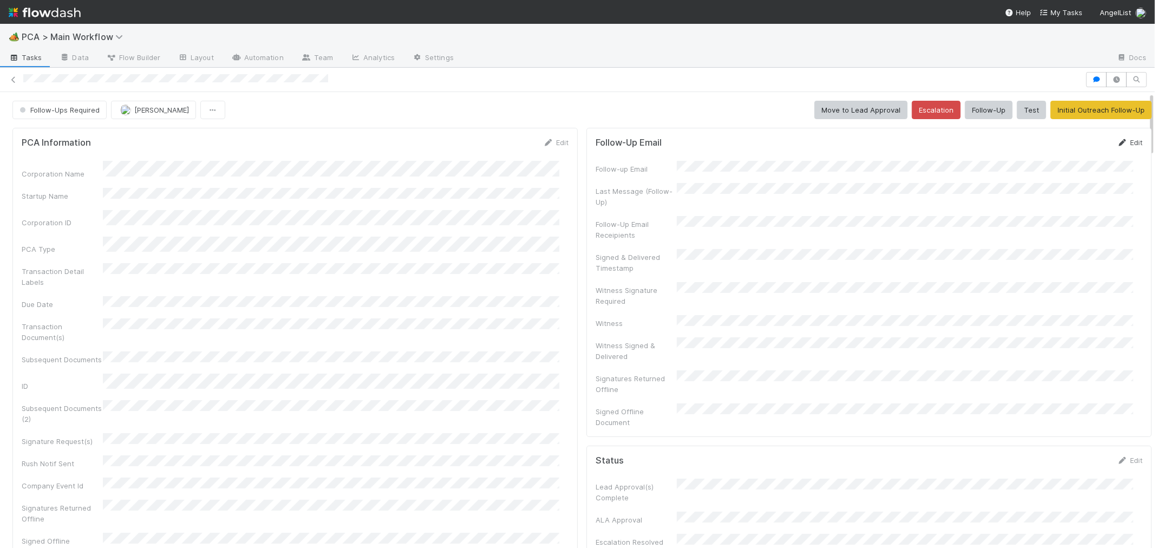
click at [1117, 143] on link "Edit" at bounding box center [1129, 142] width 25 height 9
click at [1069, 157] on form "Follow-Up Email Save Cancel Follow-up Email Last Message (Follow-Up) Follow-Up …" at bounding box center [869, 309] width 547 height 344
click at [1069, 149] on button "Save" at bounding box center [1084, 146] width 31 height 18
click at [467, 220] on div "Corporation Name Startup Name Corporation ID PCA Type Transaction Detail Labels…" at bounding box center [295, 387] width 547 height 452
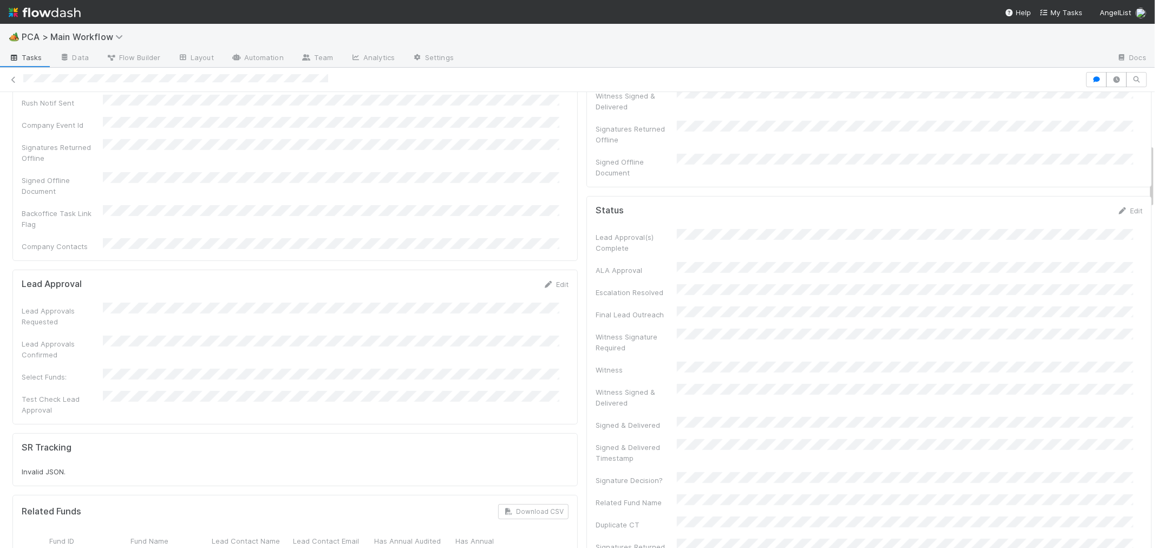
scroll to position [782, 0]
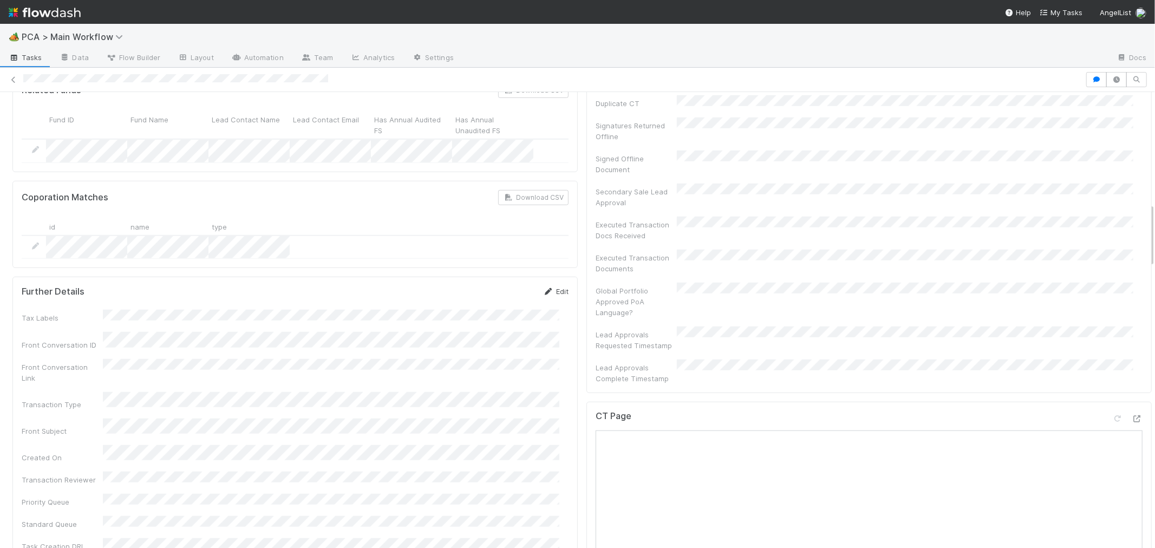
click at [546, 287] on link "Edit" at bounding box center [555, 291] width 25 height 9
click at [505, 286] on button "Save" at bounding box center [510, 295] width 31 height 18
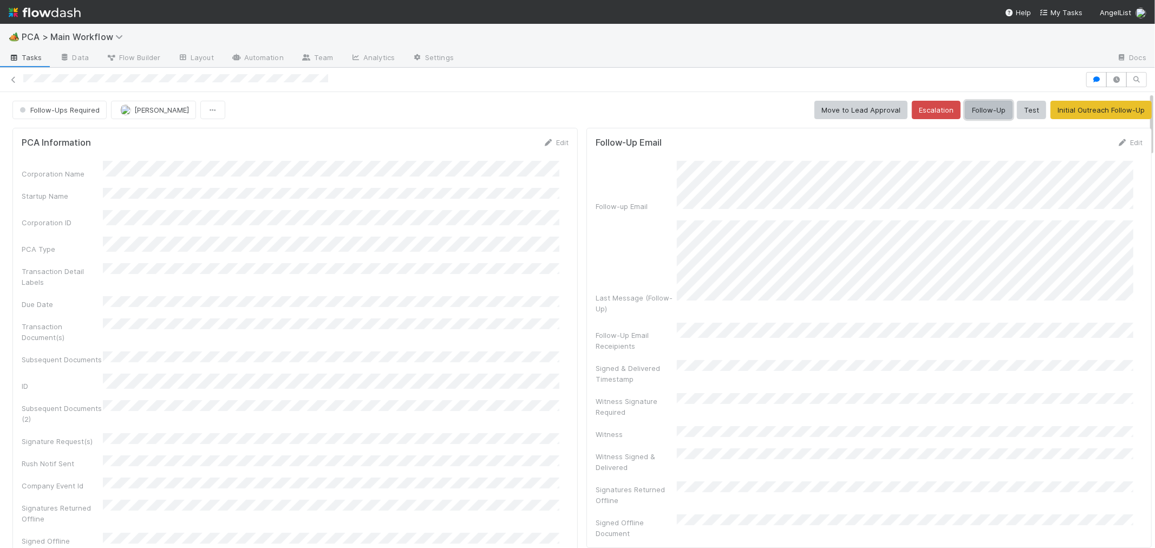
click at [980, 113] on button "Follow-Up" at bounding box center [989, 110] width 48 height 18
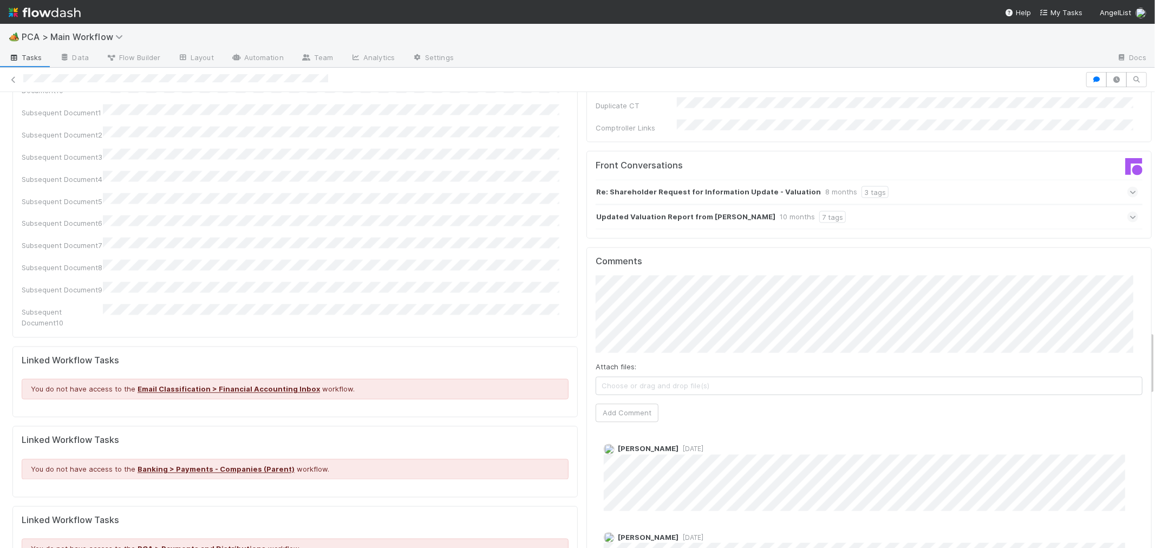
scroll to position [1685, 0]
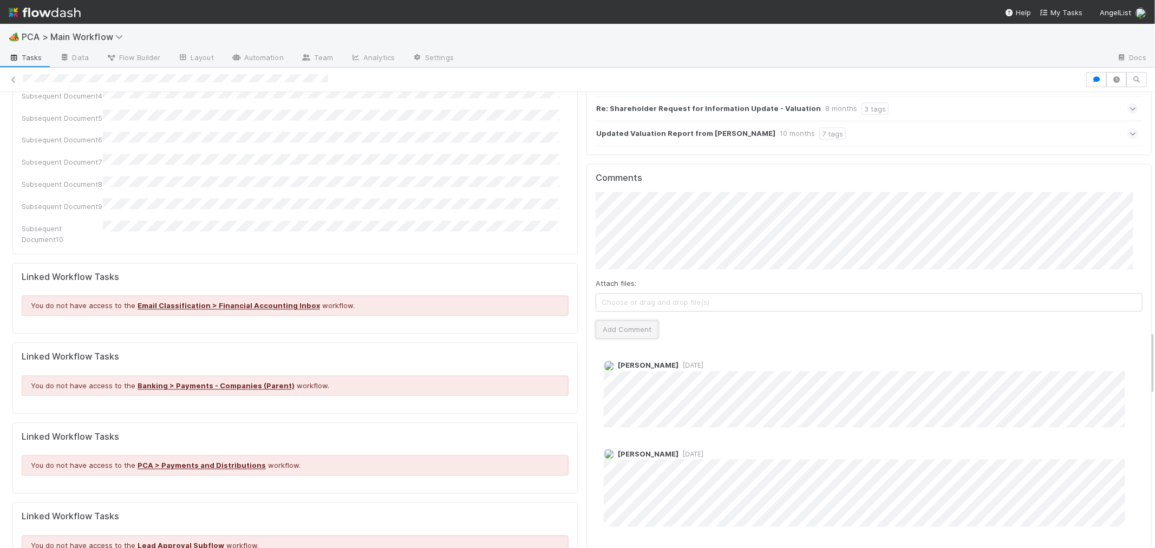
click at [631, 321] on button "Add Comment" at bounding box center [627, 330] width 63 height 18
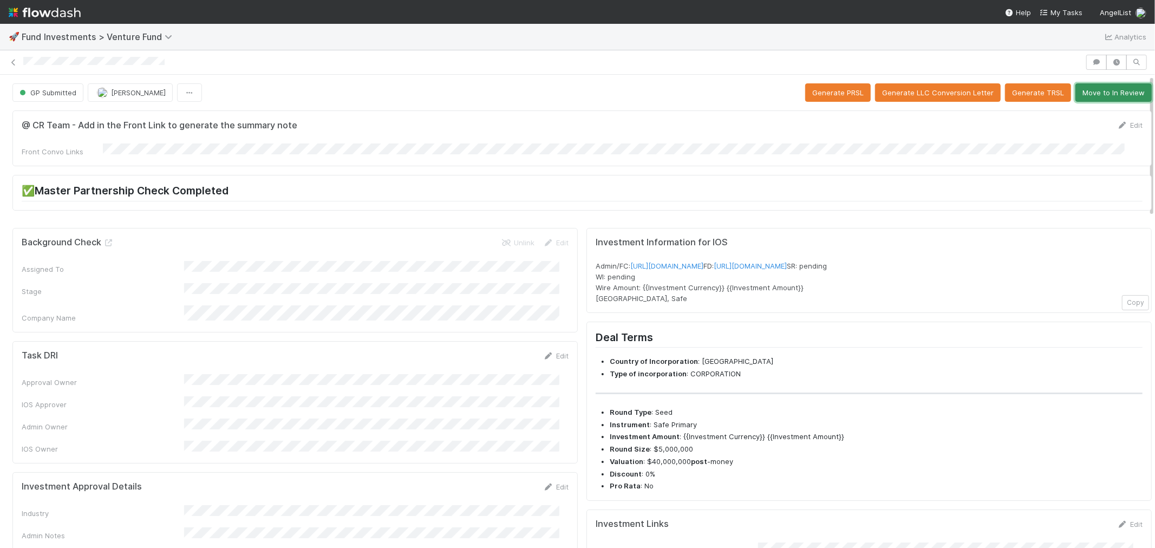
click at [1085, 89] on button "Move to In Review" at bounding box center [1113, 92] width 76 height 18
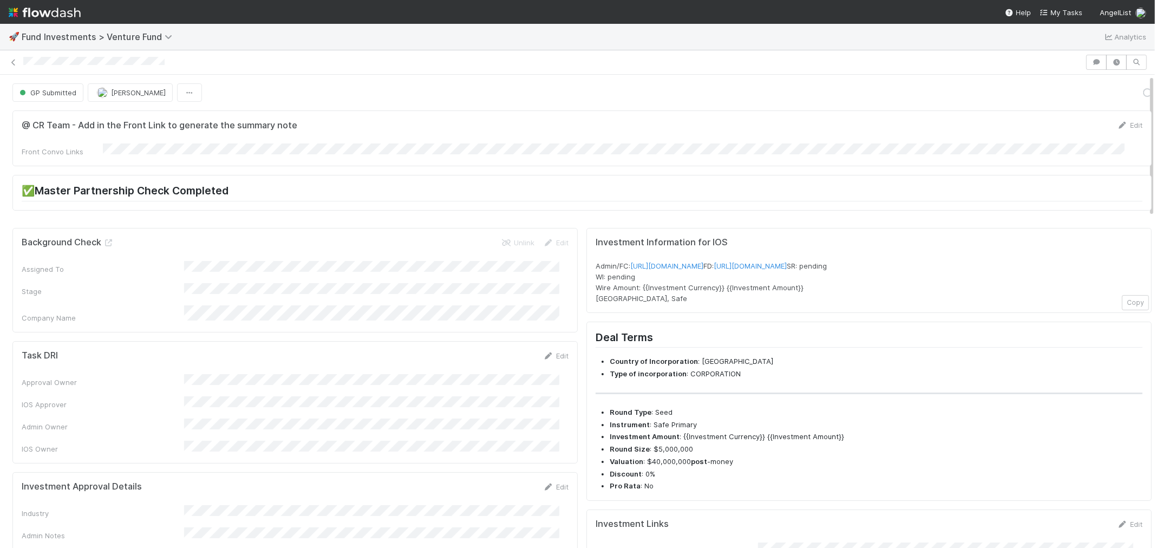
click at [576, 184] on h2 "✅Master Partnership Check Completed" at bounding box center [582, 192] width 1121 height 17
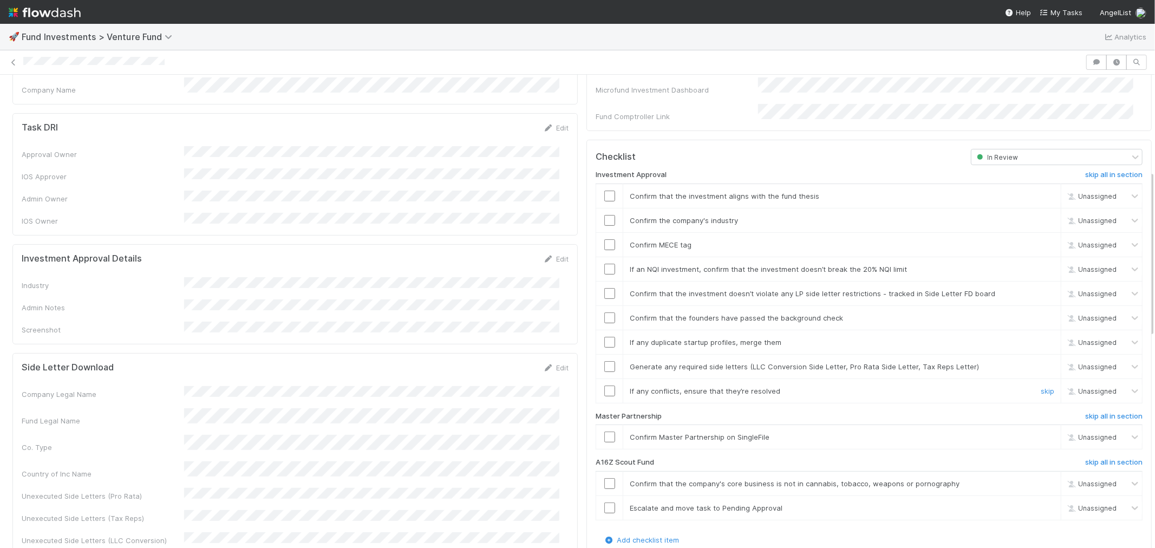
scroll to position [361, 0]
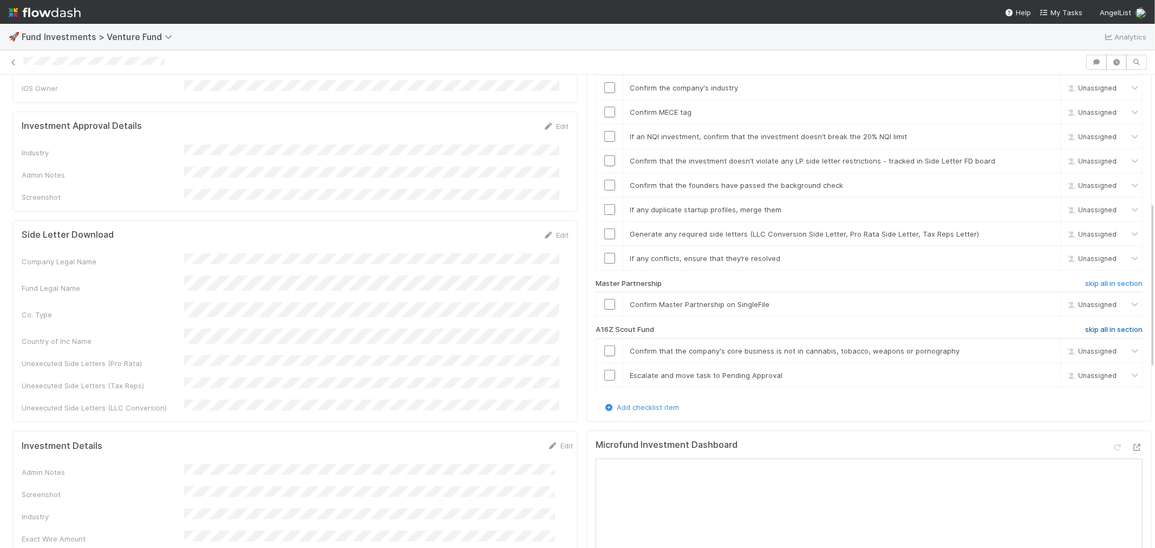
click at [1095, 325] on h6 "skip all in section" at bounding box center [1113, 329] width 57 height 9
click at [1132, 444] on icon at bounding box center [1137, 447] width 11 height 7
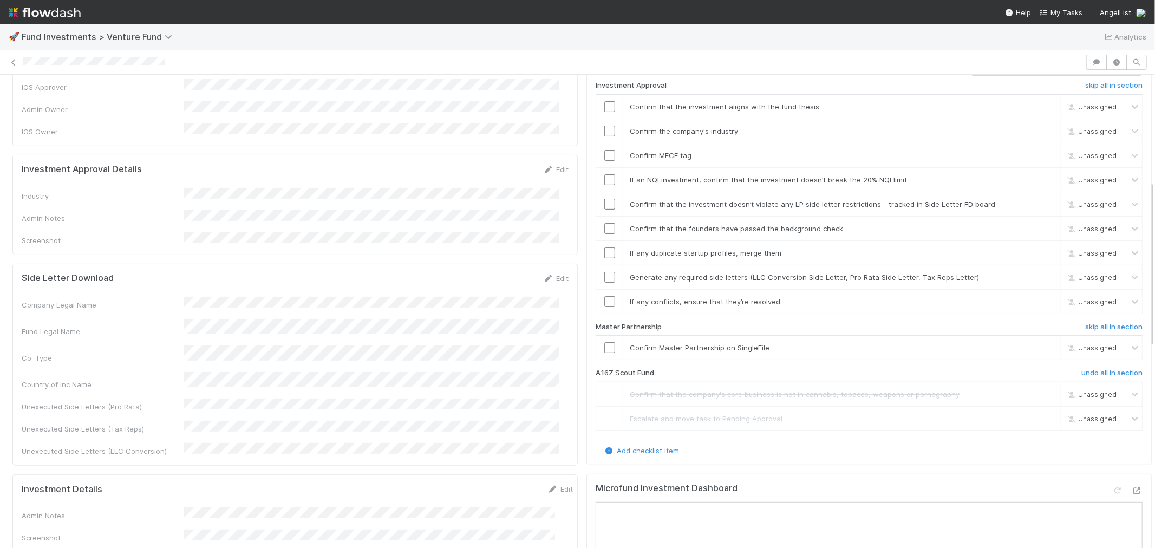
scroll to position [301, 0]
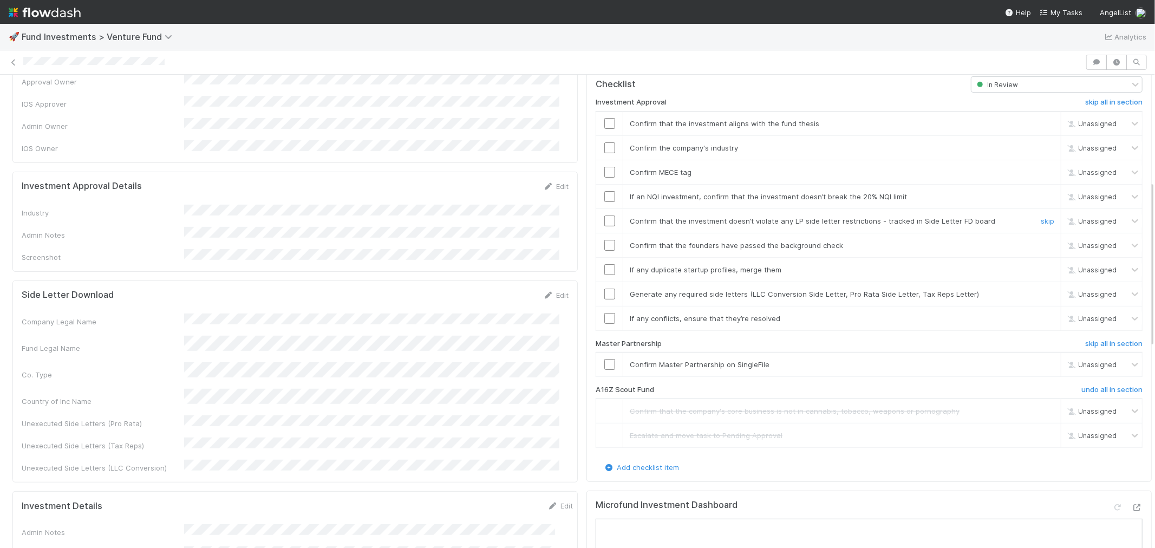
click at [604, 216] on input "checkbox" at bounding box center [609, 221] width 11 height 11
click at [604, 118] on input "checkbox" at bounding box center [609, 123] width 11 height 11
click at [604, 142] on input "checkbox" at bounding box center [609, 147] width 11 height 11
click at [604, 167] on input "checkbox" at bounding box center [609, 172] width 11 height 11
click at [545, 182] on link "Edit" at bounding box center [555, 186] width 25 height 9
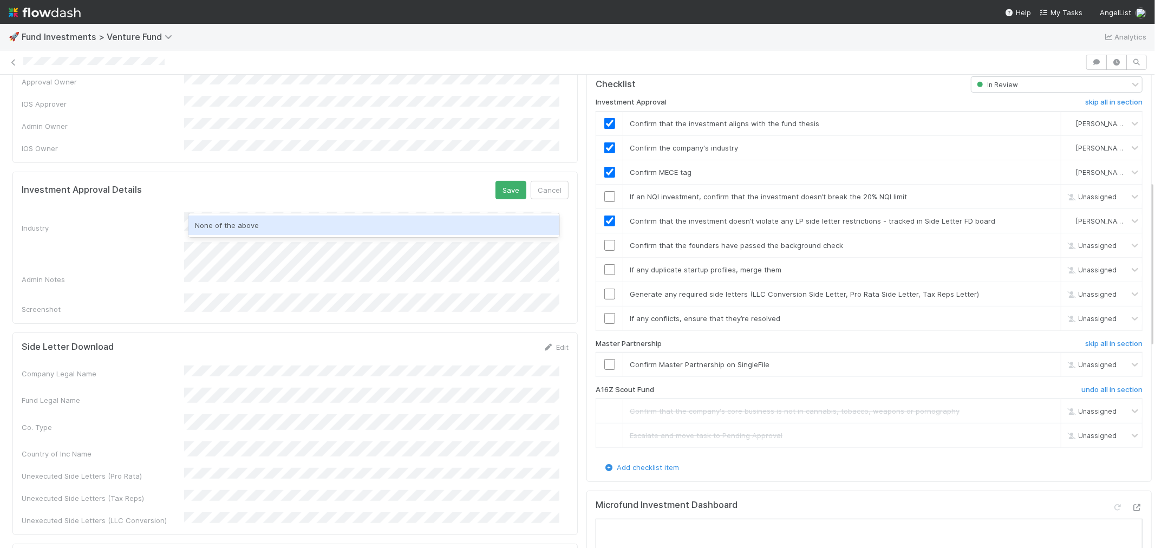
click at [230, 231] on div "None of the above" at bounding box center [373, 225] width 371 height 19
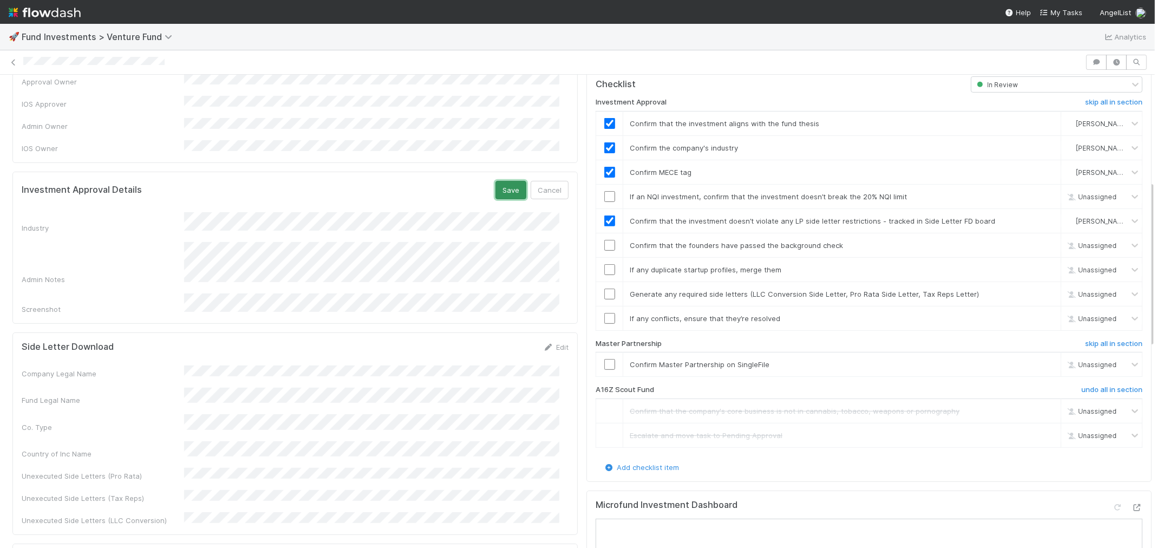
click at [507, 181] on button "Save" at bounding box center [510, 190] width 31 height 18
click at [604, 191] on input "checkbox" at bounding box center [609, 196] width 11 height 11
click at [604, 313] on input "checkbox" at bounding box center [609, 318] width 11 height 11
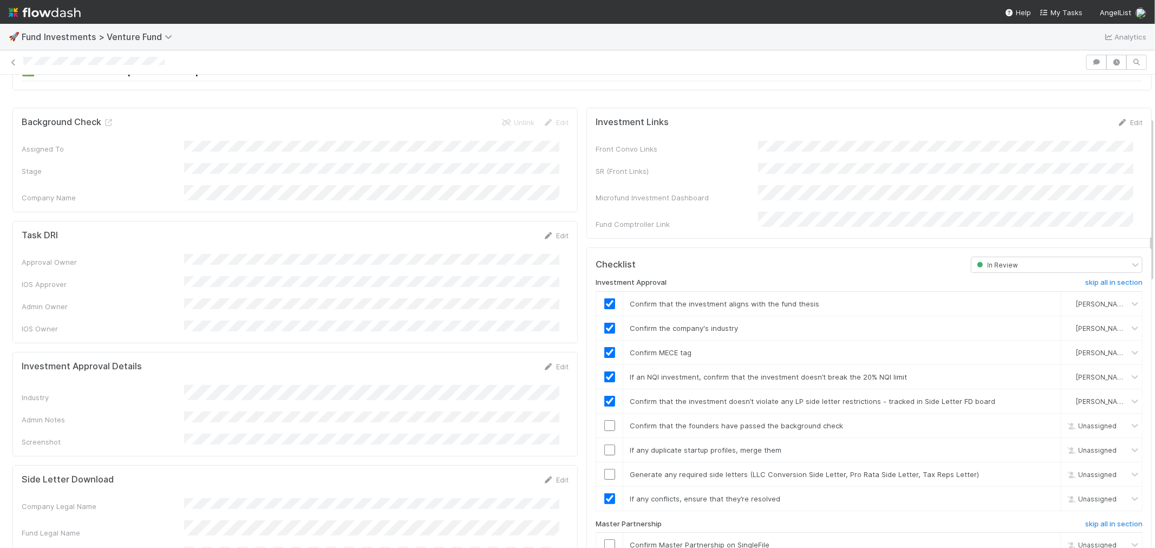
checkbox input "true"
click at [604, 420] on input "checkbox" at bounding box center [609, 425] width 11 height 11
click at [604, 445] on input "checkbox" at bounding box center [609, 450] width 11 height 11
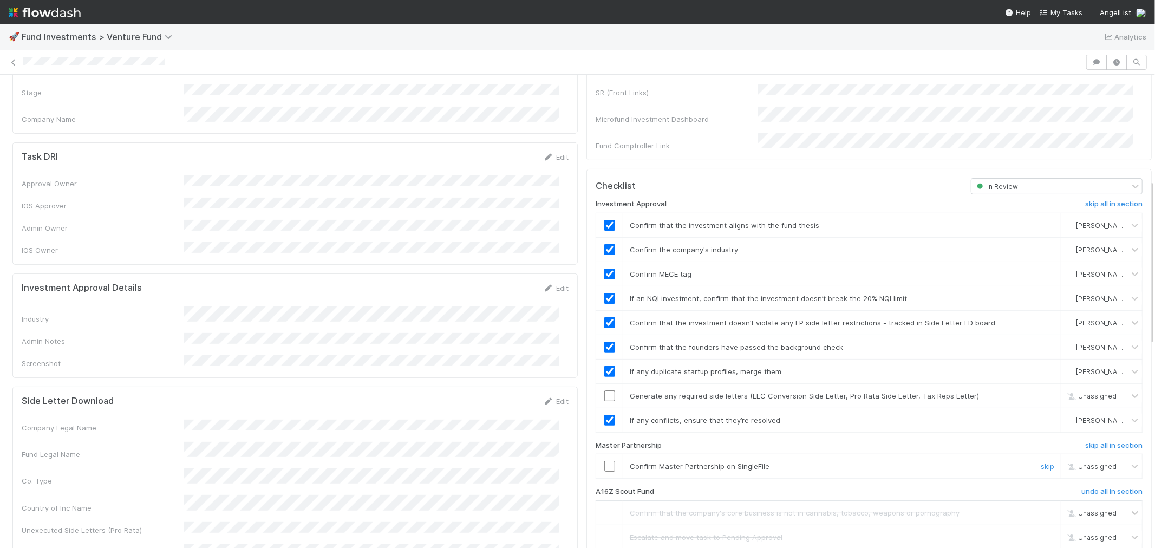
scroll to position [301, 0]
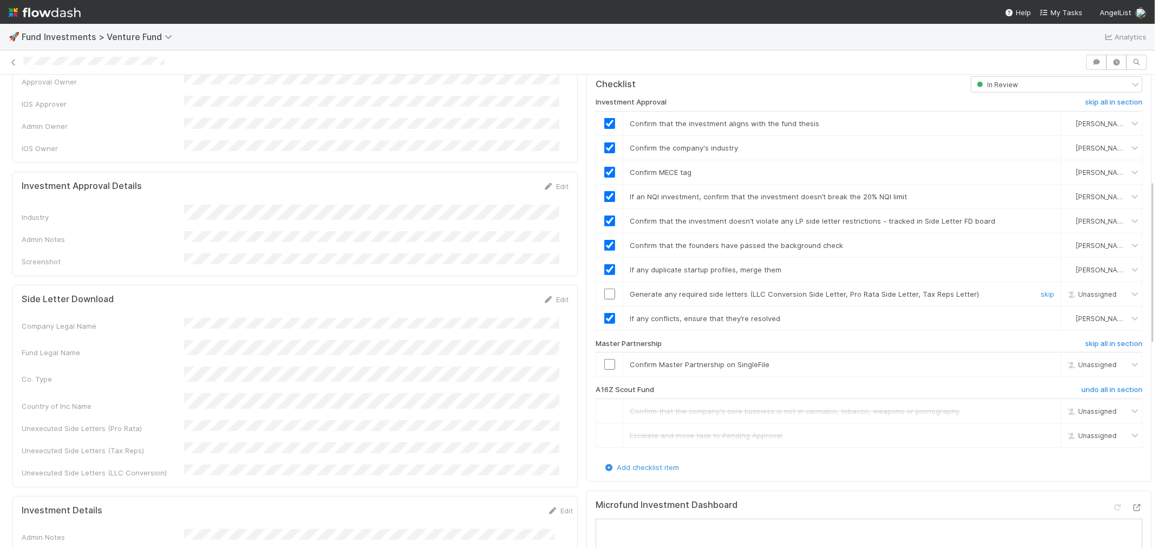
click at [604, 289] on input "checkbox" at bounding box center [609, 294] width 11 height 11
drag, startPoint x: 667, startPoint y: 334, endPoint x: 585, endPoint y: 335, distance: 81.8
click at [588, 340] on div "Master Partnership" at bounding box center [775, 346] width 375 height 13
drag, startPoint x: 767, startPoint y: 354, endPoint x: 650, endPoint y: 356, distance: 117.5
click at [650, 359] on div "Confirm Master Partnership on SingleFile" at bounding box center [826, 364] width 408 height 11
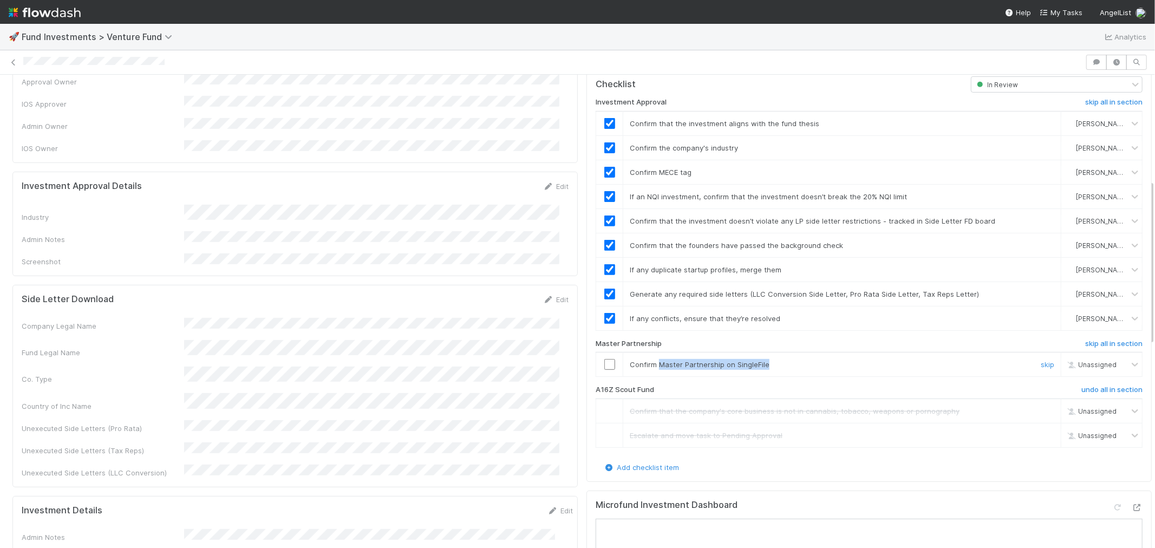
copy span "Master Partnership on SingleFile"
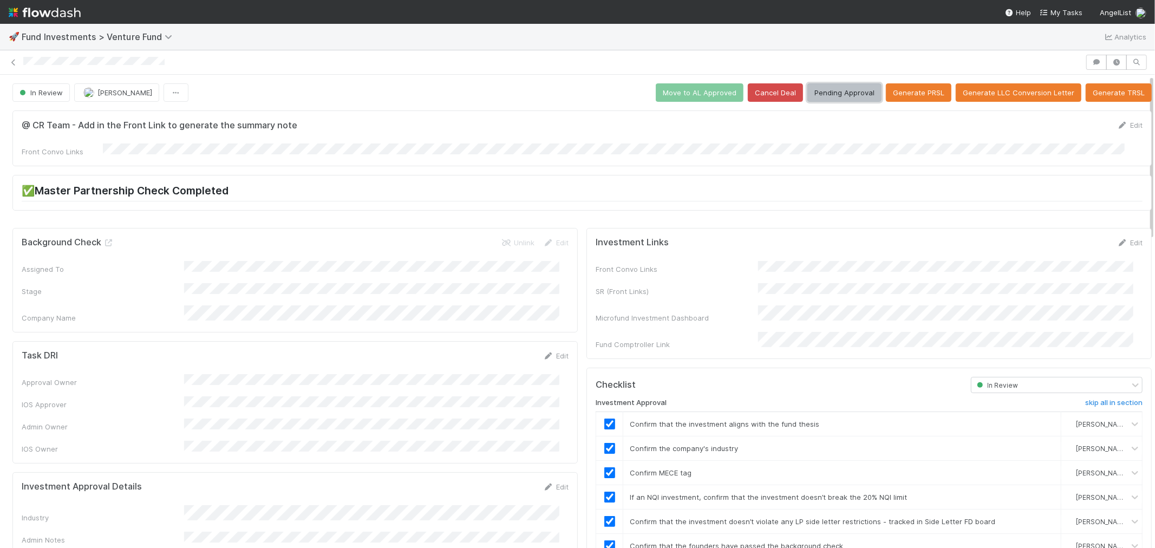
click at [821, 99] on button "Pending Approval" at bounding box center [844, 92] width 74 height 18
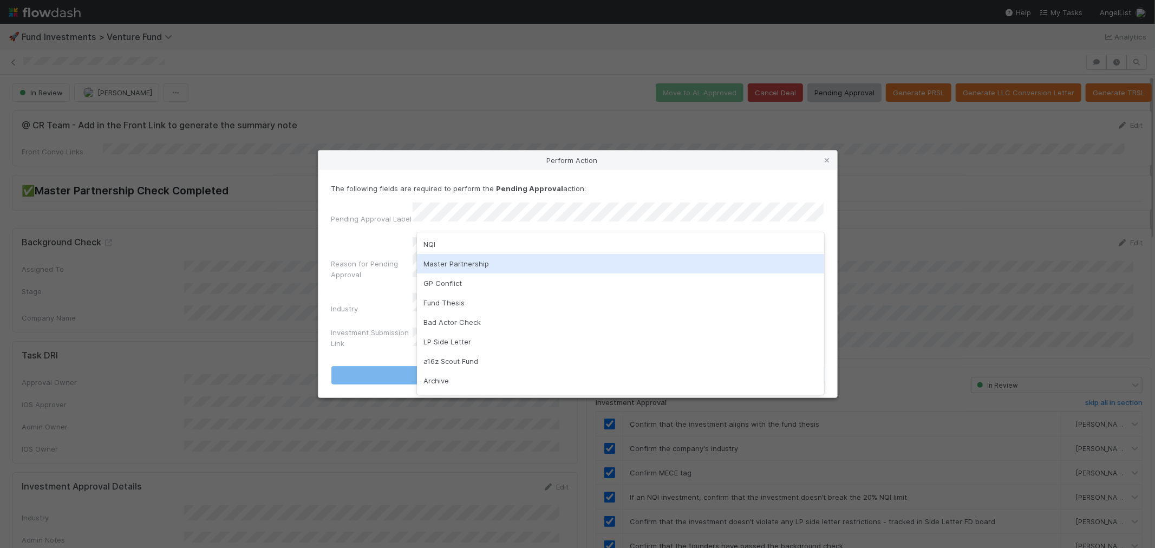
click at [448, 264] on div "Master Partnership" at bounding box center [620, 263] width 407 height 19
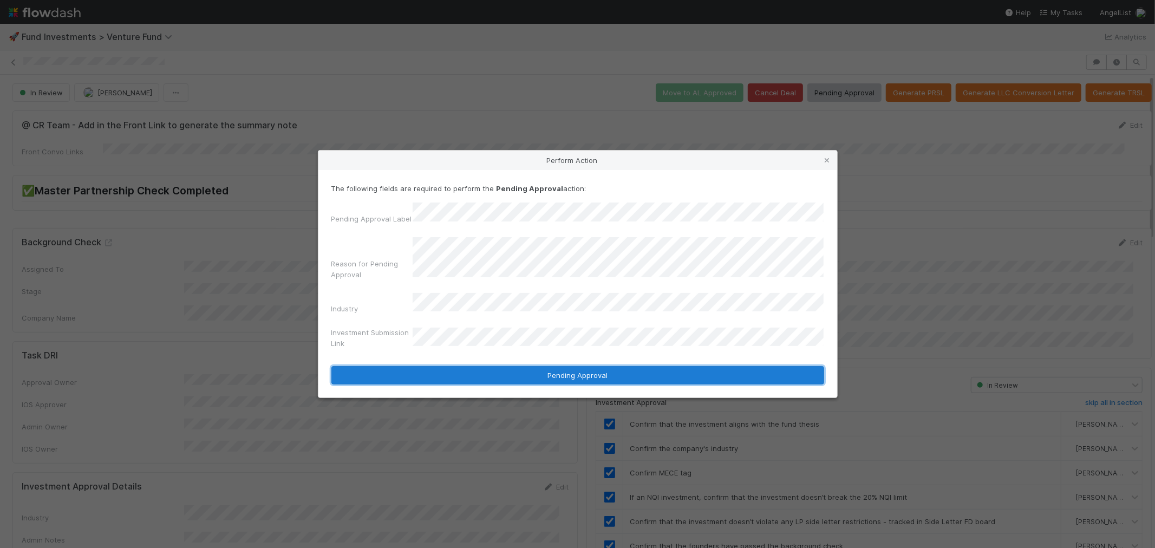
click at [582, 375] on button "Pending Approval" at bounding box center [577, 375] width 493 height 18
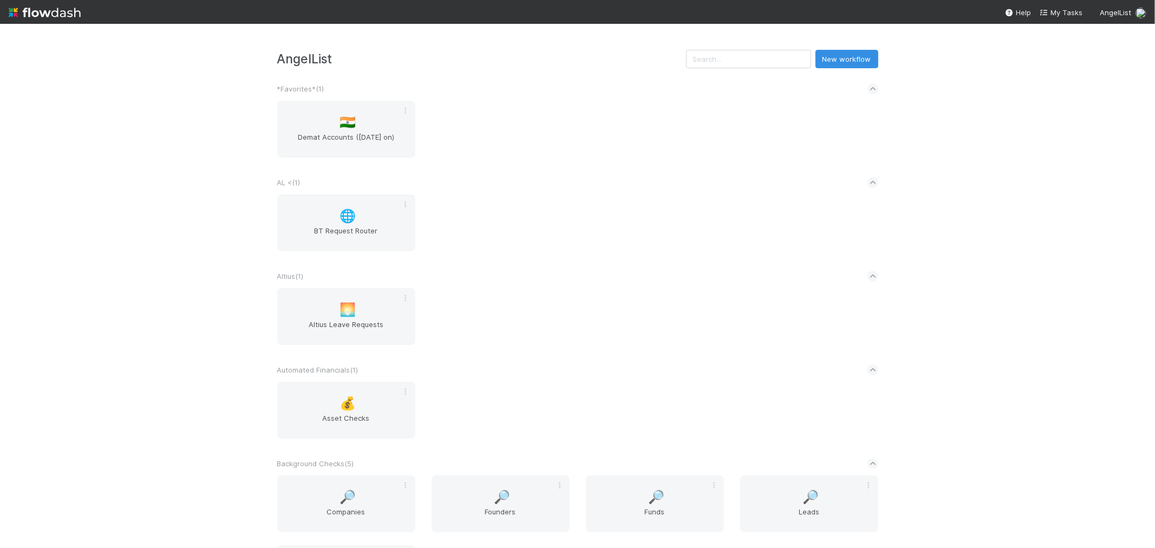
click at [701, 264] on div "Altius ( 1 )" at bounding box center [577, 276] width 601 height 24
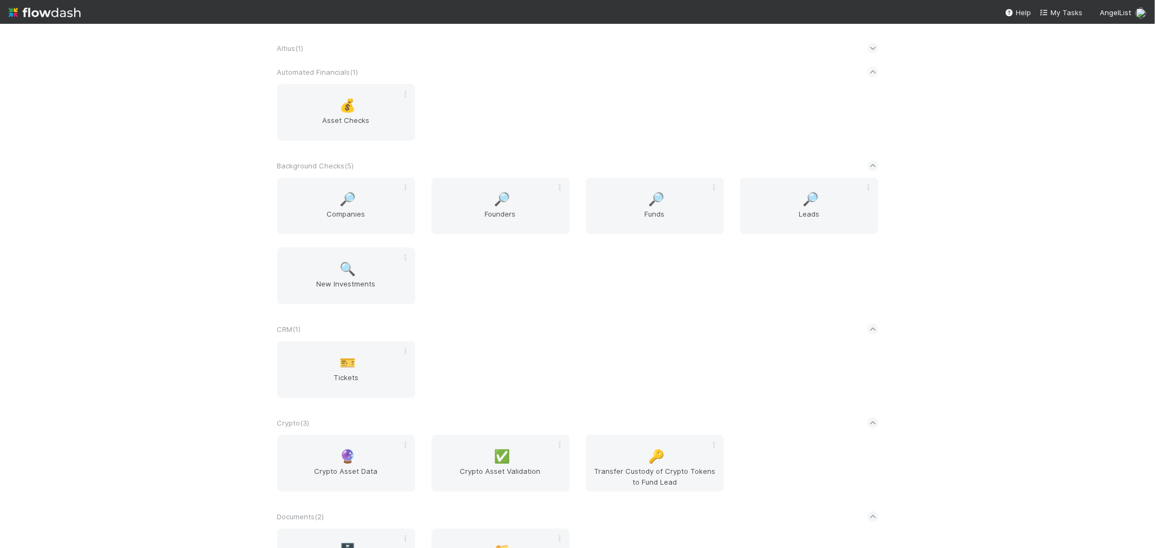
scroll to position [361, 0]
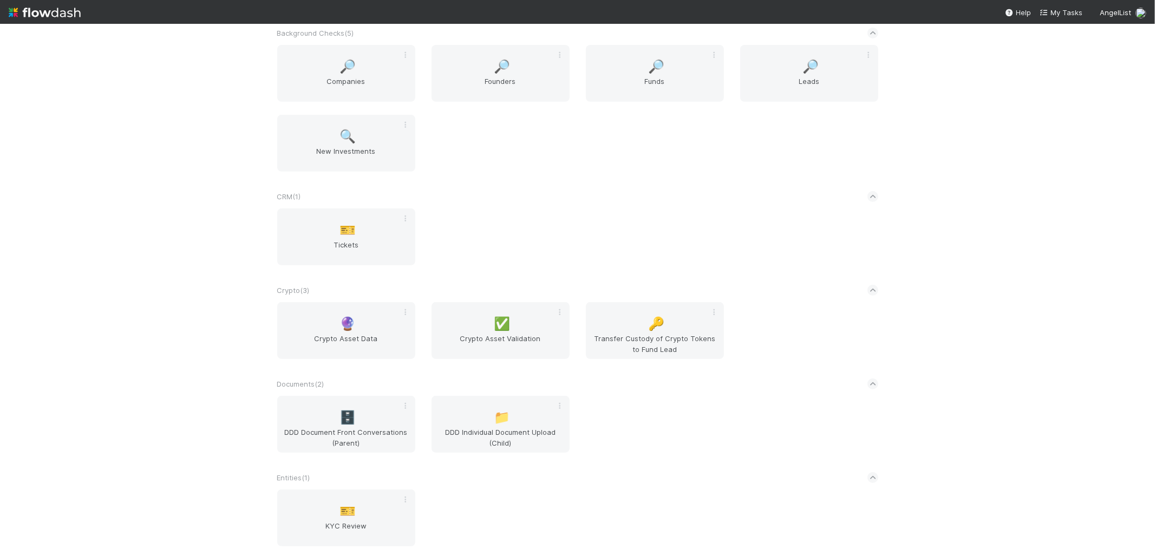
click at [859, 312] on div "🔮 Crypto Asset Data ✅ Crypto Asset Validation 🔑 Transfer Custody of Crypto Toke…" at bounding box center [577, 337] width 617 height 70
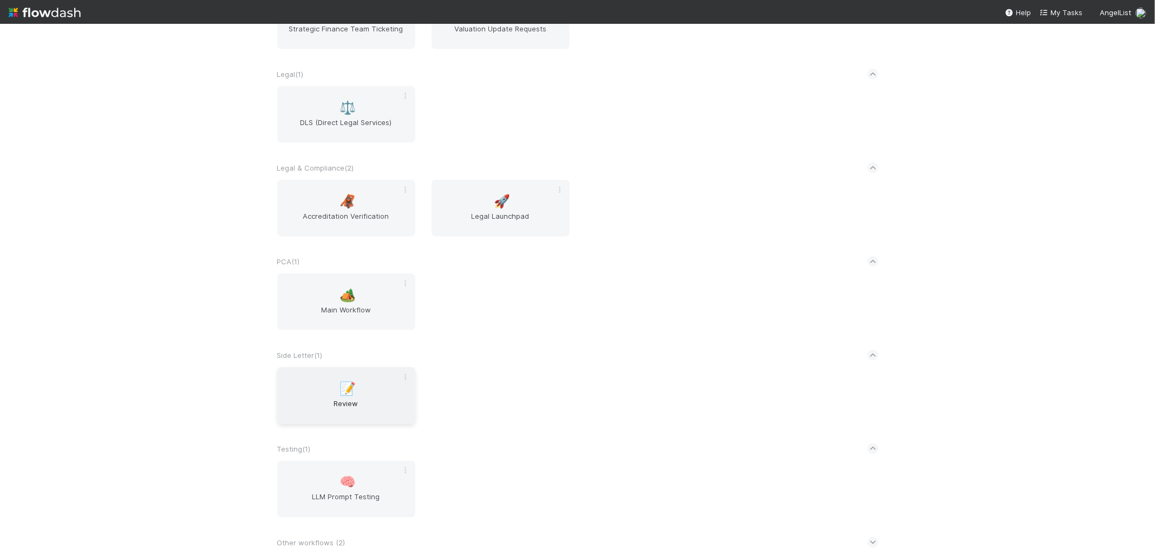
click at [318, 401] on span "Review" at bounding box center [346, 409] width 129 height 22
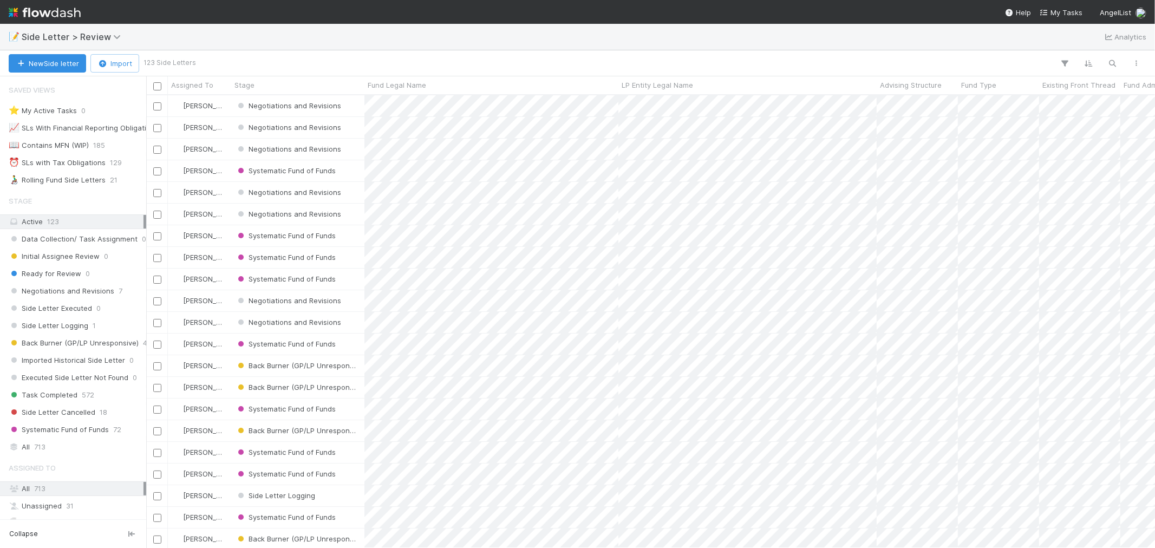
scroll to position [443, 1000]
click at [46, 446] on div "All 713" at bounding box center [76, 447] width 135 height 14
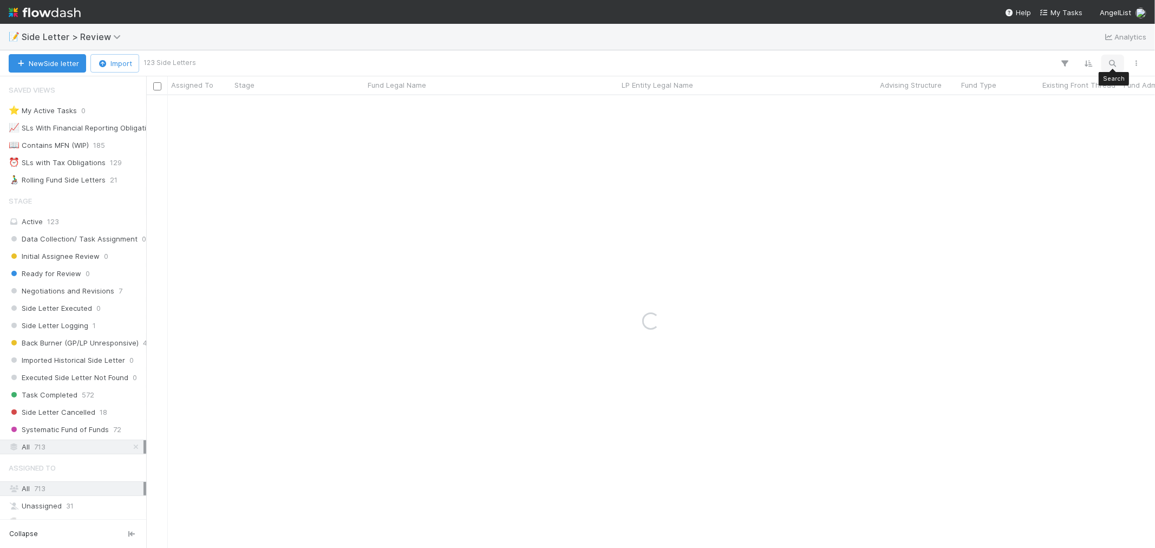
click at [1114, 56] on button "button" at bounding box center [1112, 63] width 19 height 14
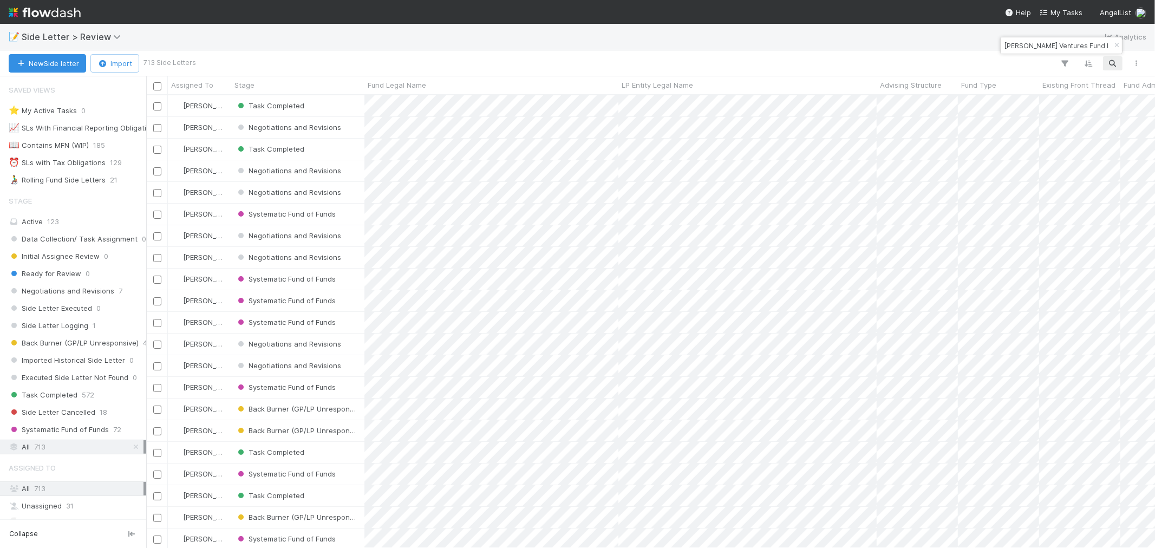
type input "[PERSON_NAME] Ventures Fund III, LP"
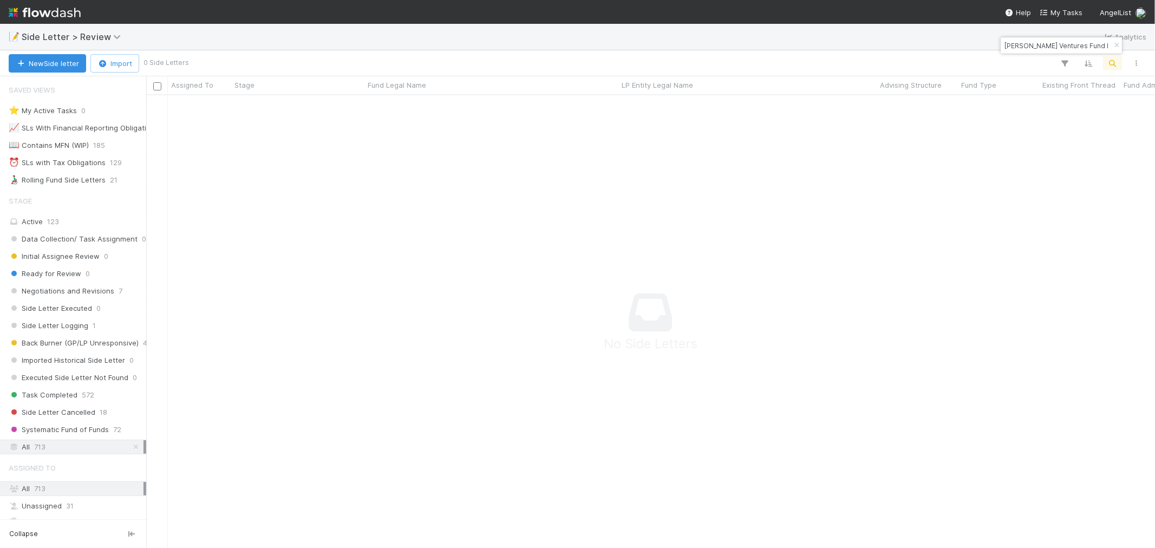
scroll to position [434, 991]
